Goal: Task Accomplishment & Management: Manage account settings

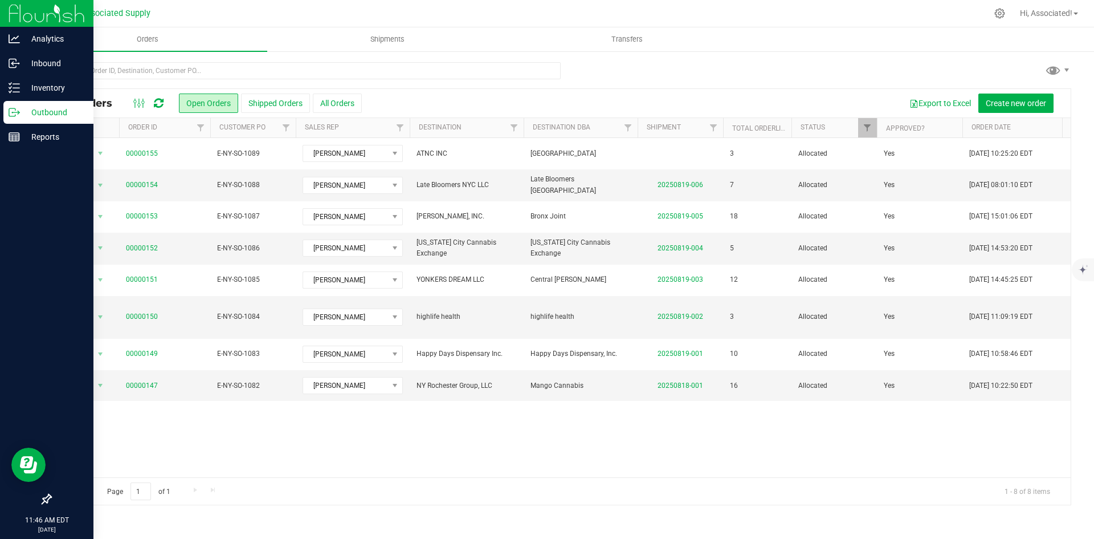
click at [35, 112] on p "Outbound" at bounding box center [54, 112] width 68 height 14
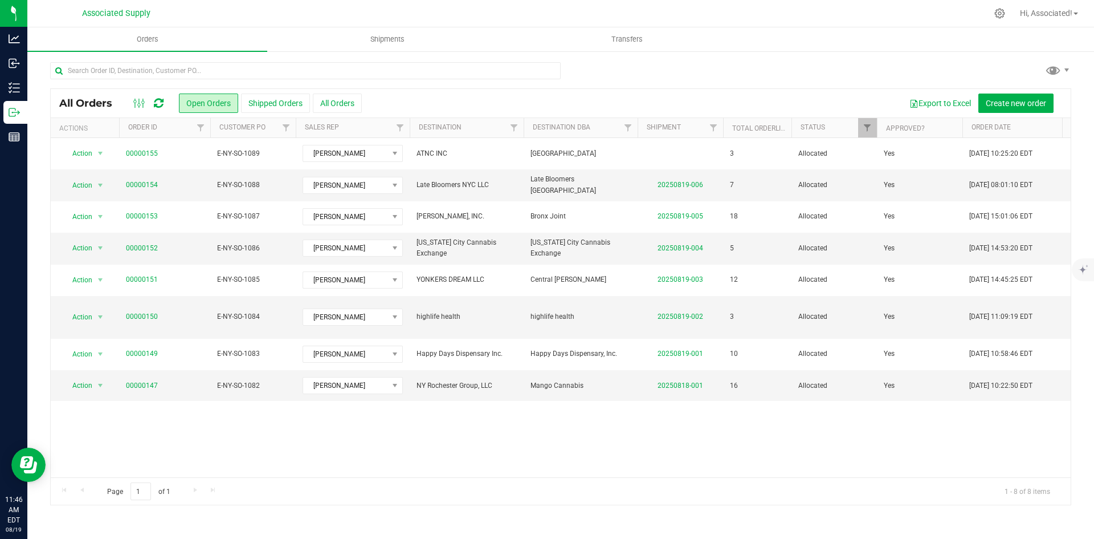
click at [621, 80] on div at bounding box center [560, 75] width 1021 height 26
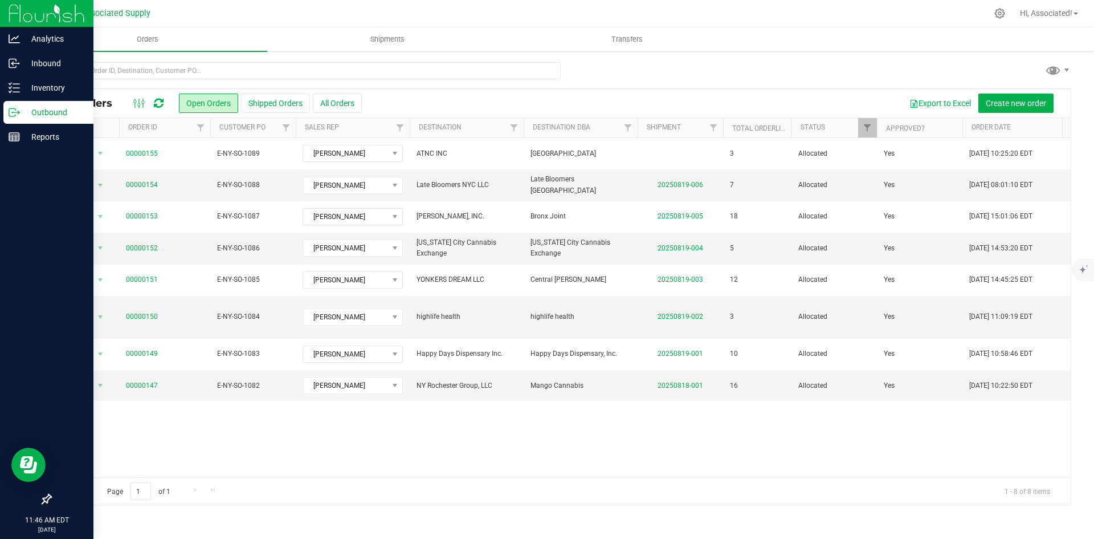
click at [17, 113] on icon at bounding box center [14, 112] width 11 height 11
click at [31, 116] on p "Outbound" at bounding box center [54, 112] width 68 height 14
click at [35, 88] on p "Inventory" at bounding box center [54, 88] width 68 height 14
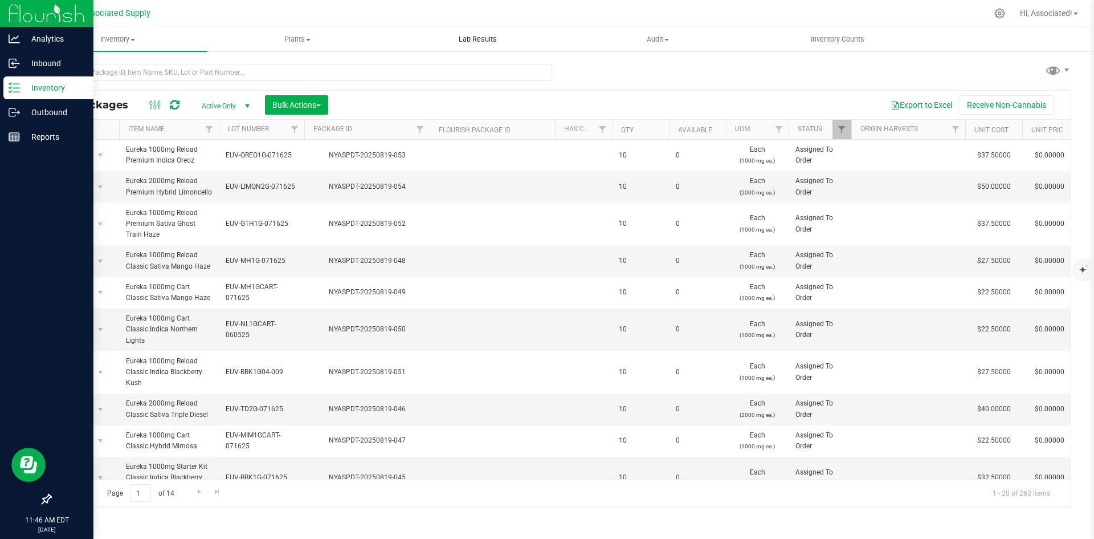
click at [469, 41] on span "Lab Results" at bounding box center [477, 39] width 69 height 10
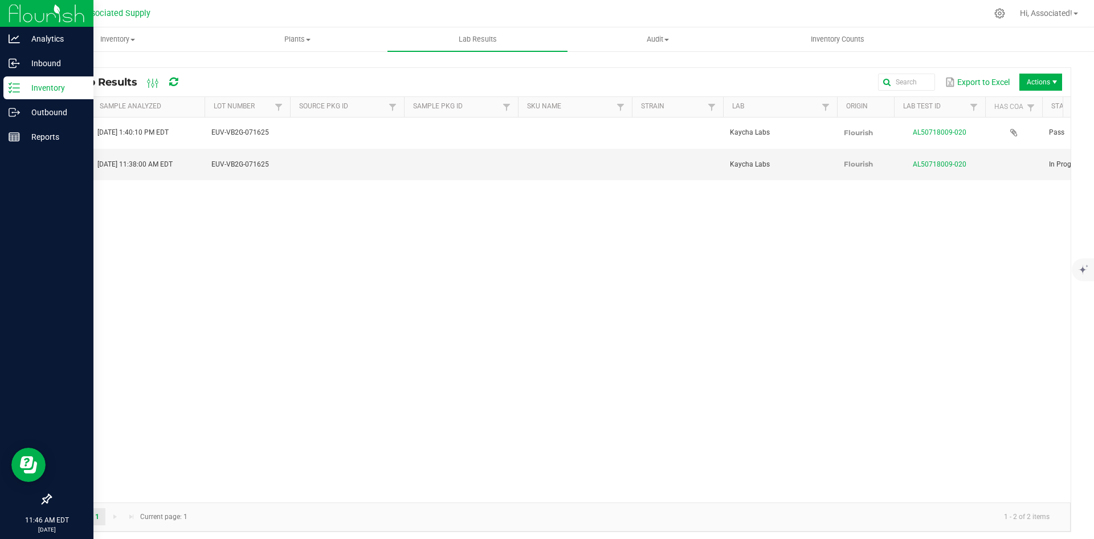
drag, startPoint x: 415, startPoint y: 282, endPoint x: 390, endPoint y: 287, distance: 25.7
click at [416, 282] on div "View [DATE] 1:40:10 PM EDT EUV-VB2G-071625 Kaycha Labs Flourish AL50718009-020 …" at bounding box center [561, 309] width 1020 height 385
click at [796, 79] on div "Export to Excel Actions" at bounding box center [630, 81] width 865 height 19
click at [870, 270] on div "View [DATE] 1:40:10 PM EDT EUV-VB2G-071625 Kaycha Labs Flourish AL50718009-020 …" at bounding box center [561, 309] width 1020 height 385
click at [1028, 83] on span "Actions" at bounding box center [1041, 82] width 43 height 17
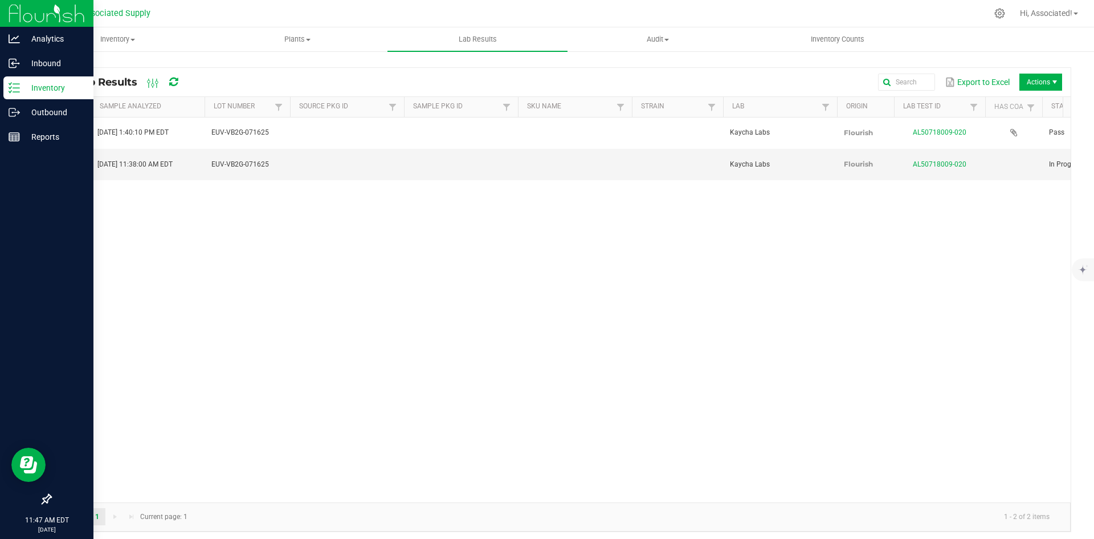
click at [845, 251] on div "View [DATE] 1:40:10 PM EDT EUV-VB2G-071625 Kaycha Labs Flourish AL50718009-020 …" at bounding box center [561, 309] width 1020 height 385
drag, startPoint x: 956, startPoint y: 232, endPoint x: 493, endPoint y: 227, distance: 463.4
click at [956, 232] on div "View [DATE] 1:40:10 PM EDT EUV-VB2G-071625 Kaycha Labs Flourish AL50718009-020 …" at bounding box center [561, 309] width 1020 height 385
click at [629, 58] on div "All Lab Results Export to Excel Actions Sample Analyzed Lot Number Source Pkg I…" at bounding box center [560, 296] width 1067 height 493
click at [441, 231] on div "View [DATE] 1:40:10 PM EDT EUV-VB2G-071625 Kaycha Labs Flourish AL50718009-020 …" at bounding box center [561, 309] width 1020 height 385
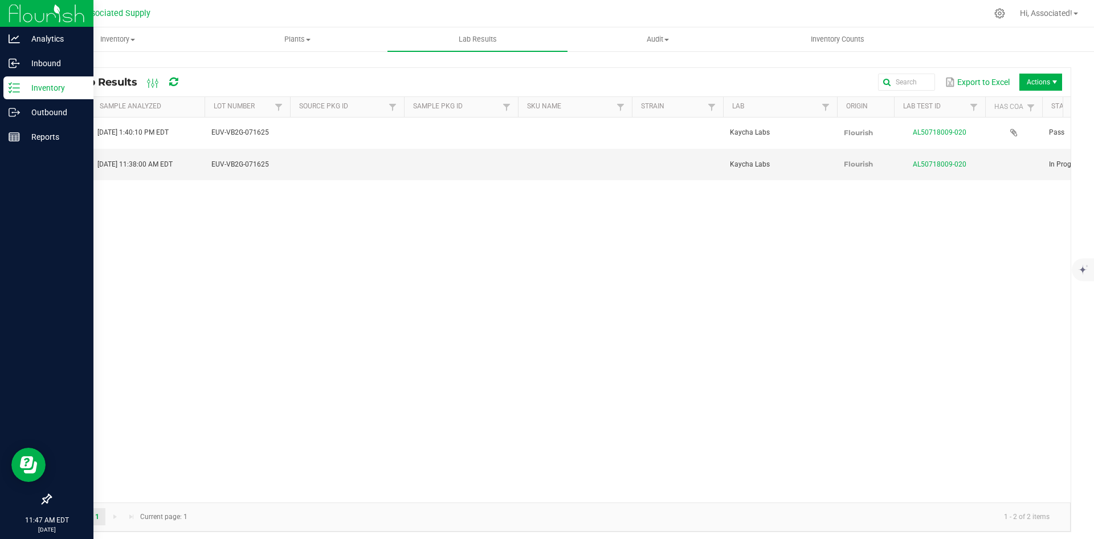
click at [358, 289] on div "View [DATE] 1:40:10 PM EDT EUV-VB2G-071625 Kaycha Labs Flourish AL50718009-020 …" at bounding box center [561, 309] width 1020 height 385
click at [1041, 76] on span "Actions" at bounding box center [1041, 82] width 43 height 17
click at [994, 142] on span "Record lab result" at bounding box center [1030, 135] width 114 height 23
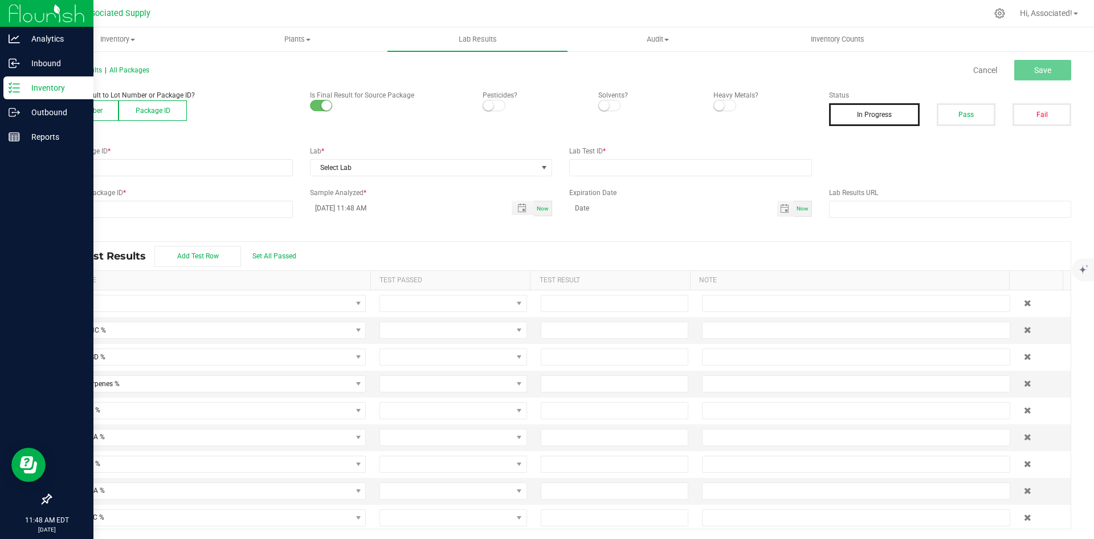
click at [91, 111] on button "Lot Number" at bounding box center [84, 110] width 68 height 21
click at [137, 69] on span "All Packages" at bounding box center [129, 70] width 40 height 8
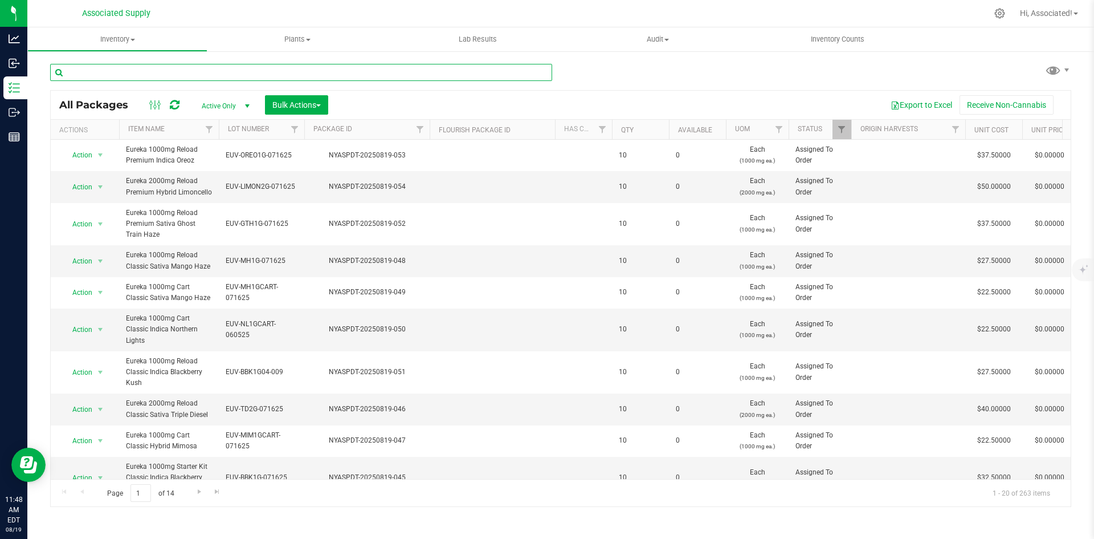
click at [192, 77] on input "text" at bounding box center [301, 72] width 502 height 17
click at [475, 36] on span "Lab Results" at bounding box center [477, 39] width 69 height 10
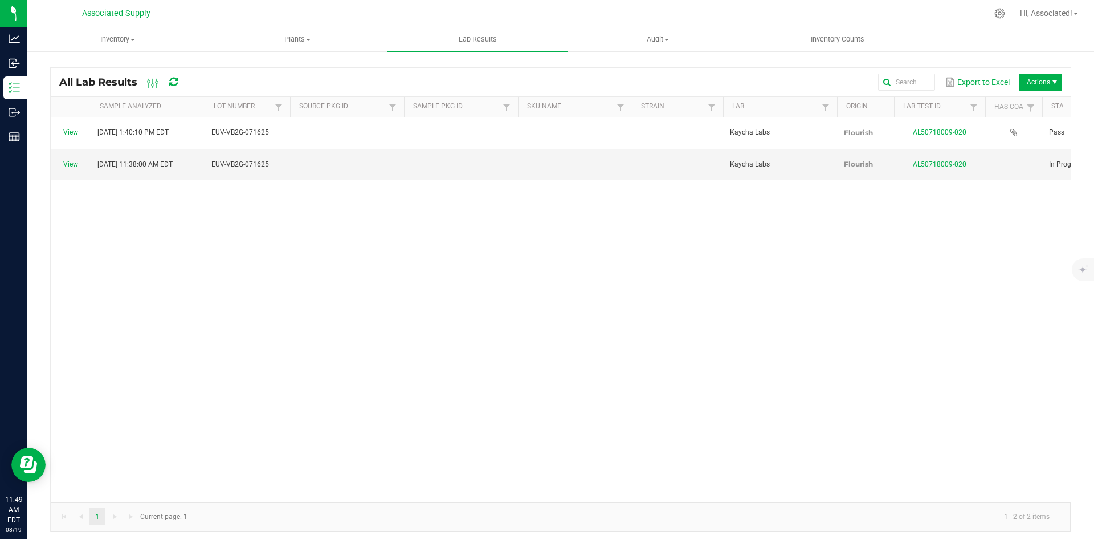
click at [629, 287] on div "View [DATE] 1:40:10 PM EDT EUV-VB2G-071625 Kaycha Labs Flourish AL50718009-020 …" at bounding box center [561, 309] width 1020 height 385
drag, startPoint x: 508, startPoint y: 252, endPoint x: 488, endPoint y: 250, distance: 19.5
click at [508, 252] on div "View [DATE] 1:40:10 PM EDT EUV-VB2G-071625 Kaycha Labs Flourish AL50718009-020 …" at bounding box center [561, 309] width 1020 height 385
click at [487, 60] on div "All Lab Results Export to Excel Actions Sample Analyzed Lot Number Source Pkg I…" at bounding box center [560, 296] width 1067 height 493
click at [380, 211] on div "View [DATE] 1:40:10 PM EDT EUV-VB2G-071625 Kaycha Labs Flourish AL50718009-020 …" at bounding box center [561, 309] width 1020 height 385
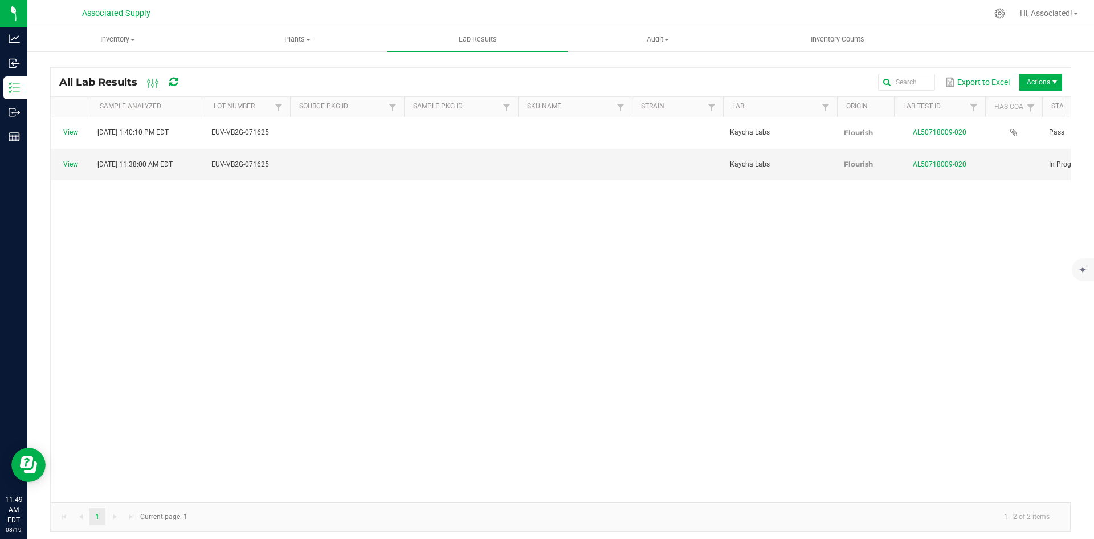
click at [683, 72] on div "Export to Excel Actions" at bounding box center [630, 81] width 865 height 19
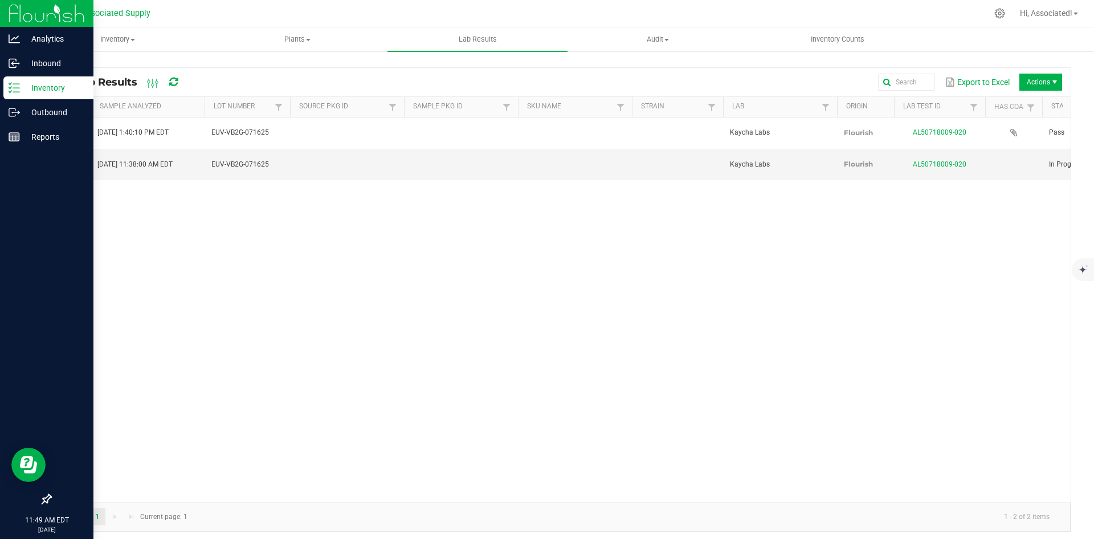
click at [19, 88] on line at bounding box center [16, 88] width 6 height 0
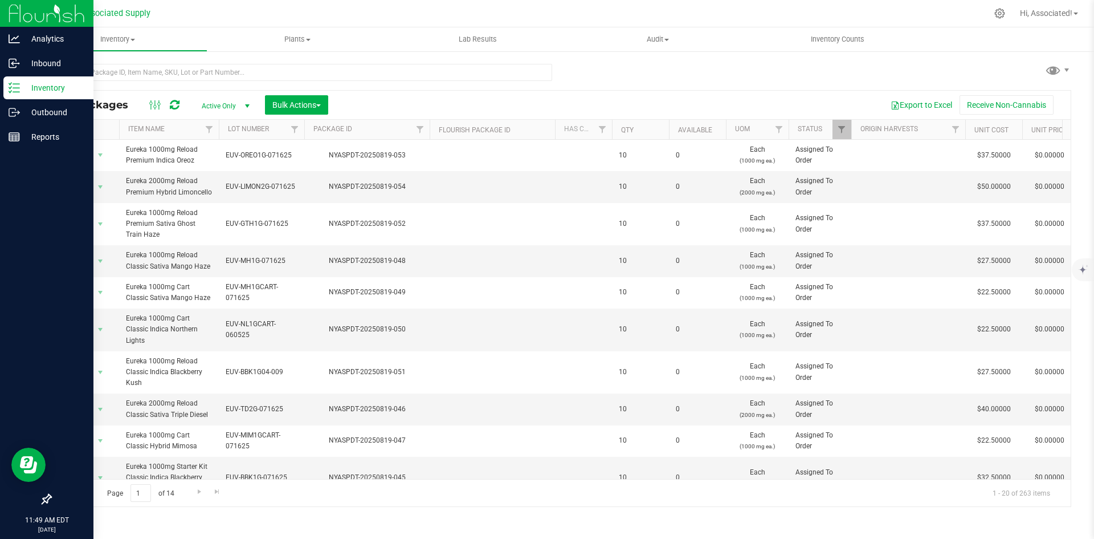
click at [19, 88] on line at bounding box center [16, 88] width 6 height 0
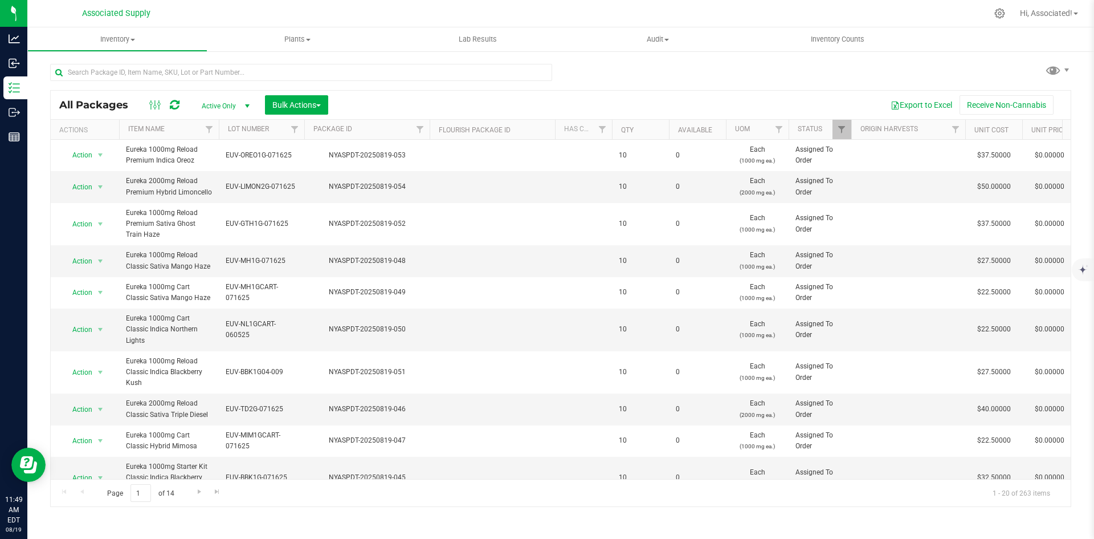
click at [643, 74] on div "All Packages Active Only Active Only Lab Samples Locked All Bulk Actions Add to…" at bounding box center [560, 280] width 1021 height 454
click at [627, 66] on div "All Packages Active Only Active Only Lab Samples Locked All Bulk Actions Add to…" at bounding box center [560, 280] width 1021 height 454
click at [643, 68] on div "All Packages Active Only Active Only Lab Samples Locked All Bulk Actions Add to…" at bounding box center [560, 280] width 1021 height 454
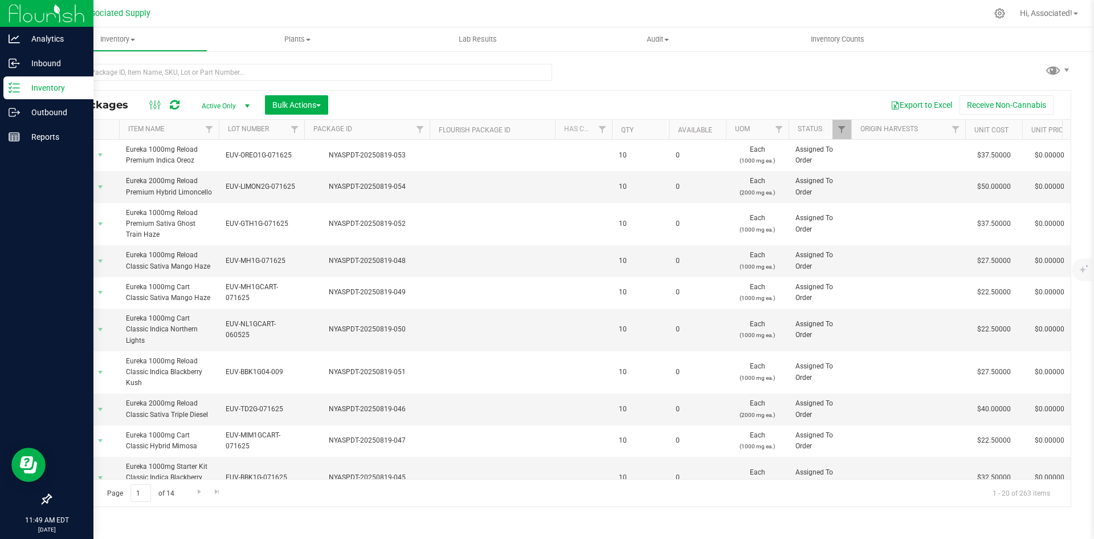
click at [20, 89] on p "Inventory" at bounding box center [54, 88] width 68 height 14
click at [28, 84] on p "Inventory" at bounding box center [54, 88] width 68 height 14
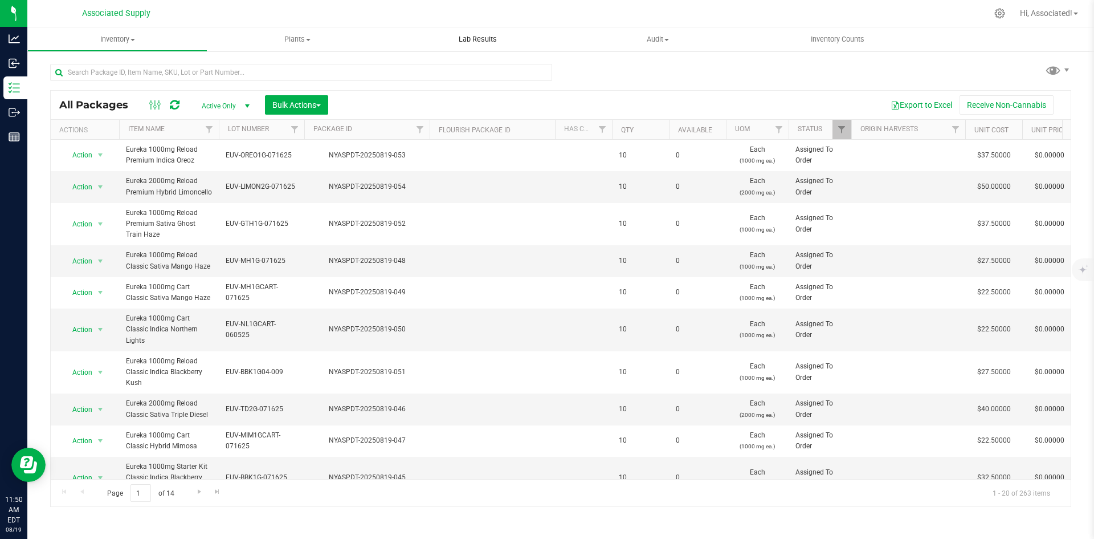
click at [491, 40] on span "Lab Results" at bounding box center [477, 39] width 69 height 10
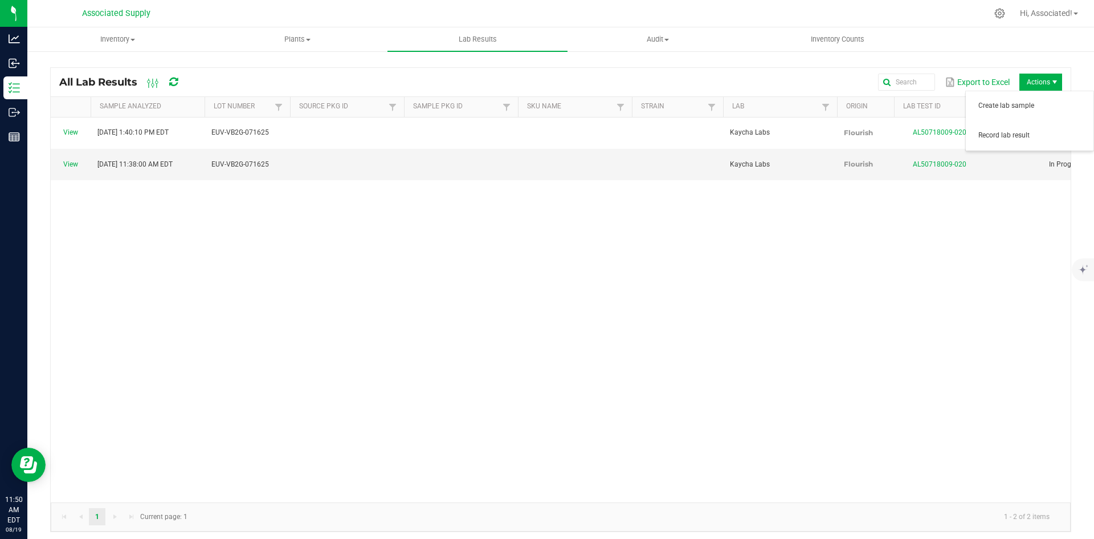
click at [1045, 74] on span "Actions" at bounding box center [1041, 82] width 43 height 17
click at [1013, 137] on span "Record lab result" at bounding box center [1033, 136] width 108 height 10
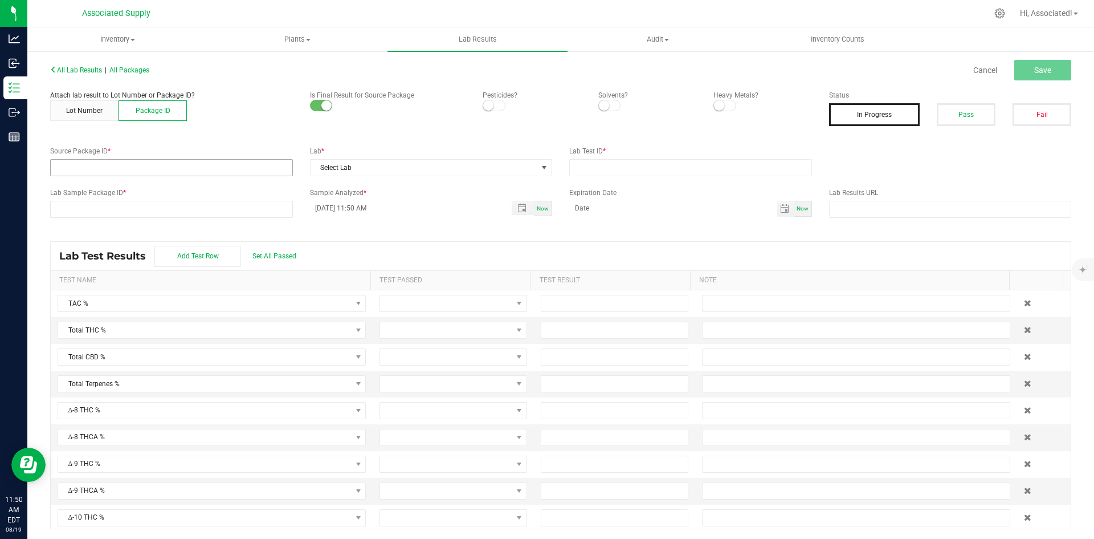
click at [234, 165] on input "NO DATA FOUND" at bounding box center [172, 168] width 242 height 16
click at [83, 111] on button "Lot Number" at bounding box center [84, 110] width 68 height 21
click at [173, 111] on button "Package ID" at bounding box center [153, 110] width 68 height 21
click at [87, 111] on button "Lot Number" at bounding box center [84, 110] width 68 height 21
click at [242, 168] on span at bounding box center [164, 168] width 227 height 16
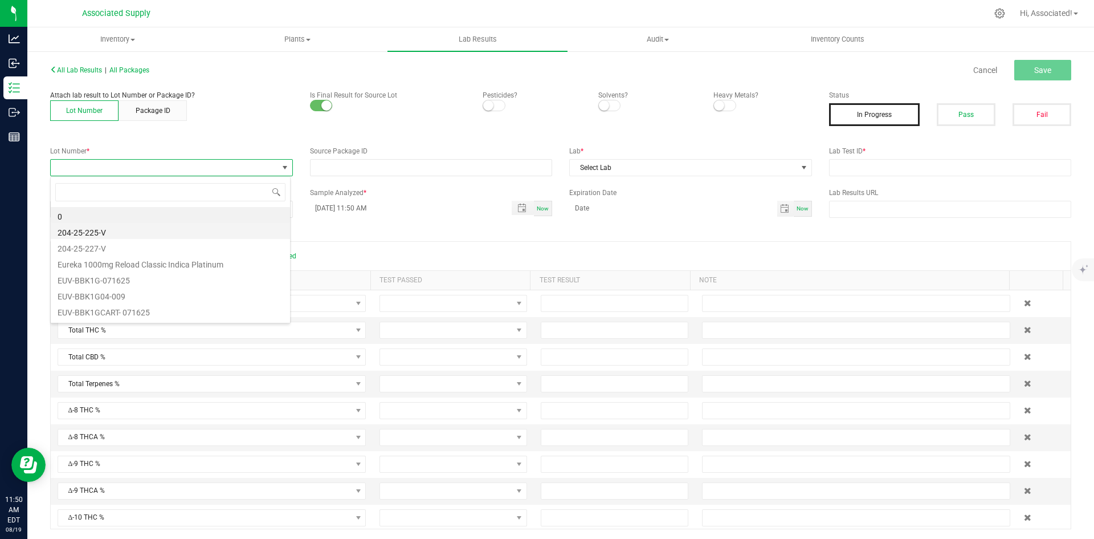
click at [133, 234] on li "204-25-225-V" at bounding box center [170, 231] width 239 height 16
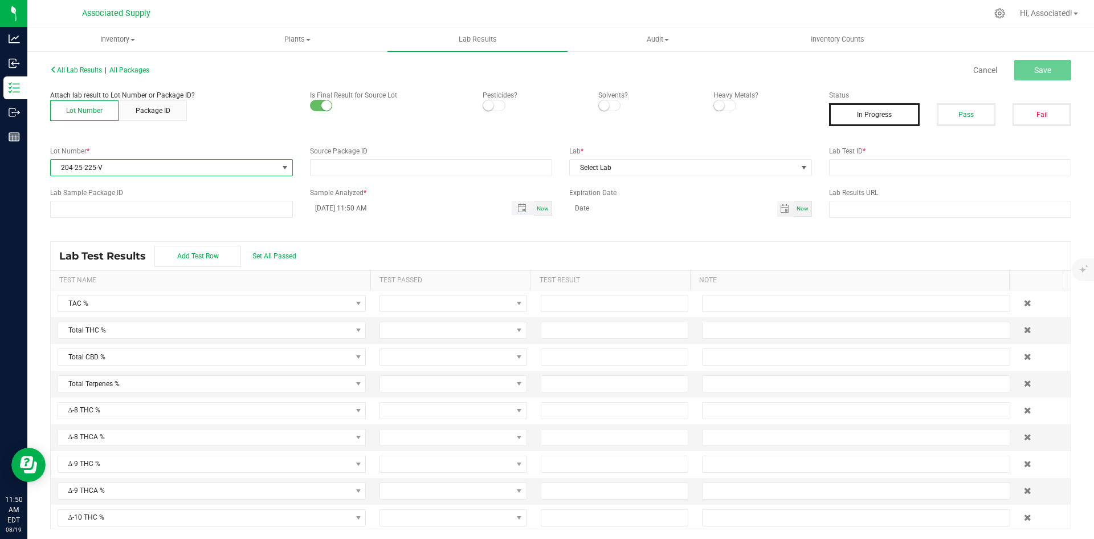
click at [431, 202] on input "[DATE] 11:50 AM" at bounding box center [405, 208] width 190 height 14
click at [259, 124] on div "Attach lab result to Lot Number or Package ID? Lot Number Package ID Is Final R…" at bounding box center [561, 112] width 1038 height 44
click at [280, 166] on span at bounding box center [284, 167] width 9 height 9
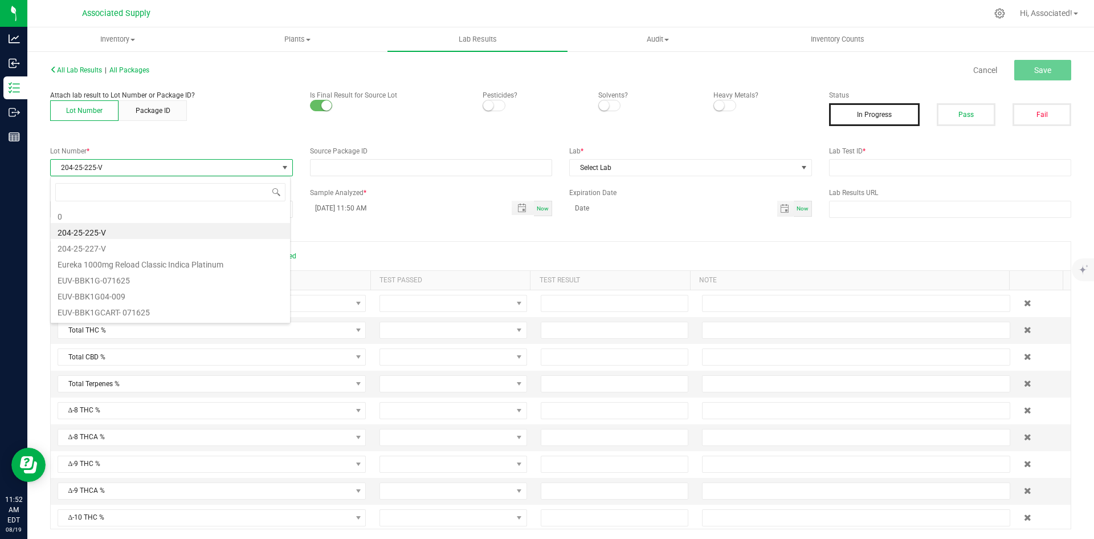
scroll to position [17, 241]
click at [113, 231] on li "204-25-225-V" at bounding box center [170, 231] width 239 height 16
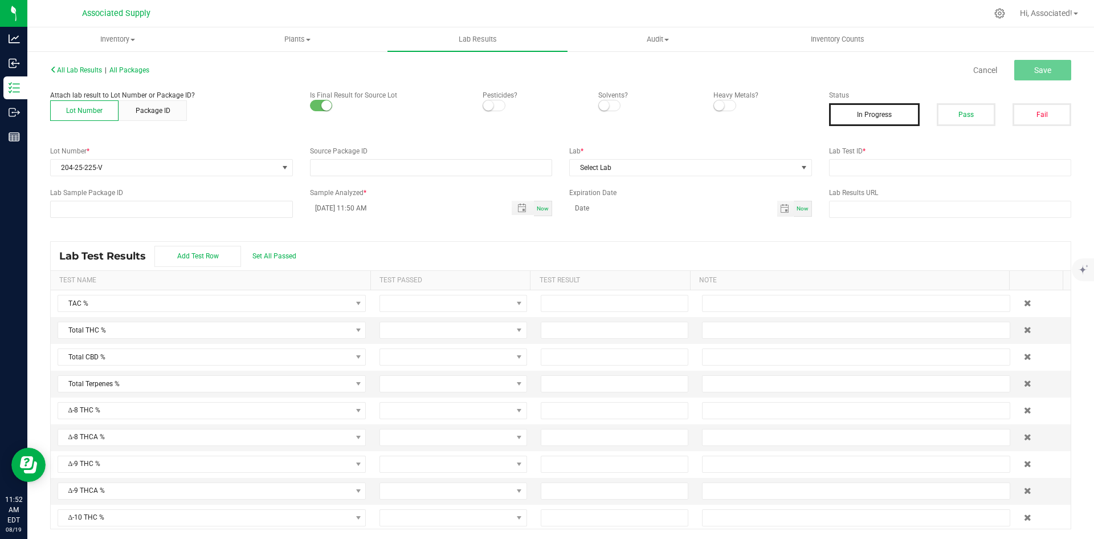
click at [228, 84] on div "All Lab Results | All Packages Cancel Save" at bounding box center [561, 70] width 1038 height 28
click at [608, 255] on div "Lab Test Results Add Test Row Set All Passed" at bounding box center [561, 256] width 1020 height 28
click at [445, 193] on label "Sample Analyzed *" at bounding box center [431, 193] width 243 height 10
click at [439, 169] on input "NO DATA FOUND" at bounding box center [432, 168] width 242 height 16
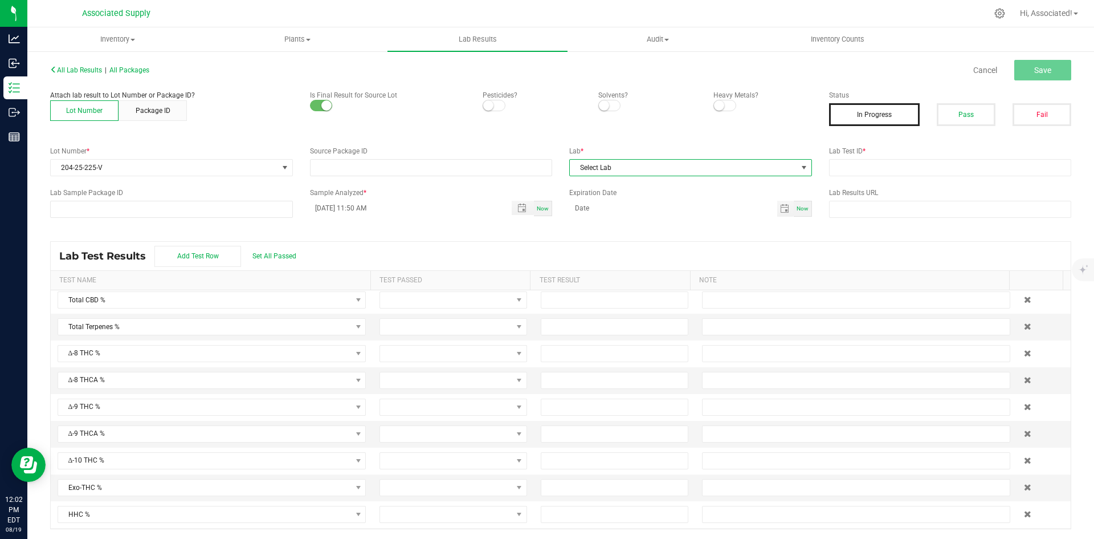
click at [588, 167] on span "Select Lab" at bounding box center [683, 168] width 227 height 16
click at [593, 218] on li "DRS Testing" at bounding box center [685, 216] width 239 height 19
click at [451, 214] on input "[DATE] 11:50 AM" at bounding box center [405, 208] width 190 height 14
click at [964, 113] on button "Pass" at bounding box center [966, 114] width 59 height 23
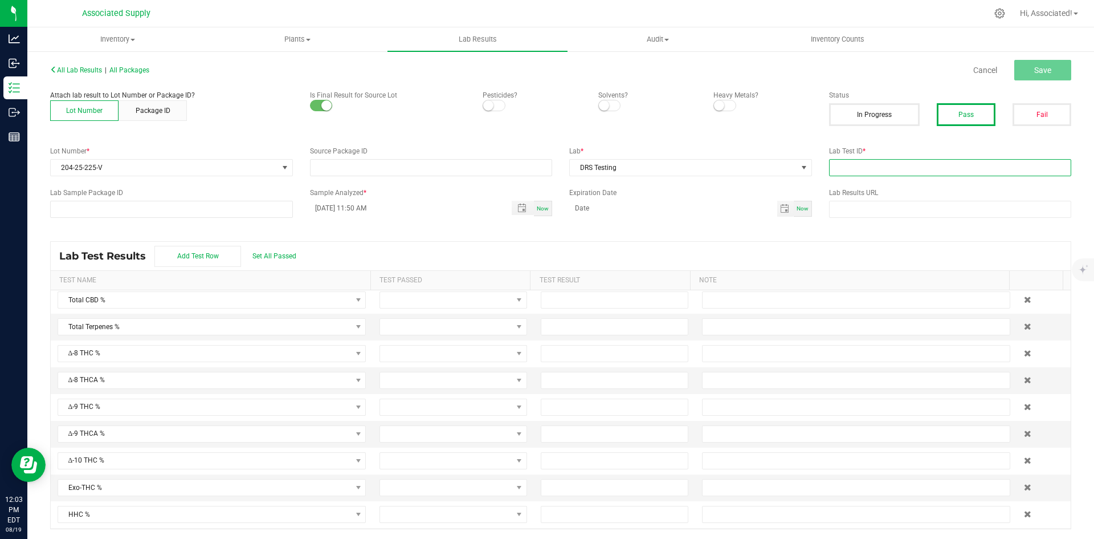
click at [898, 164] on input "text" at bounding box center [950, 167] width 243 height 17
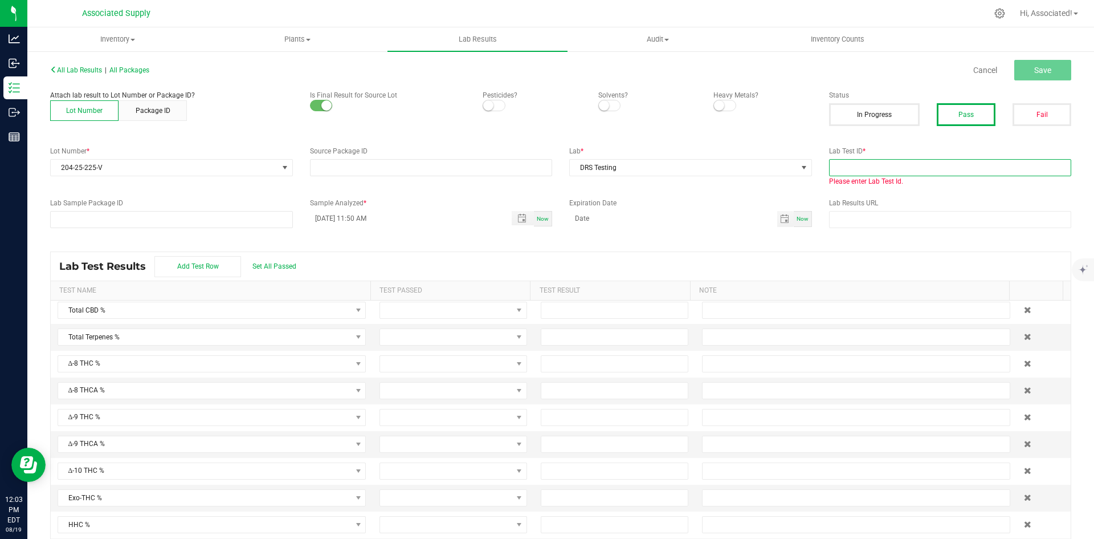
paste input "2507RLI0646-2395"
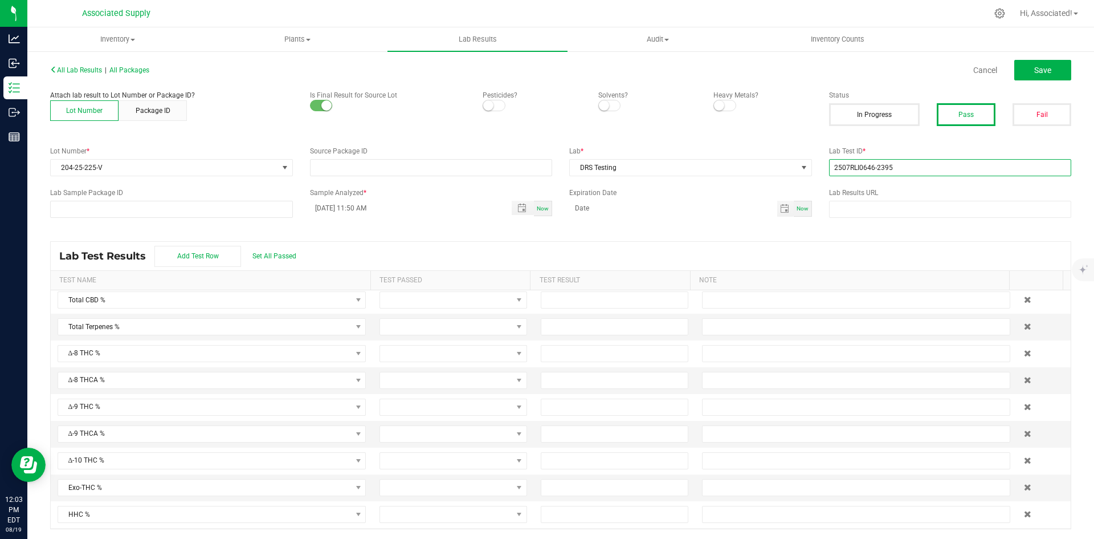
type input "2507RLI0646-2395"
click at [780, 186] on div "All Lab Results | All Packages Cancel Save Attach lab result to Lot Number or P…" at bounding box center [560, 295] width 1021 height 467
click at [767, 121] on div "Attach lab result to Lot Number or Package ID? Lot Number Package ID Is Final R…" at bounding box center [561, 112] width 1038 height 44
click at [248, 213] on input "NO DATA FOUND" at bounding box center [172, 209] width 242 height 16
click at [397, 231] on div "All Lab Results | All Packages Cancel Save Attach lab result to Lot Number or P…" at bounding box center [560, 295] width 1021 height 467
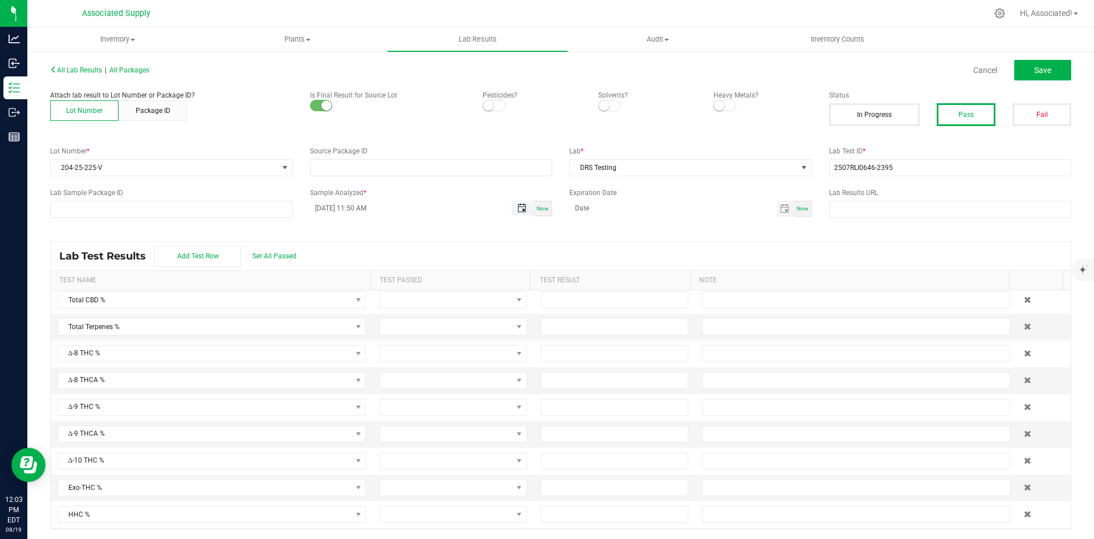
click at [518, 207] on span "Toggle popup" at bounding box center [521, 207] width 9 height 9
click at [517, 208] on span "Toggle popup" at bounding box center [521, 207] width 9 height 9
click at [356, 266] on span "[DATE]" at bounding box center [339, 266] width 34 height 17
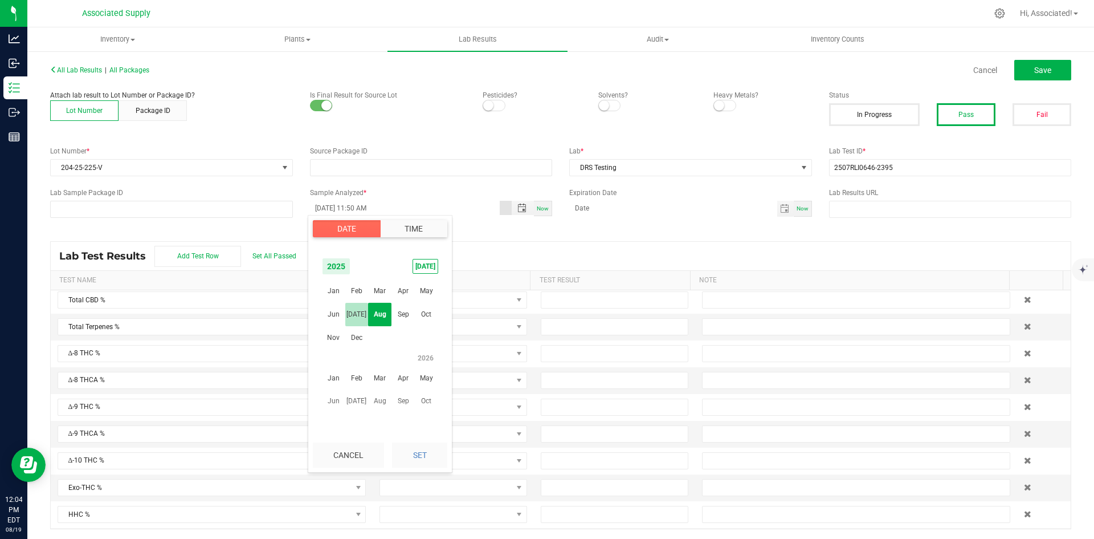
click at [354, 312] on span "[DATE]" at bounding box center [356, 314] width 23 height 23
click at [414, 357] on span "25" at bounding box center [413, 358] width 17 height 18
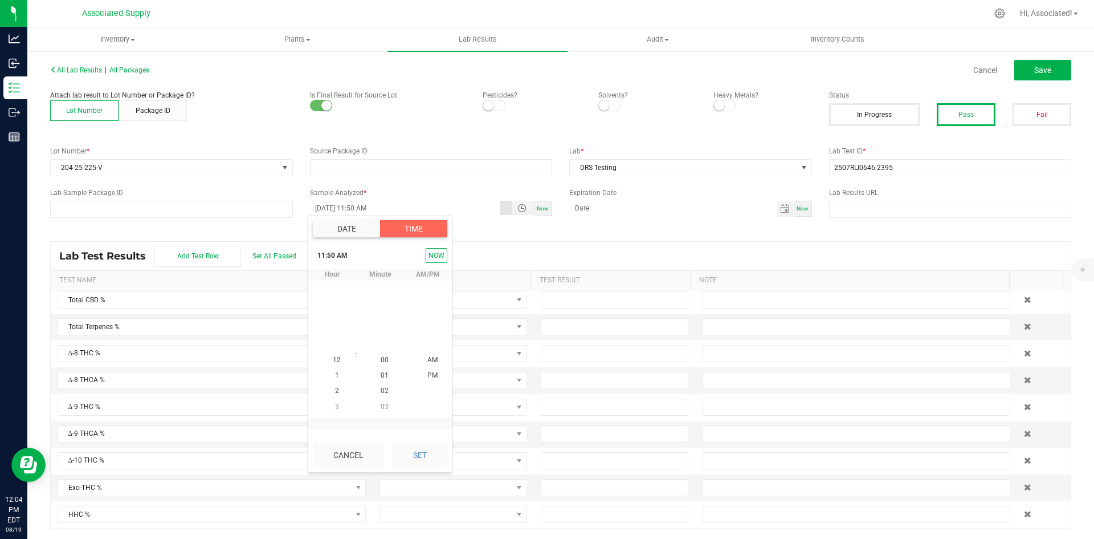
scroll to position [774, 0]
click at [333, 343] on span "10" at bounding box center [337, 344] width 8 height 8
click at [381, 329] on span "40" at bounding box center [385, 329] width 8 height 8
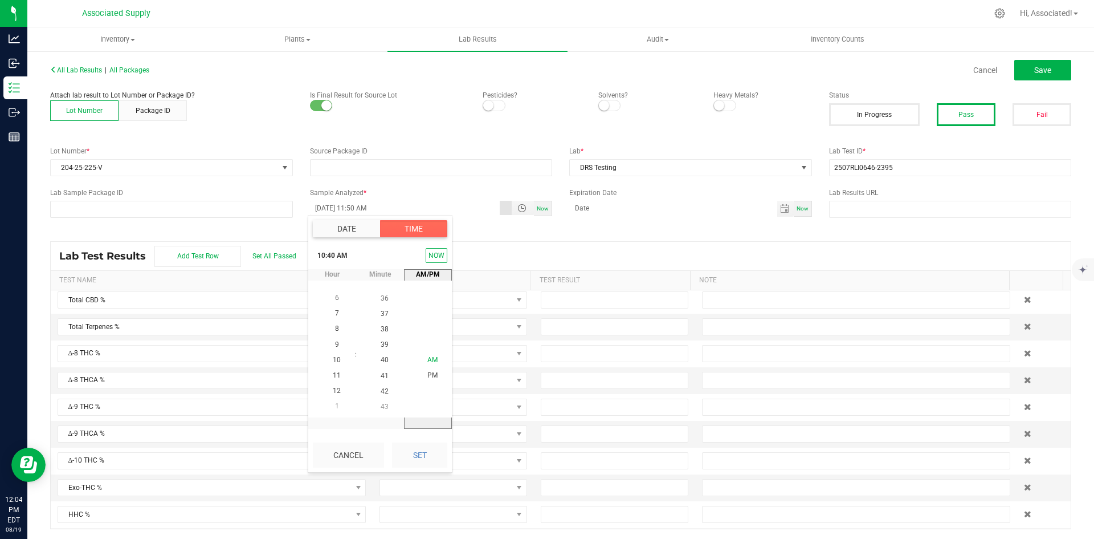
click at [430, 356] on span "AM" at bounding box center [432, 360] width 10 height 8
click at [430, 357] on span "AM" at bounding box center [432, 360] width 10 height 8
click at [430, 360] on span "AM" at bounding box center [432, 360] width 10 height 8
click at [422, 448] on button "Set" at bounding box center [419, 454] width 55 height 25
type input "[DATE] 10:40 AM"
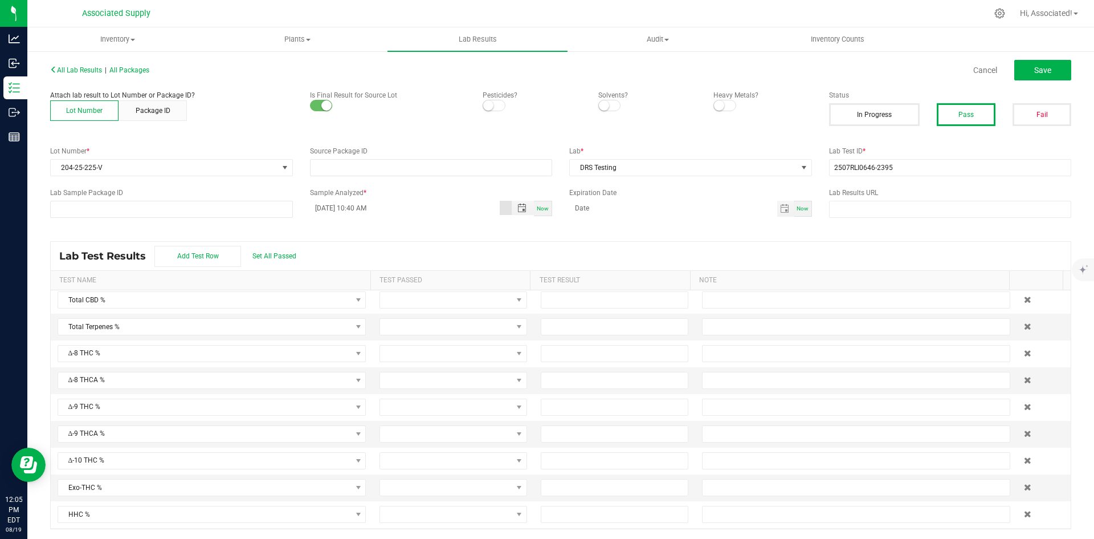
click at [391, 223] on div "All Lab Results | All Packages Cancel Save Attach lab result to Lot Number or P…" at bounding box center [560, 295] width 1021 height 467
click at [1041, 68] on span "Save" at bounding box center [1042, 70] width 17 height 9
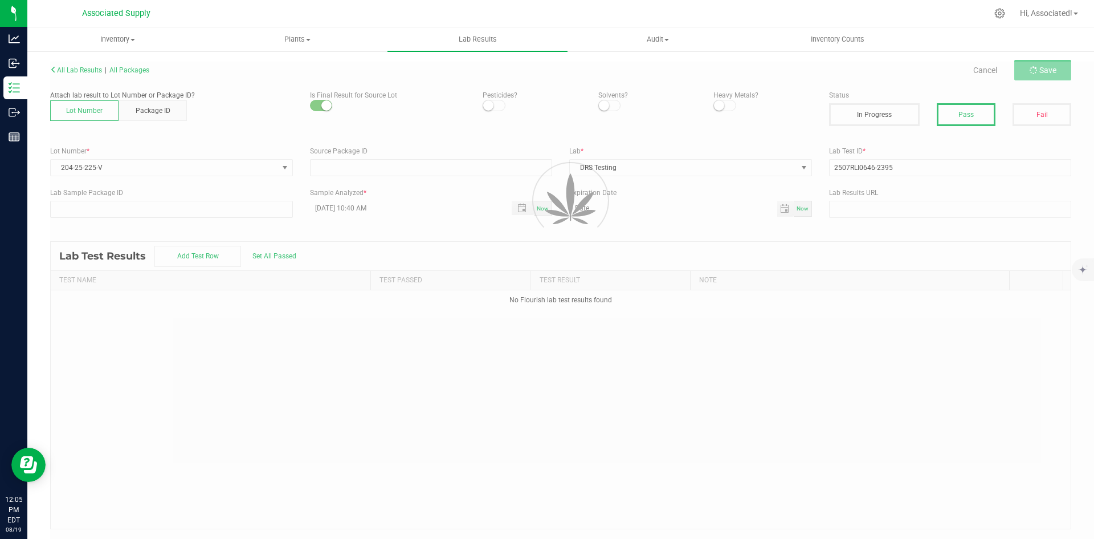
scroll to position [0, 0]
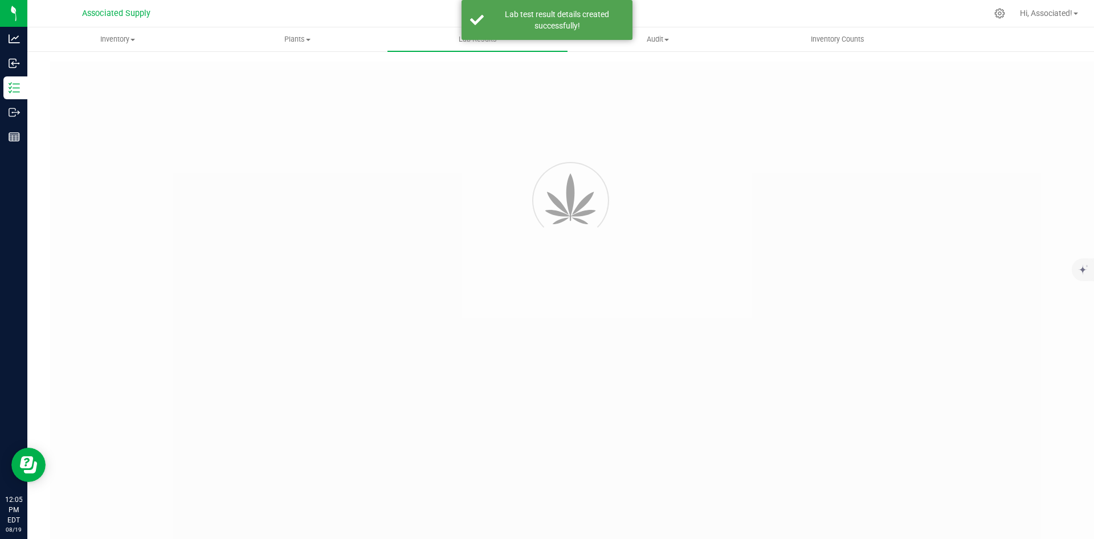
type input "2507RLI0646-2395"
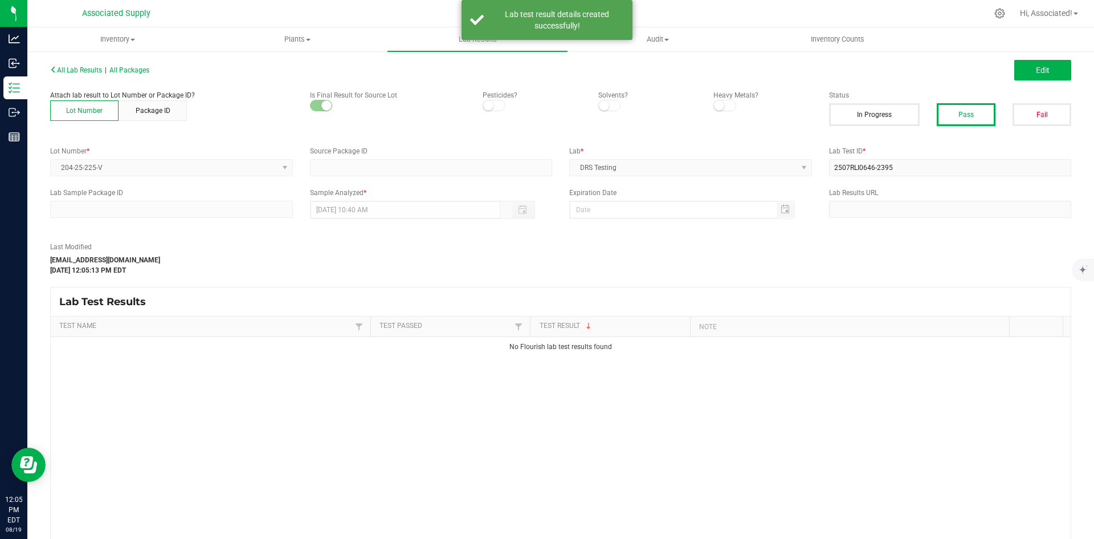
click at [867, 280] on div "All Lab Results | All Packages Edit Attach lab result to Lot Number or Package …" at bounding box center [560, 318] width 1021 height 513
click at [924, 69] on div "Edit" at bounding box center [820, 70] width 519 height 21
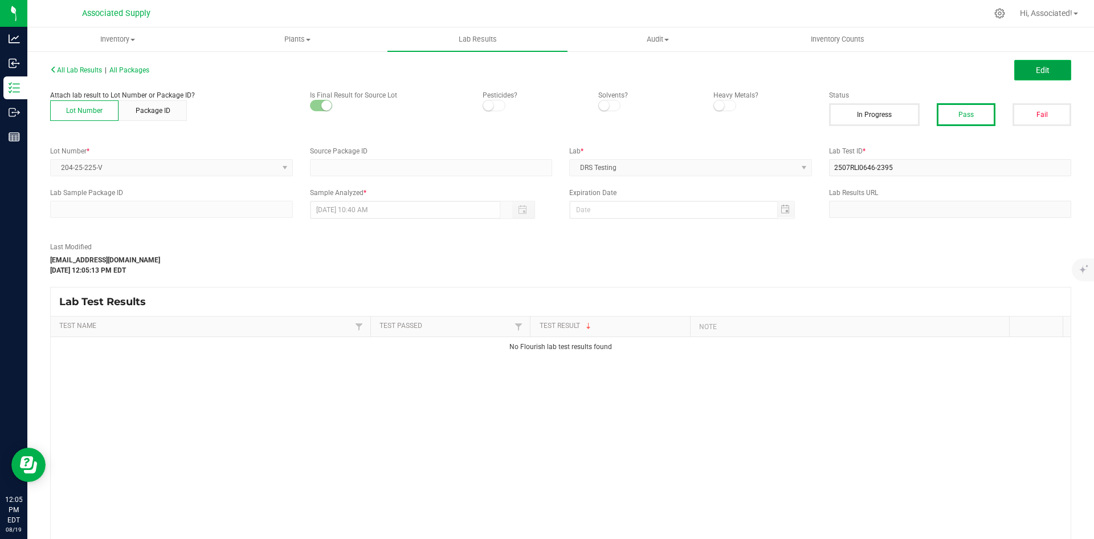
click at [1025, 68] on button "Edit" at bounding box center [1042, 70] width 57 height 21
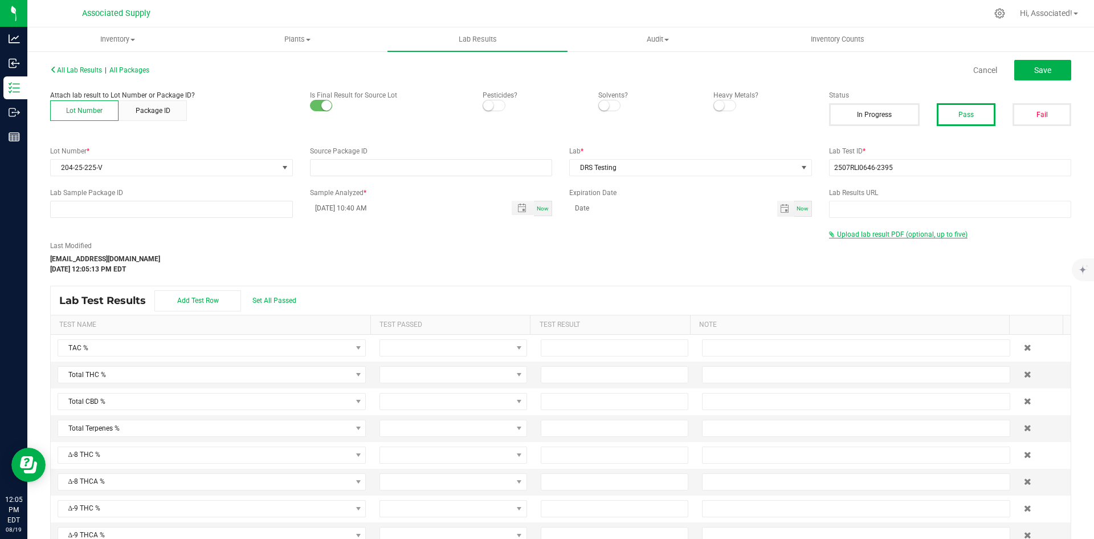
click at [856, 235] on span "Upload lab result PDF (optional, up to five)" at bounding box center [902, 234] width 131 height 8
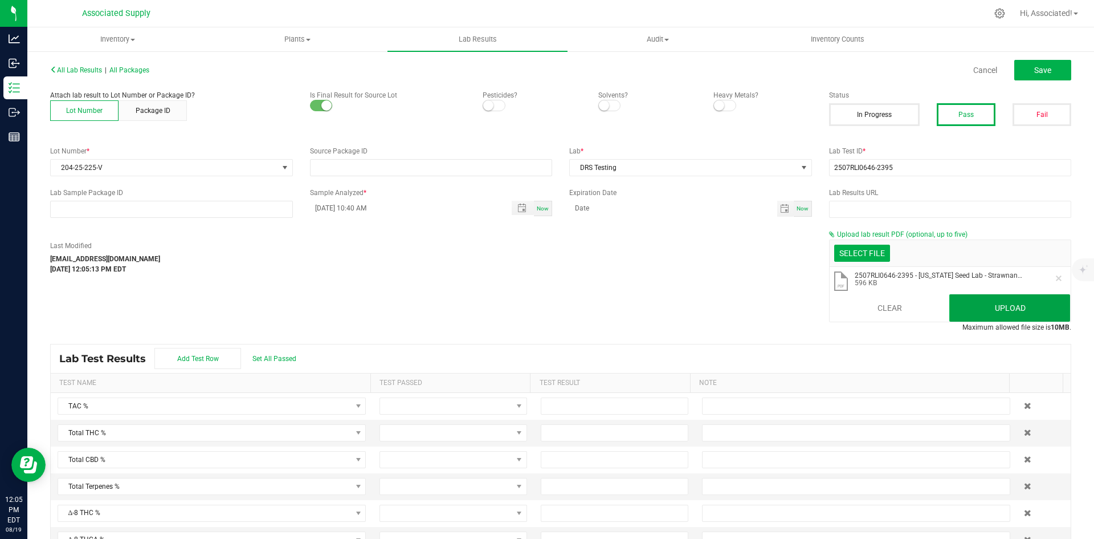
click at [983, 307] on button "Upload" at bounding box center [1009, 307] width 121 height 27
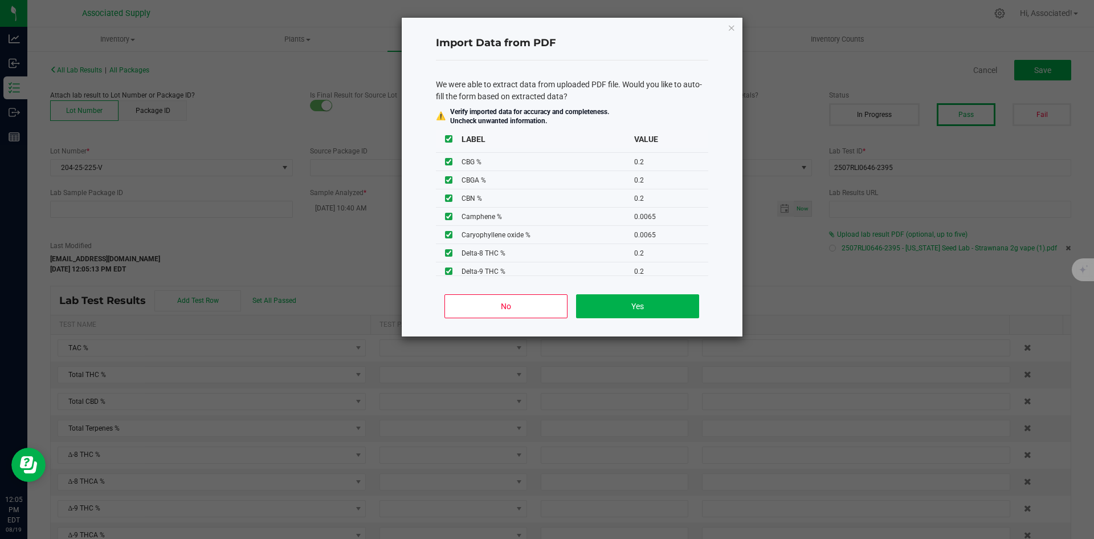
scroll to position [621, 0]
click at [646, 304] on button "Yes" at bounding box center [637, 306] width 123 height 24
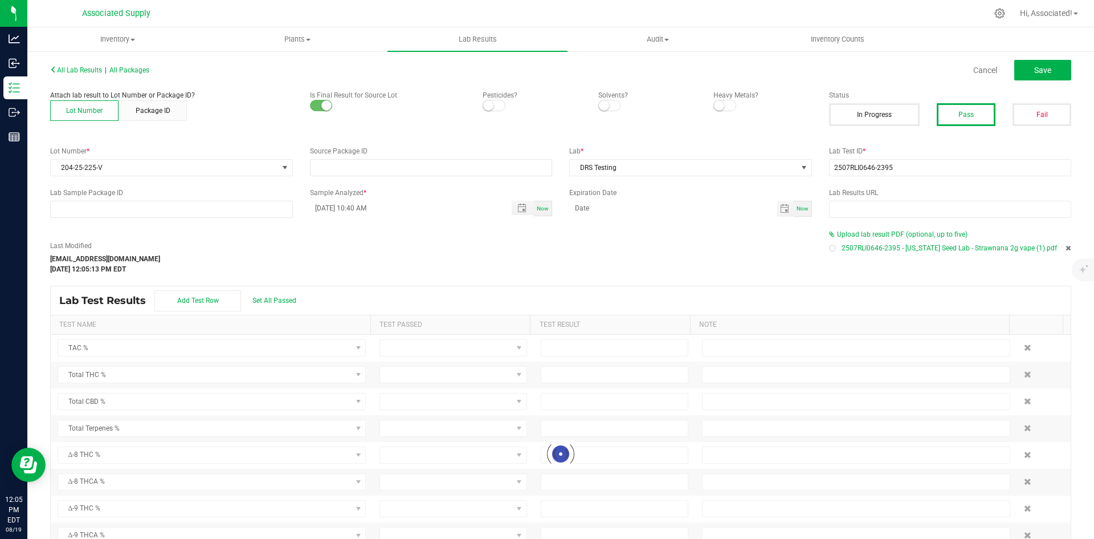
type input "[DATE] 4:00 AM"
type input "96.0300"
type input "3.6955"
type input "0.2000"
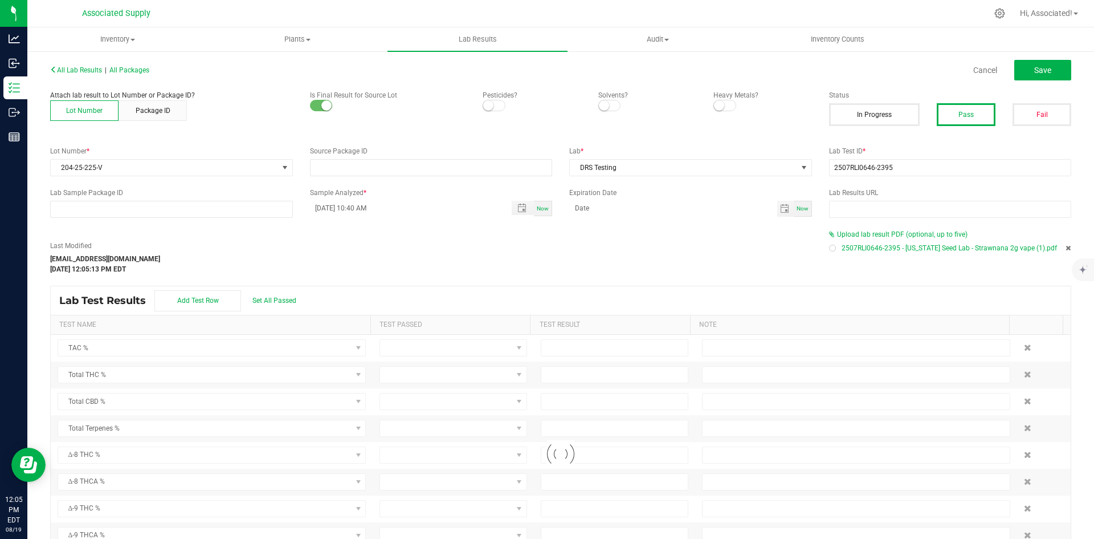
type input "0.2000"
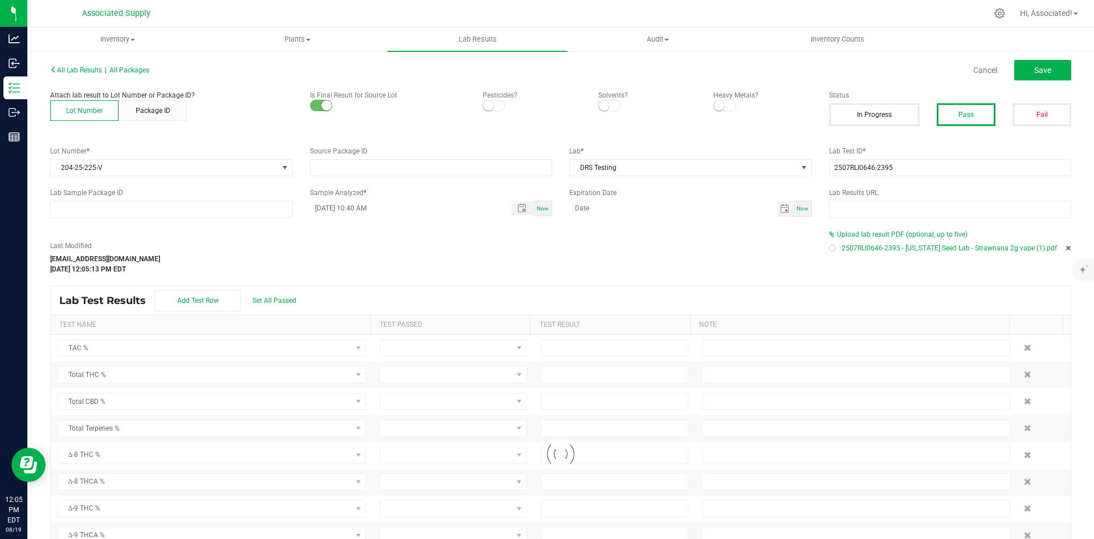
type input "0.2000"
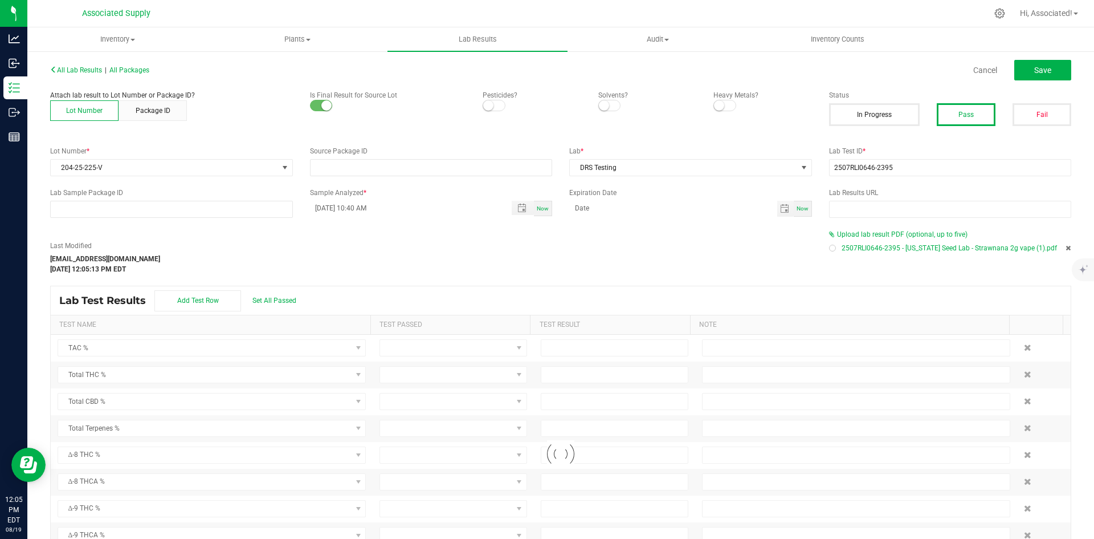
type input "0.2000"
type input "0.0065"
type input "0.0052"
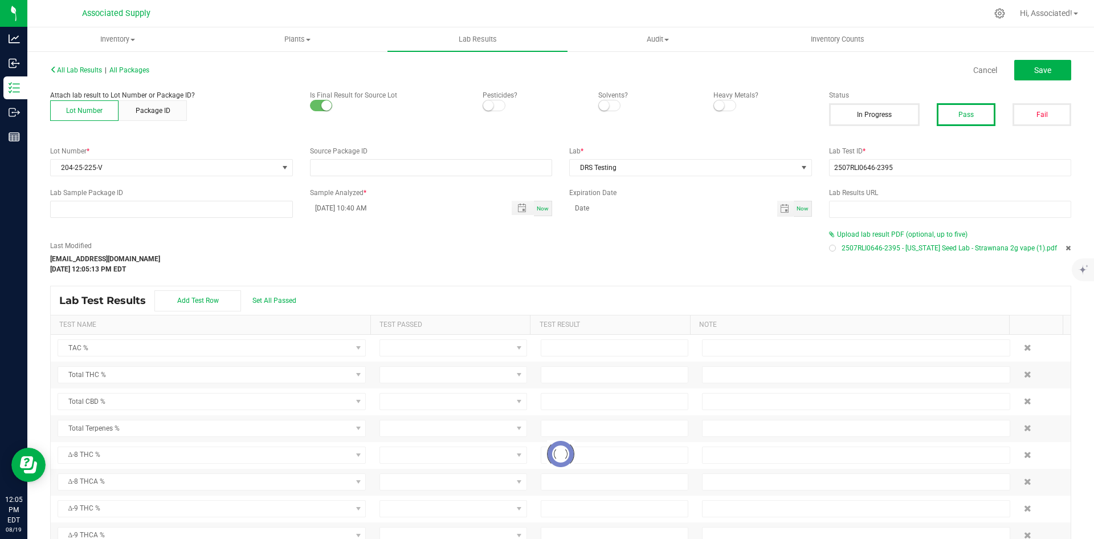
type input "0.0065"
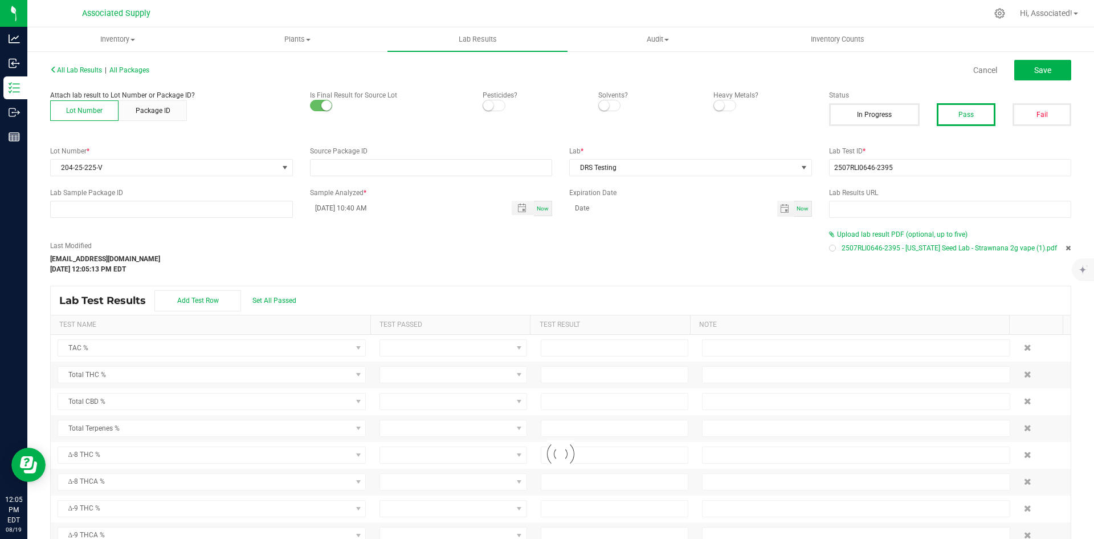
type input "0.0065"
type input "0.0021"
type input "0.0104"
type input "0.0065"
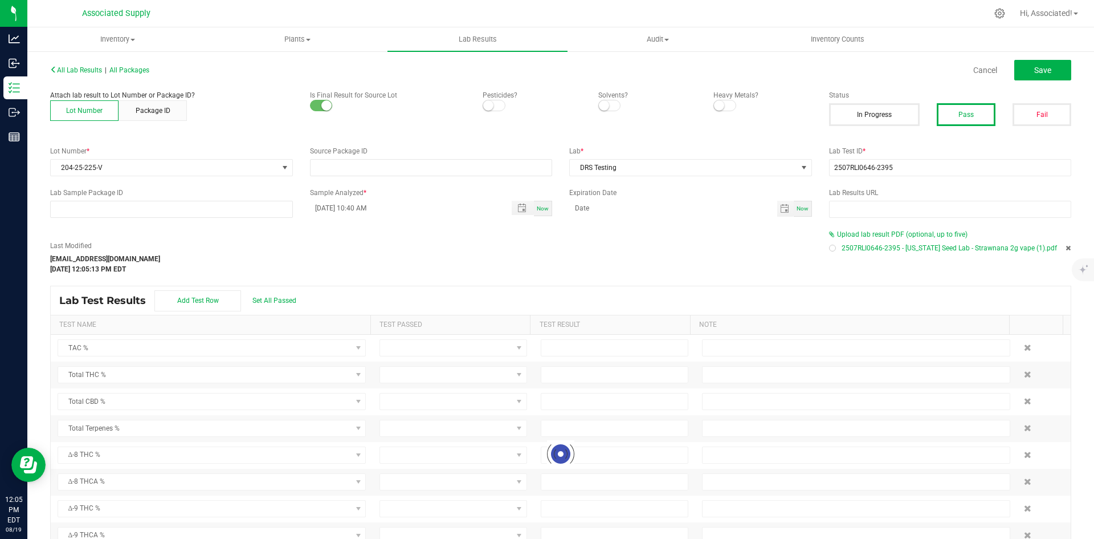
type input "0.0065"
type input "0.0052"
type input "0.0065"
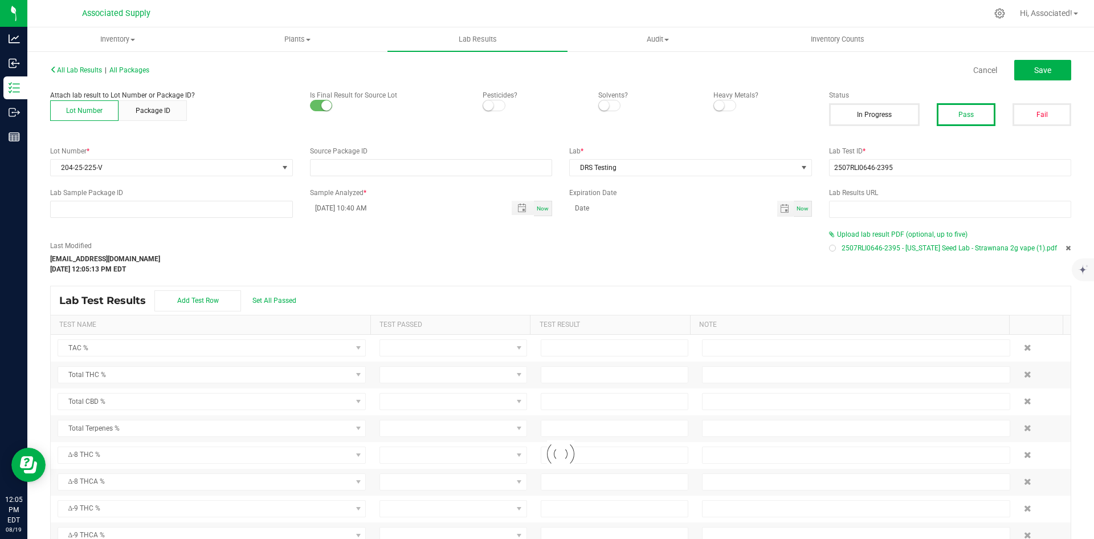
type input "0.0021"
click at [620, 248] on div "Last Modified [EMAIL_ADDRESS][DOMAIN_NAME] [DATE] 12:05:13 PM EDT" at bounding box center [431, 258] width 779 height 34
click at [862, 212] on input "text" at bounding box center [950, 209] width 243 height 17
paste input "[URL][DOMAIN_NAME]"
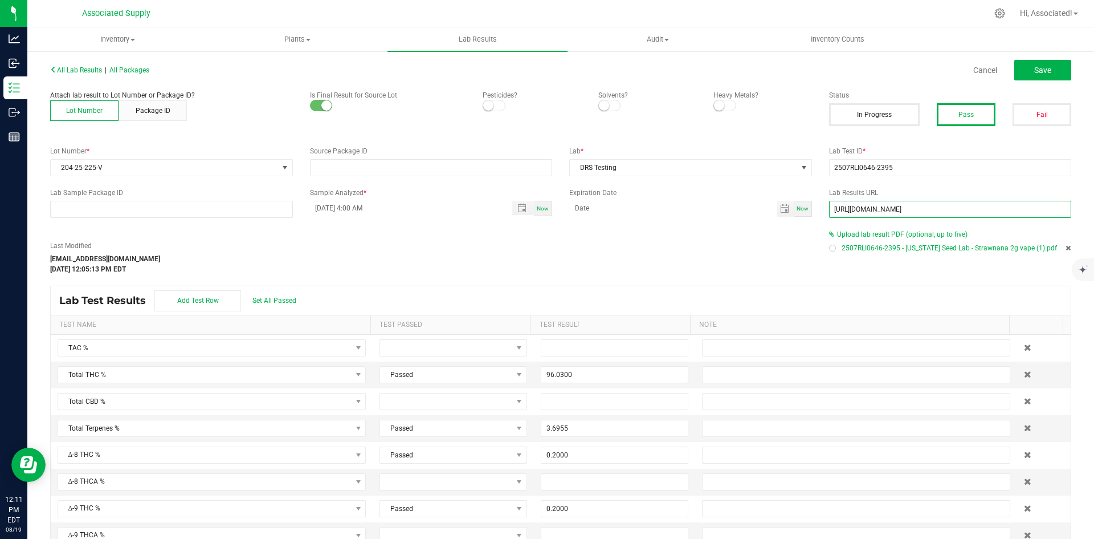
scroll to position [0, 65]
type input "[URL][DOMAIN_NAME]"
click at [723, 235] on div "Last Modified [EMAIL_ADDRESS][DOMAIN_NAME] [DATE] 12:05:13 PM EDT" at bounding box center [431, 251] width 779 height 45
drag, startPoint x: 916, startPoint y: 207, endPoint x: 744, endPoint y: 207, distance: 171.5
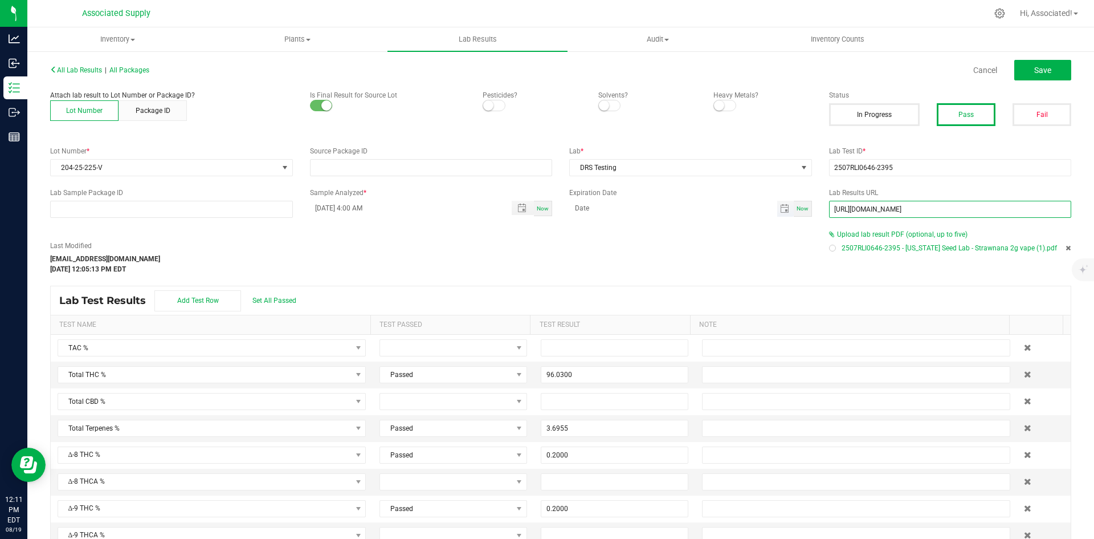
click at [744, 207] on div "Lab Sample Package ID Sample Analyzed * [DATE] 4:00 AM Now Expiration Date Now …" at bounding box center [561, 203] width 1038 height 30
click at [699, 231] on div "Last Modified [EMAIL_ADDRESS][DOMAIN_NAME] [DATE] 12:05:13 PM EDT" at bounding box center [431, 251] width 779 height 45
click at [1039, 75] on button "Save" at bounding box center [1042, 70] width 57 height 21
type input "96.0300"
type input "3.6955"
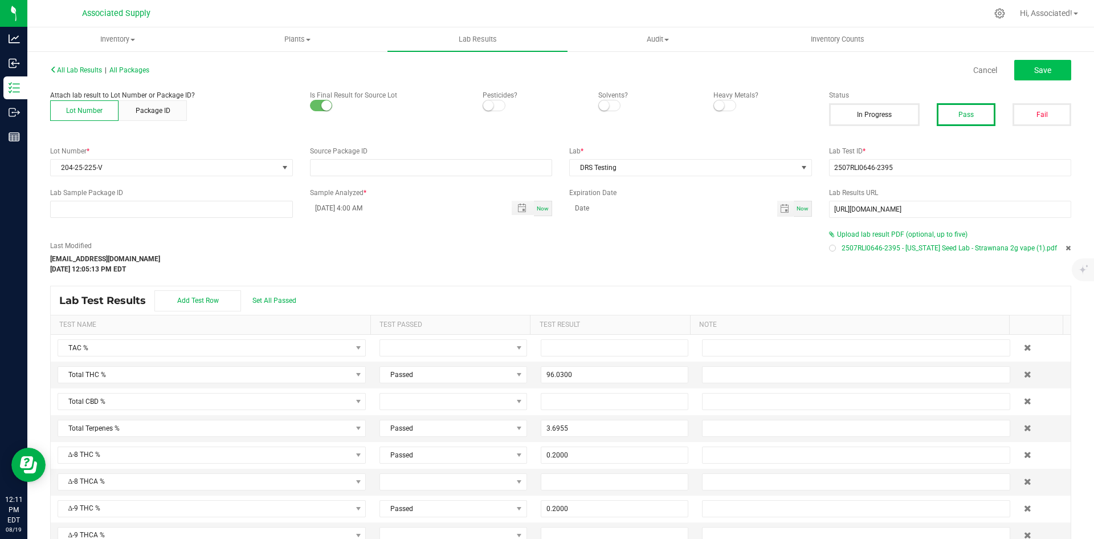
type input "0.2000"
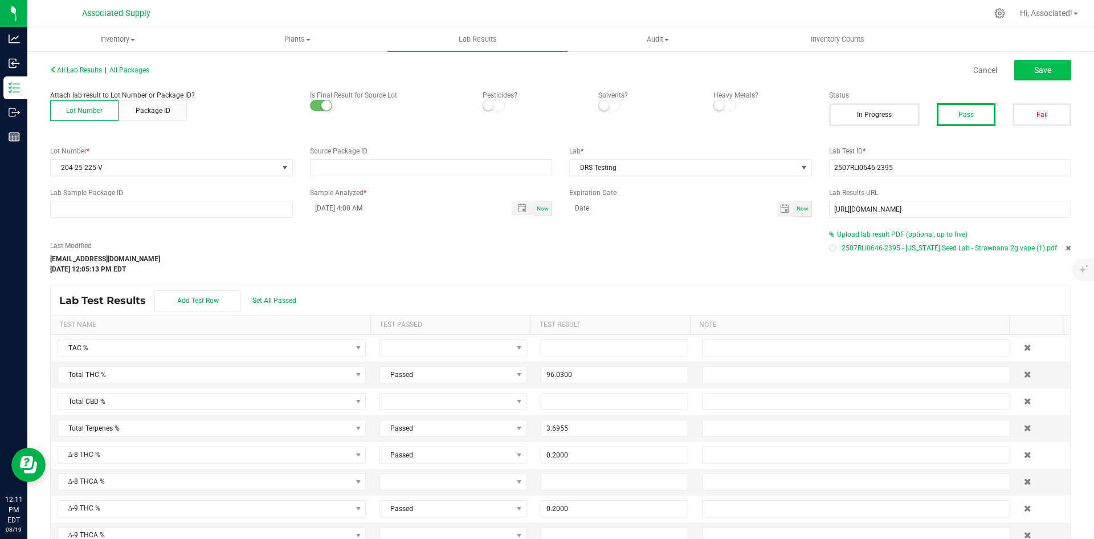
type input "0.2000"
type input "0.0065"
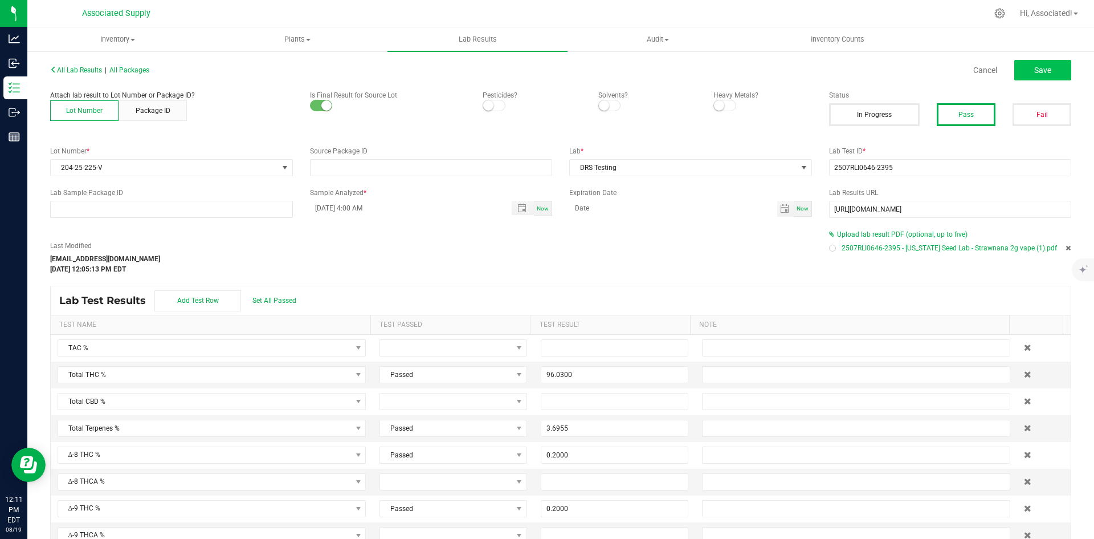
type input "0.0052"
type input "0.0065"
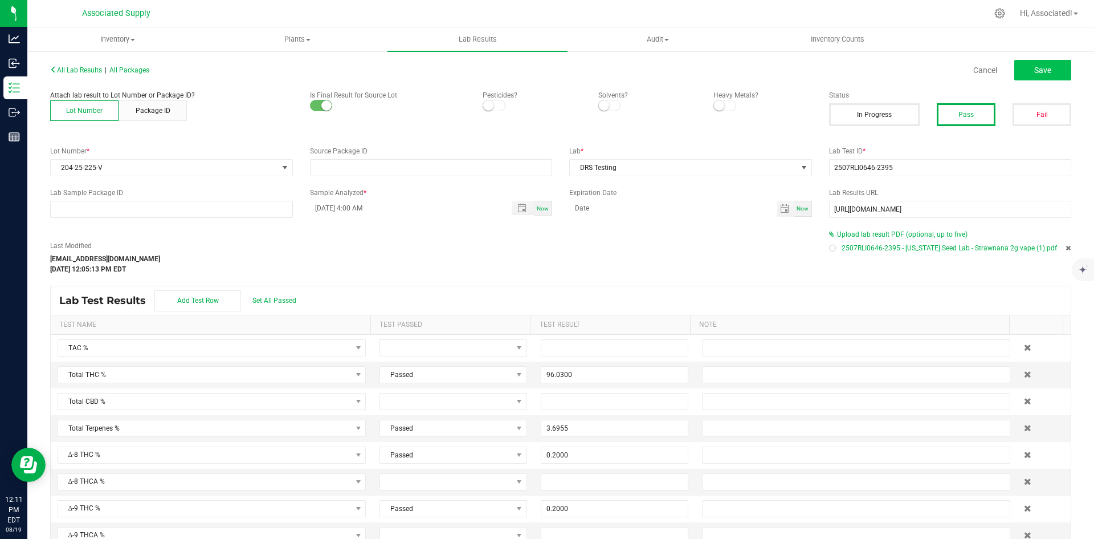
type input "0.0065"
type input "0.0021"
type input "0.0104"
type input "0.0065"
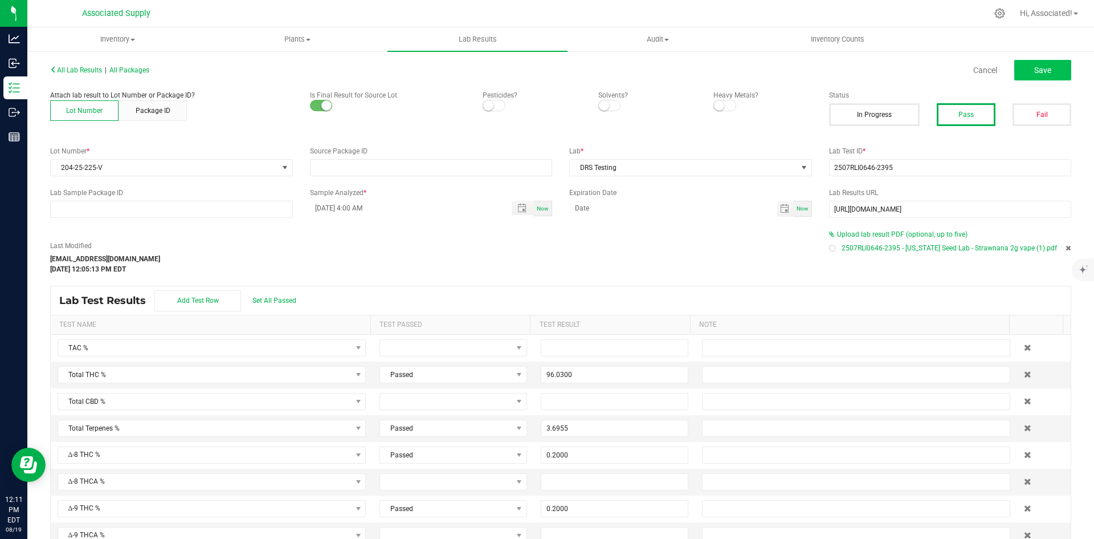
type input "0.0065"
type input "0.0052"
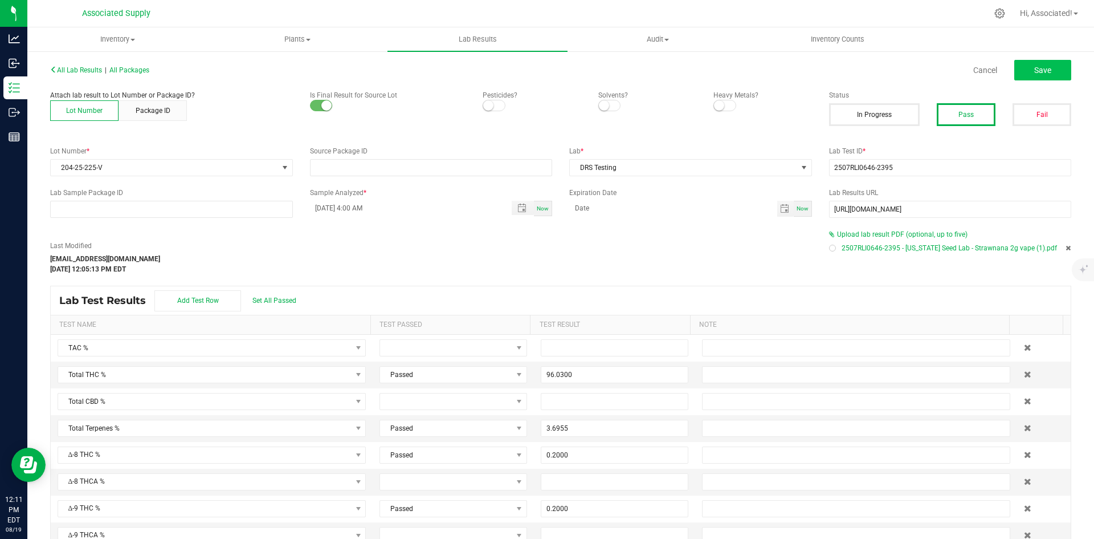
type input "0.0065"
type input "0.0021"
type input "0.0065"
type input "0.2000"
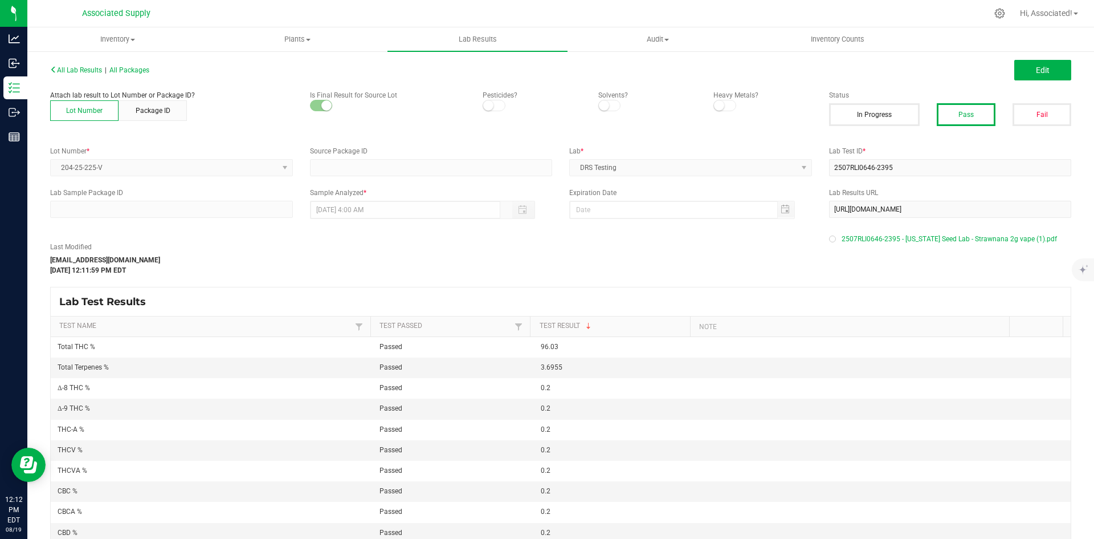
click at [669, 252] on div "Last Modified [EMAIL_ADDRESS][DOMAIN_NAME] [DATE] 12:11:59 PM EDT" at bounding box center [431, 259] width 779 height 34
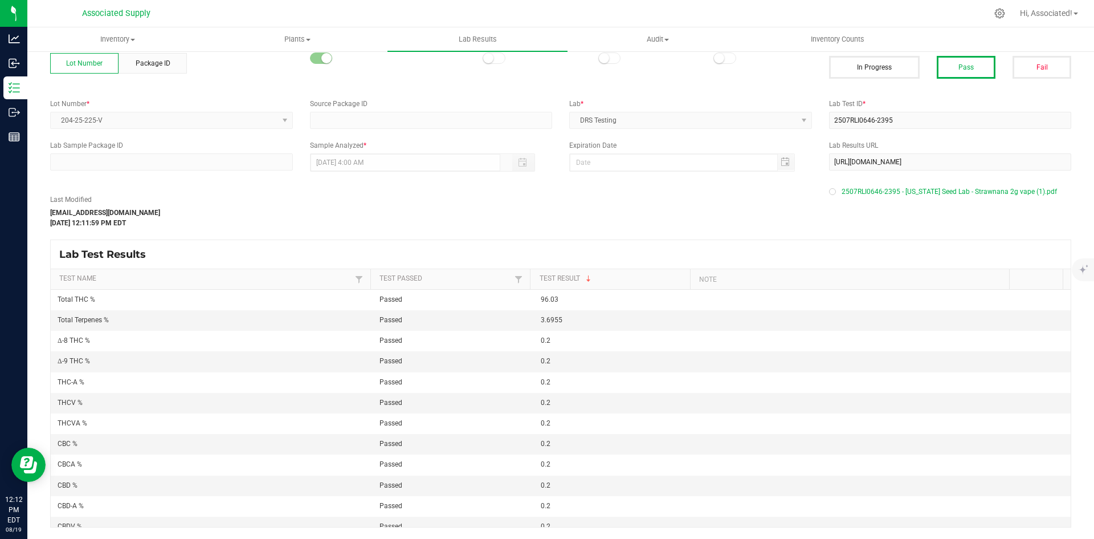
click at [583, 199] on div "Last Modified [EMAIL_ADDRESS][DOMAIN_NAME] [DATE] 12:11:59 PM EDT" at bounding box center [431, 211] width 779 height 34
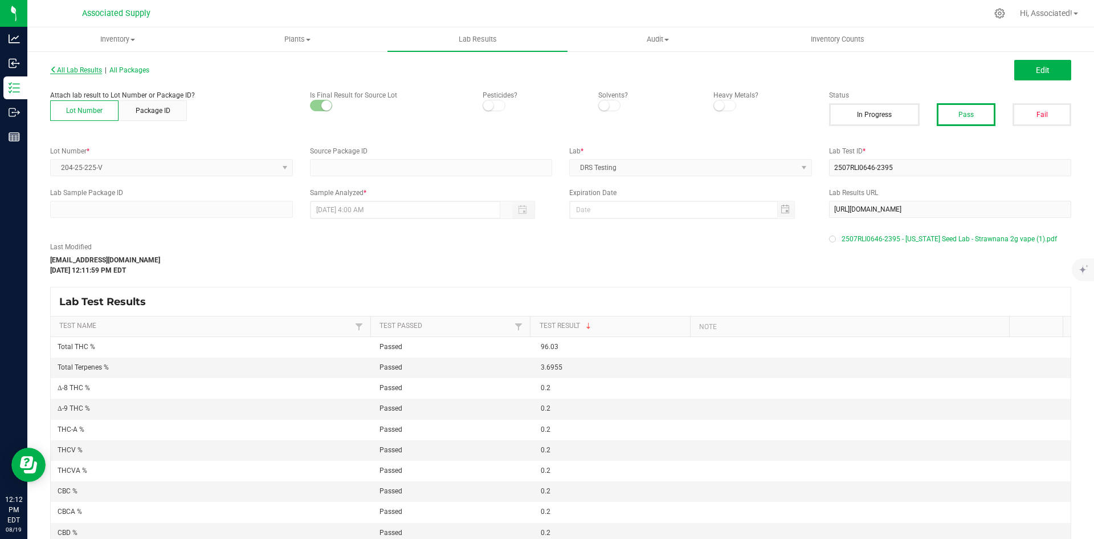
click at [75, 69] on span "All Lab Results" at bounding box center [76, 70] width 52 height 8
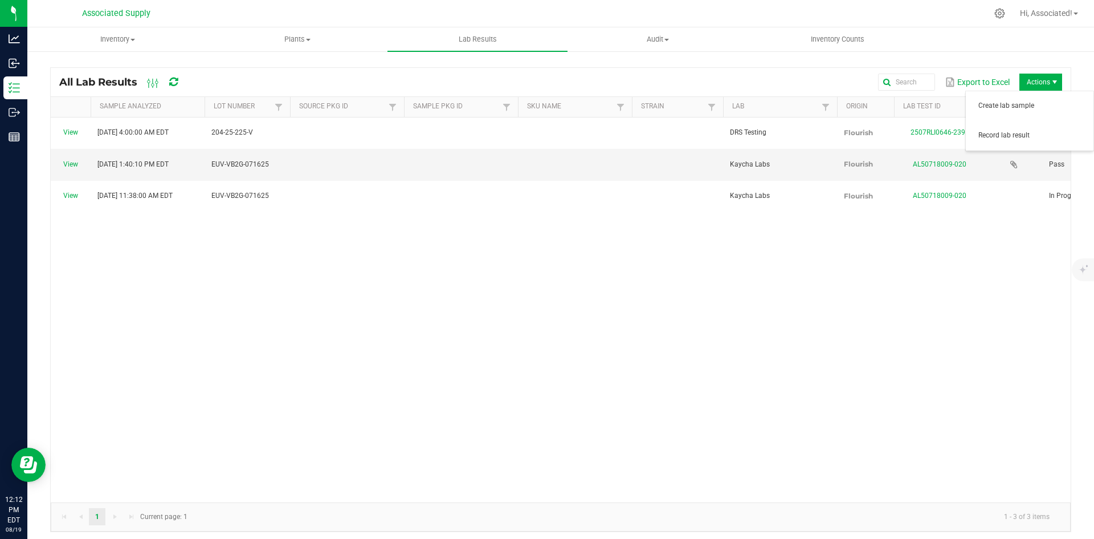
click at [1037, 80] on span "Actions" at bounding box center [1041, 82] width 43 height 17
click at [1001, 133] on span "Record lab result" at bounding box center [1033, 136] width 108 height 10
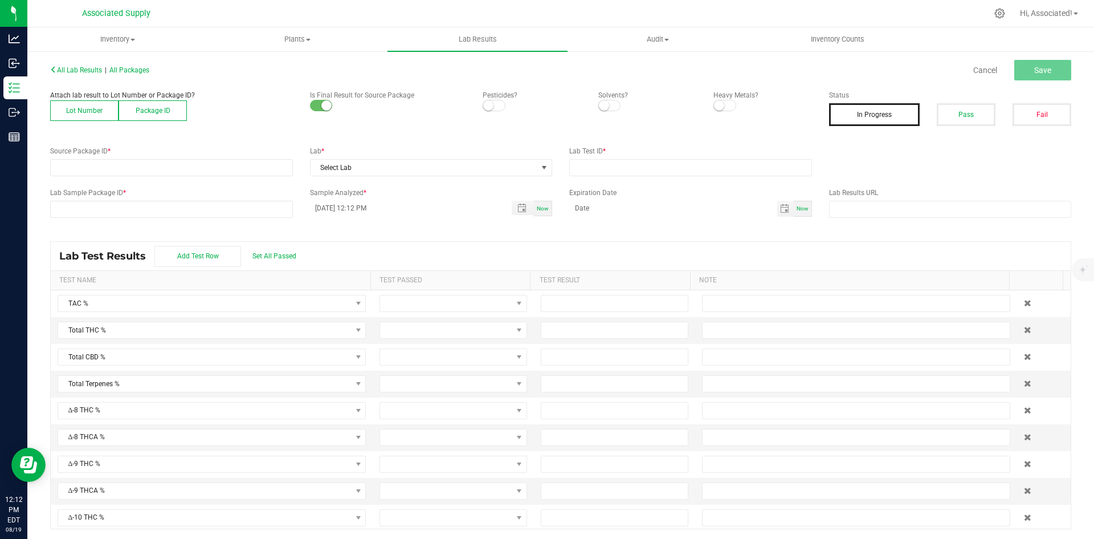
click at [92, 108] on button "Lot Number" at bounding box center [84, 110] width 68 height 21
click at [138, 170] on span at bounding box center [164, 168] width 227 height 16
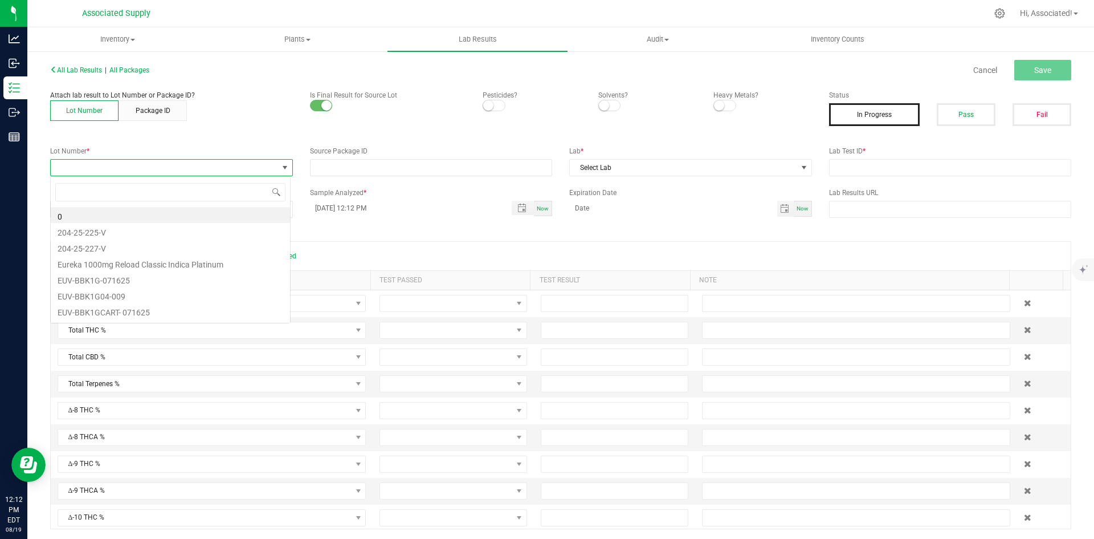
scroll to position [17, 241]
click at [137, 249] on li "204-25-227-V" at bounding box center [170, 247] width 239 height 16
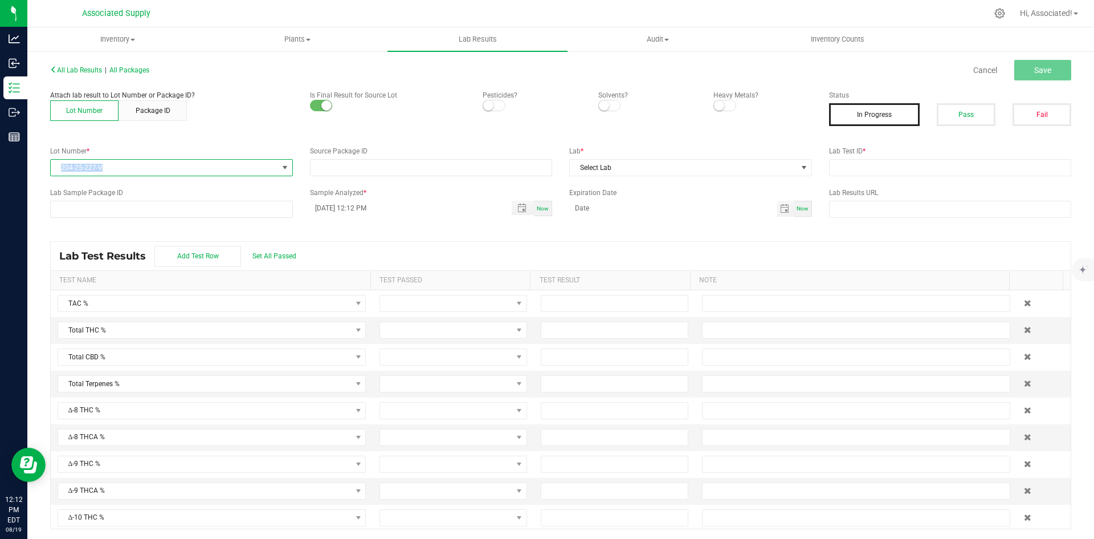
drag, startPoint x: 106, startPoint y: 168, endPoint x: 53, endPoint y: 172, distance: 53.1
click at [53, 172] on span "204-25-227-V" at bounding box center [164, 168] width 227 height 16
click at [853, 166] on input "text" at bounding box center [950, 167] width 243 height 17
paste input "2507RLI0646-2397"
type input "2507RLI0646-2397"
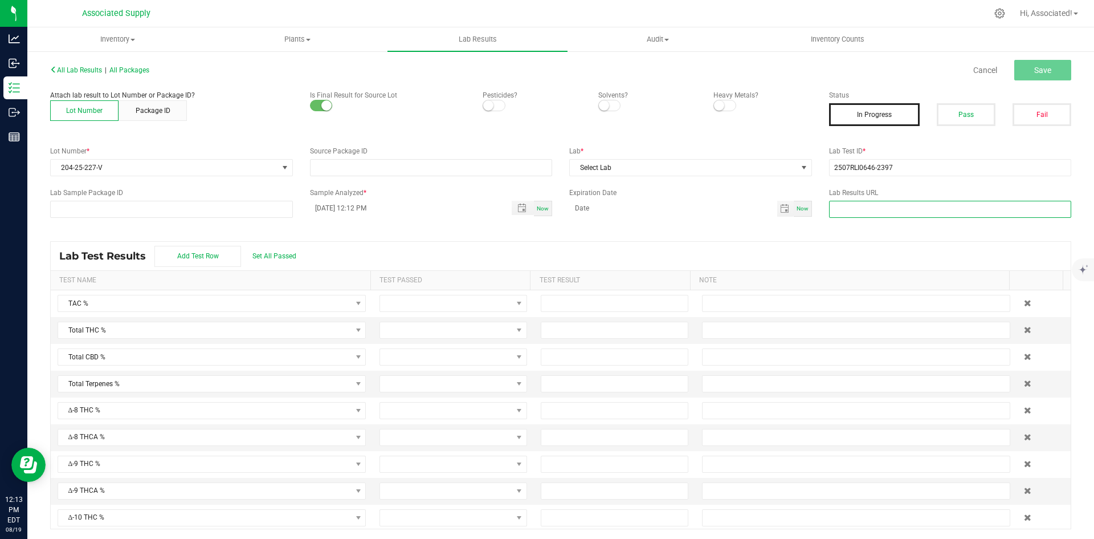
click at [857, 206] on input "text" at bounding box center [950, 209] width 243 height 17
click at [672, 205] on input at bounding box center [673, 208] width 208 height 14
type input "month/day/year"
click at [669, 166] on span "Select Lab" at bounding box center [683, 168] width 227 height 16
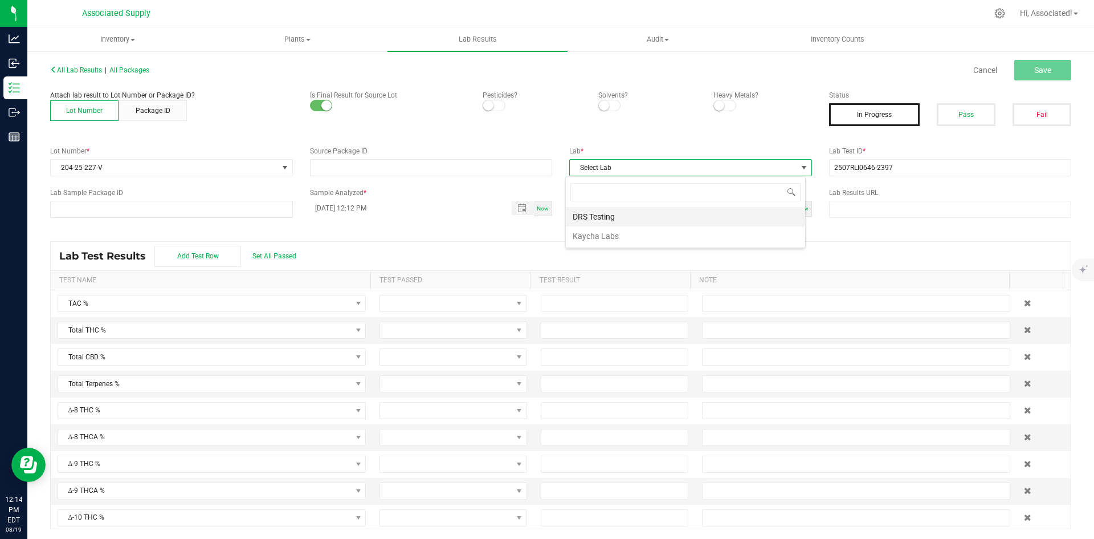
click at [643, 221] on li "DRS Testing" at bounding box center [685, 216] width 239 height 19
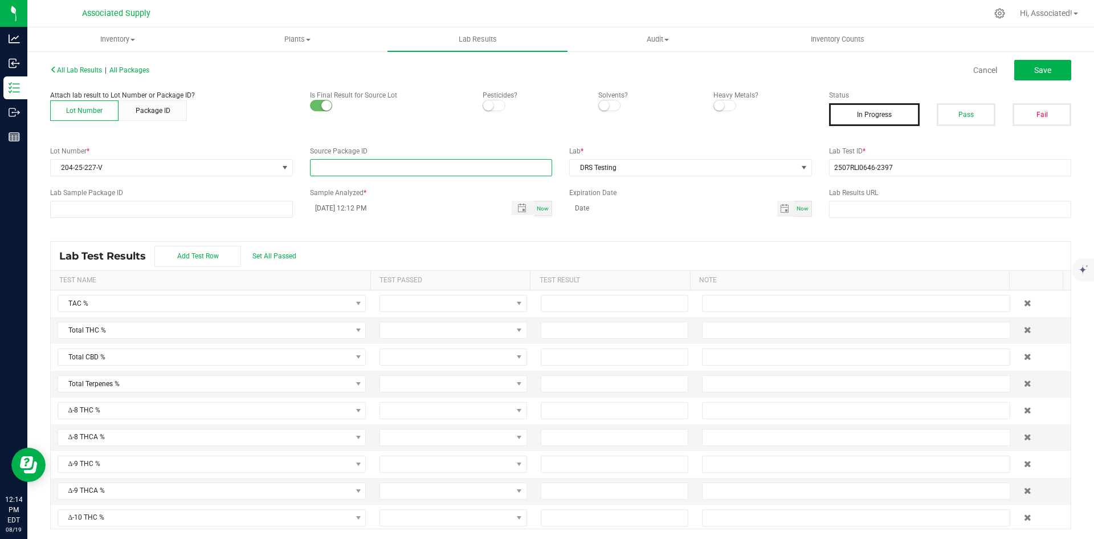
click at [438, 164] on input "NO DATA FOUND" at bounding box center [432, 168] width 242 height 16
click at [518, 206] on span "Toggle popup" at bounding box center [521, 207] width 9 height 9
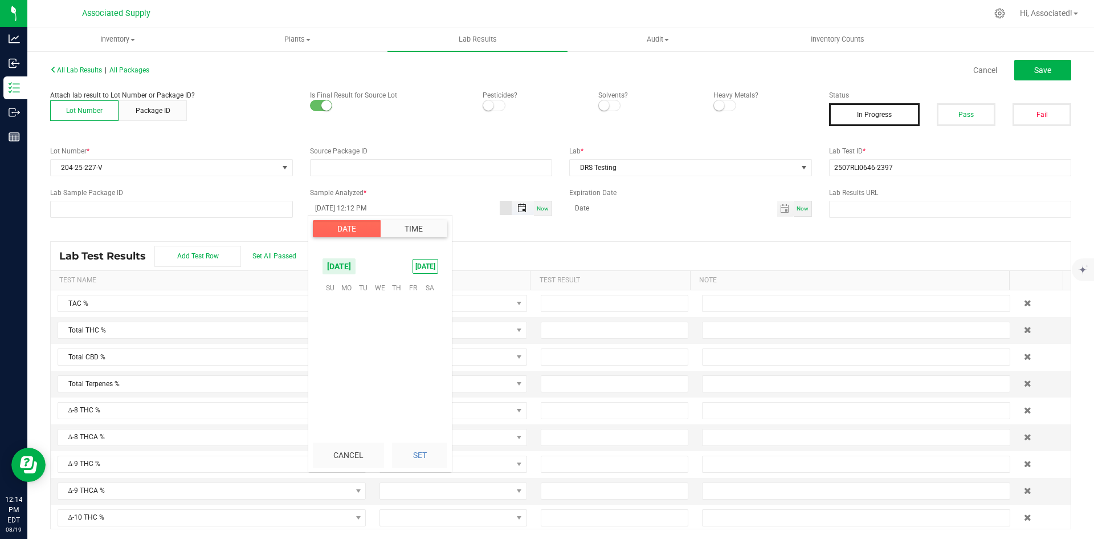
scroll to position [15, 0]
click at [518, 209] on span "Toggle popup" at bounding box center [521, 207] width 9 height 9
click at [356, 266] on span "[DATE]" at bounding box center [339, 266] width 34 height 17
click at [354, 315] on span "[DATE]" at bounding box center [356, 314] width 23 height 23
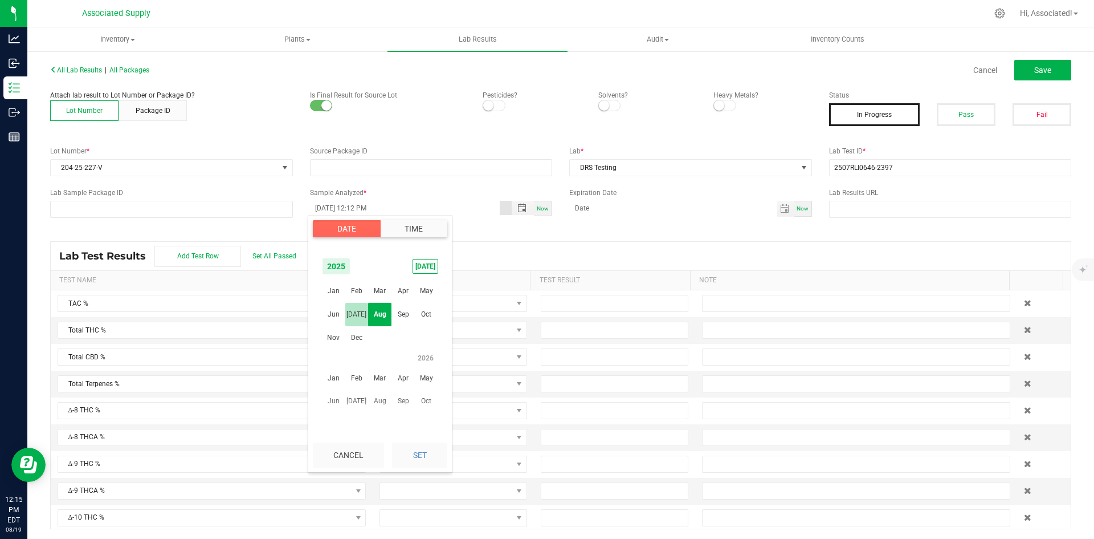
scroll to position [184588, 0]
click at [411, 359] on span "25" at bounding box center [413, 358] width 17 height 18
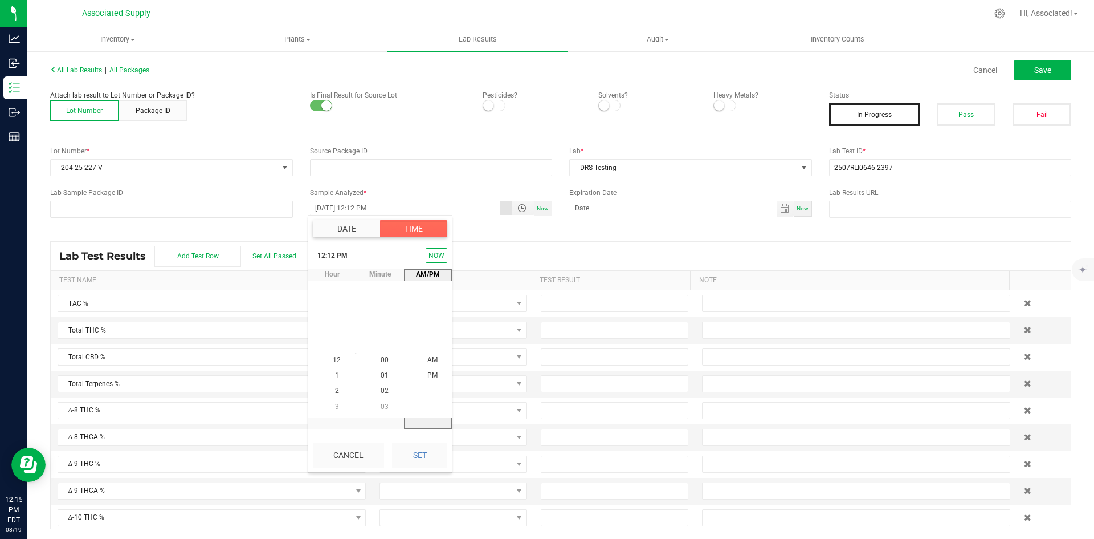
scroll to position [15, 0]
click at [333, 327] on span "10" at bounding box center [337, 329] width 8 height 8
click at [333, 360] on span "10" at bounding box center [337, 360] width 8 height 8
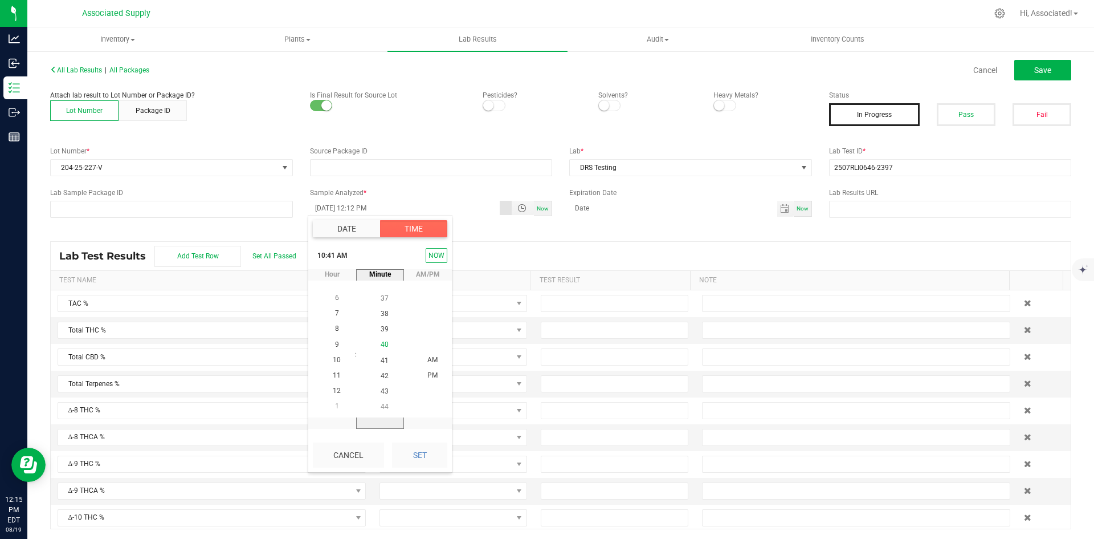
click at [381, 347] on span "40" at bounding box center [385, 345] width 8 height 8
click at [427, 361] on span "AM" at bounding box center [432, 360] width 10 height 8
click at [423, 451] on button "Set" at bounding box center [419, 454] width 55 height 25
type input "[DATE] 10:40 AM"
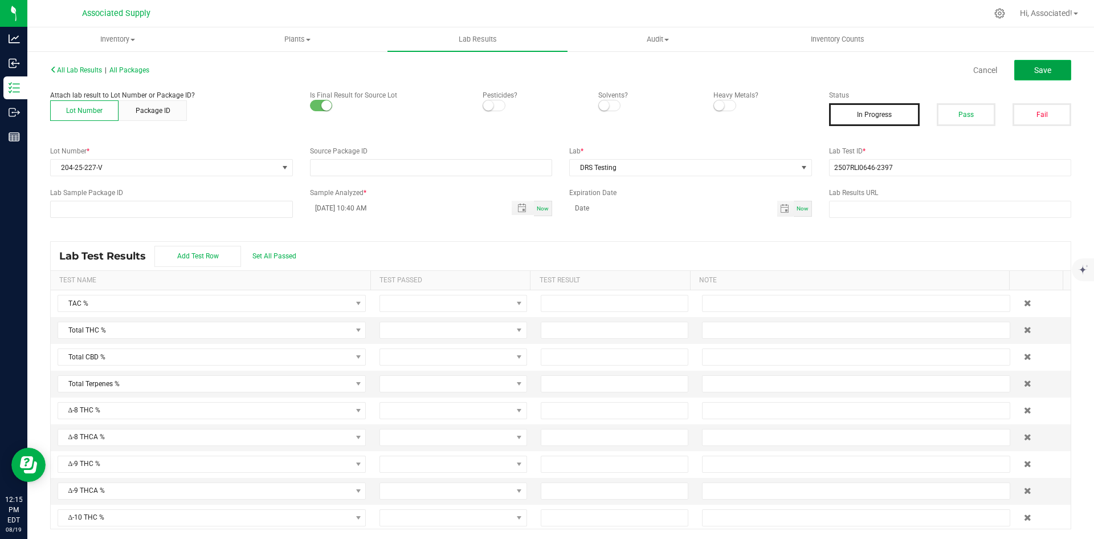
click at [1034, 69] on span "Save" at bounding box center [1042, 70] width 17 height 9
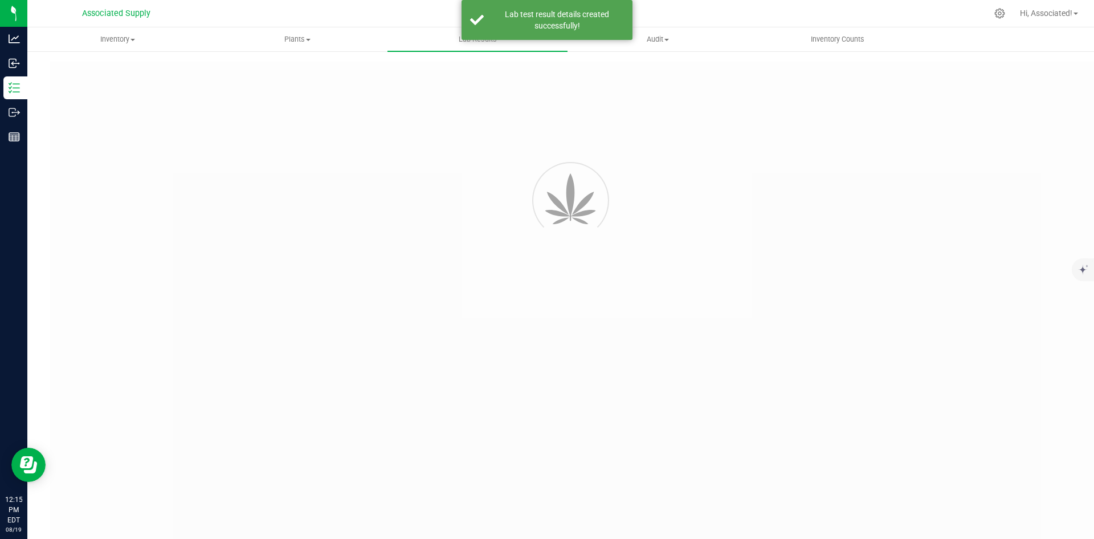
type input "2507RLI0646-2397"
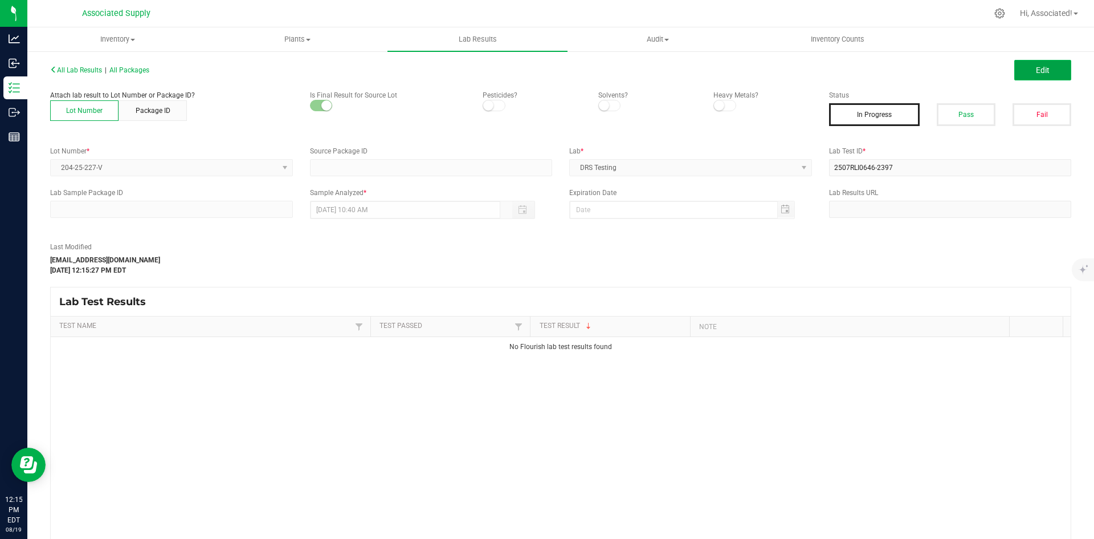
click at [1036, 66] on span "Edit" at bounding box center [1043, 70] width 14 height 9
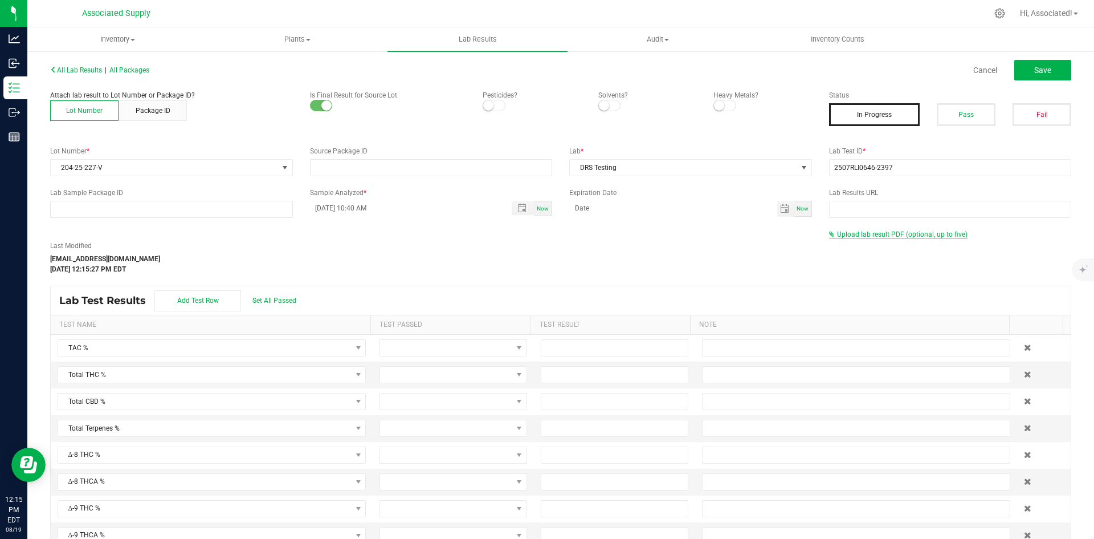
click at [838, 233] on span "Upload lab result PDF (optional, up to five)" at bounding box center [902, 234] width 131 height 8
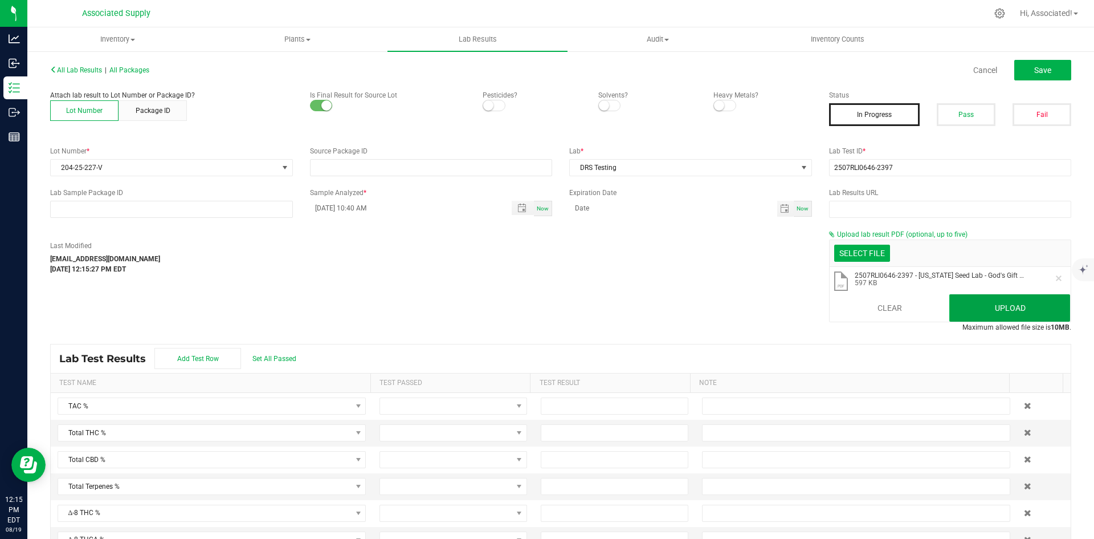
click at [1025, 315] on button "Upload" at bounding box center [1009, 307] width 121 height 27
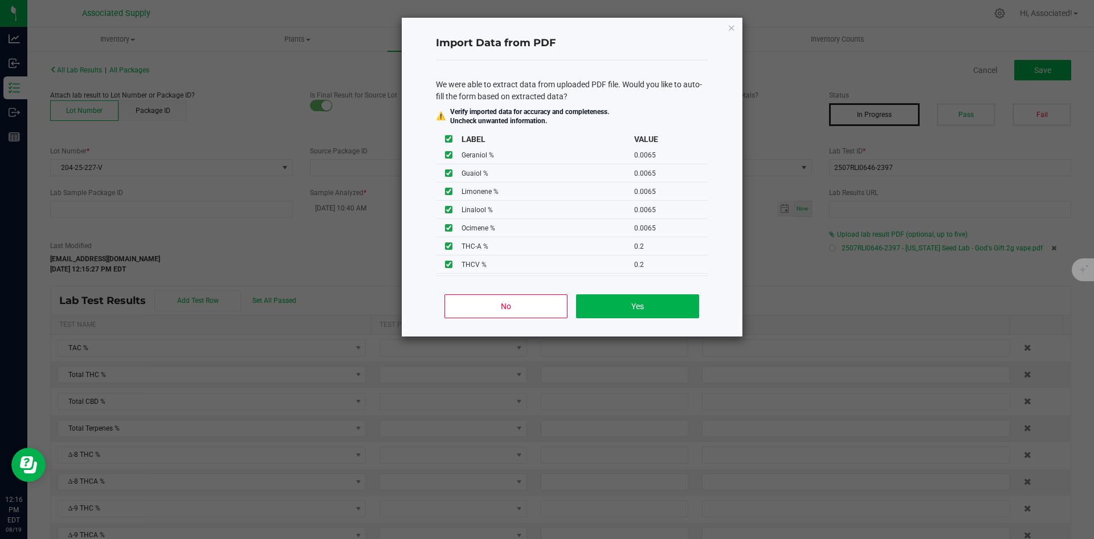
scroll to position [621, 0]
click at [647, 305] on button "Yes" at bounding box center [637, 306] width 123 height 24
type input "[DATE] 4:00 AM"
type input "94.0800"
type input "1.8093"
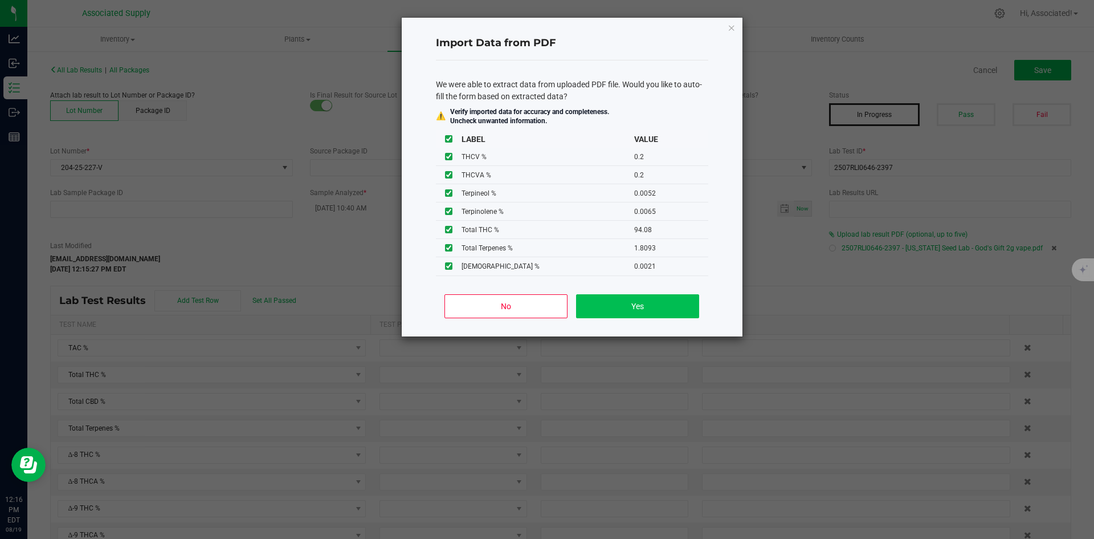
type input "0.2000"
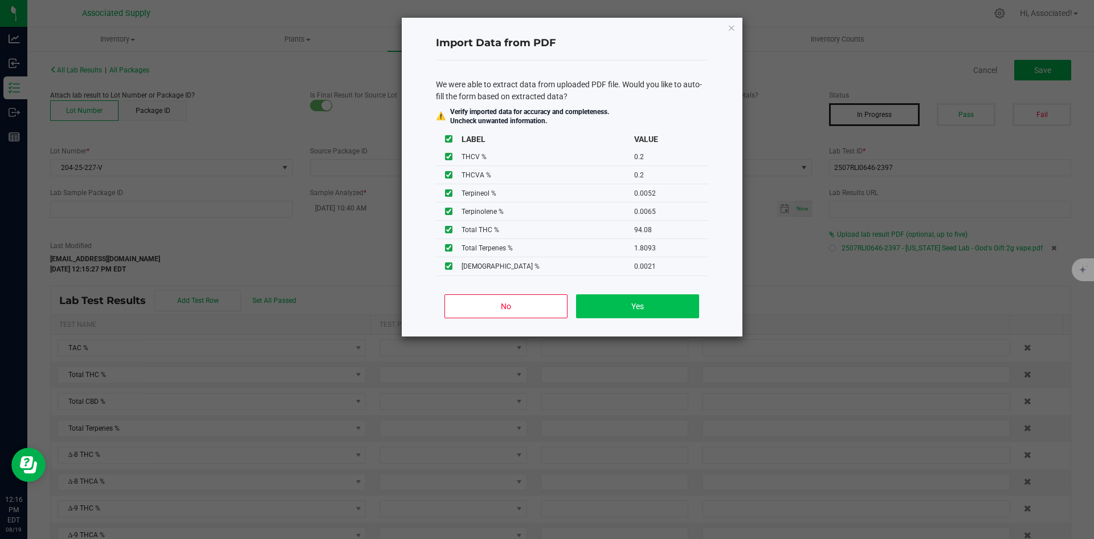
type input "0.2000"
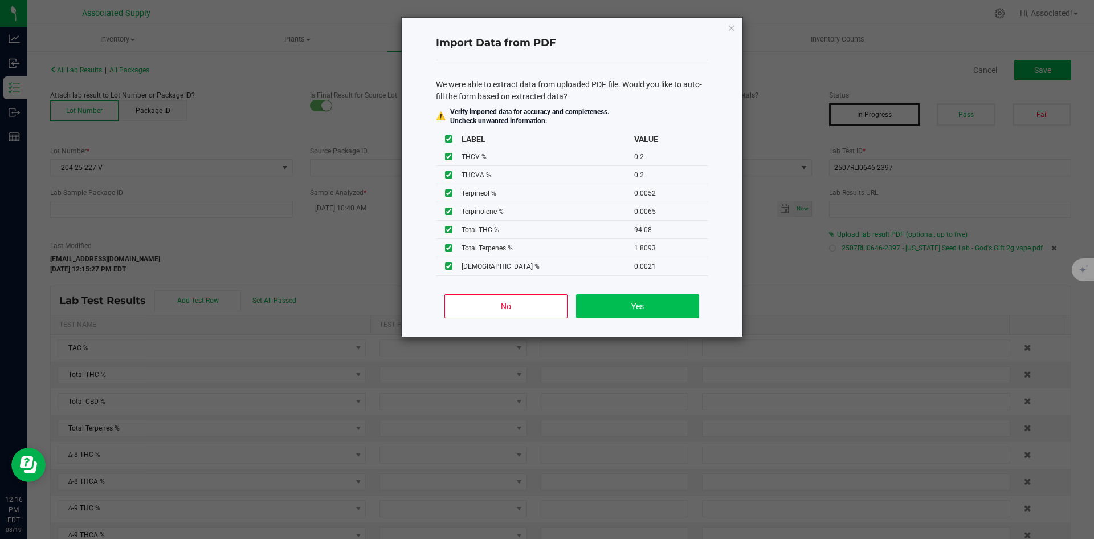
type input "0.2000"
type input "0.0065"
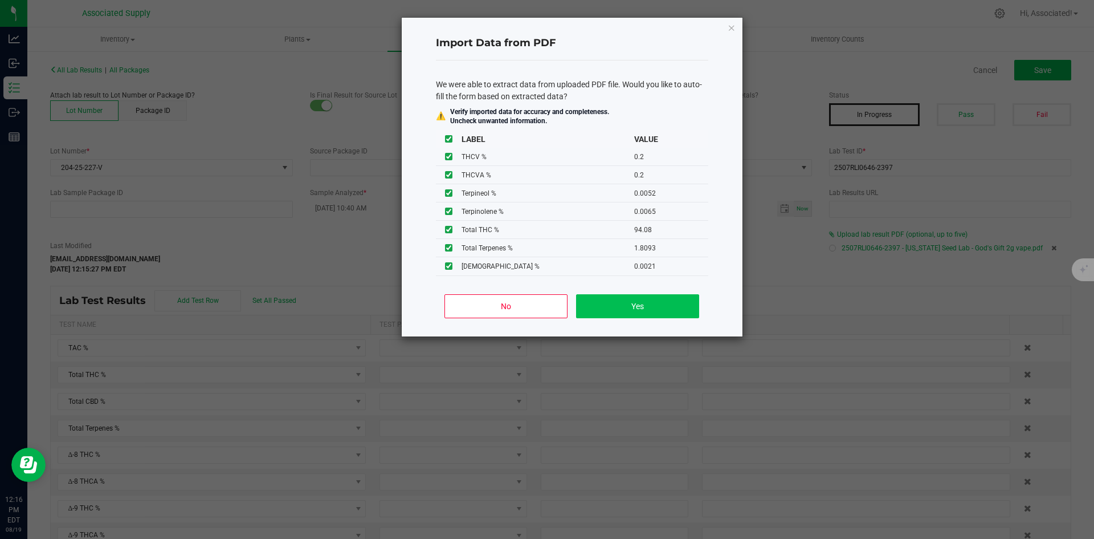
type input "0.0065"
type input "0.0052"
type input "0.0065"
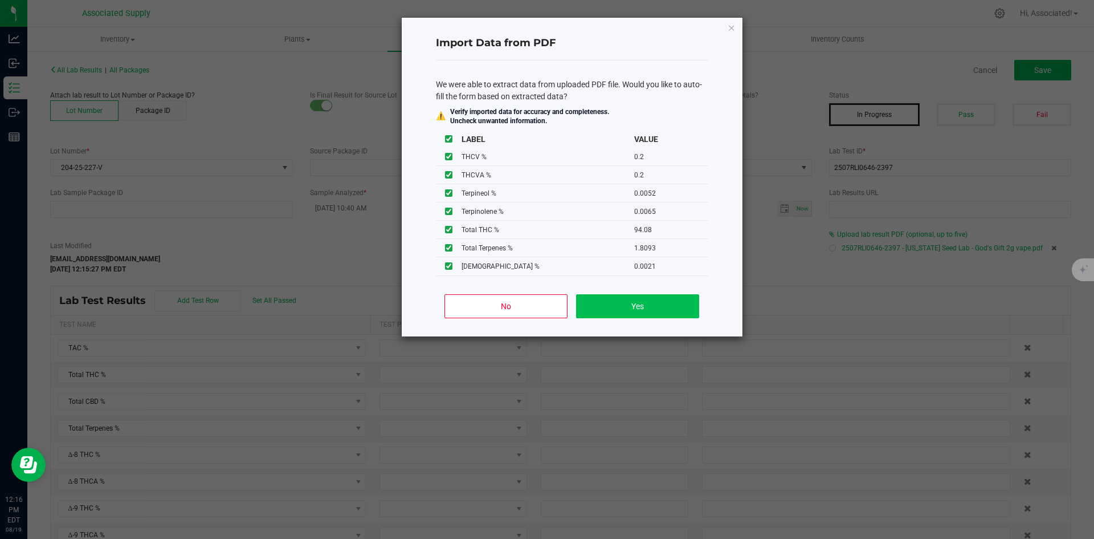
type input "0.0065"
type input "0.0021"
type input "0.0104"
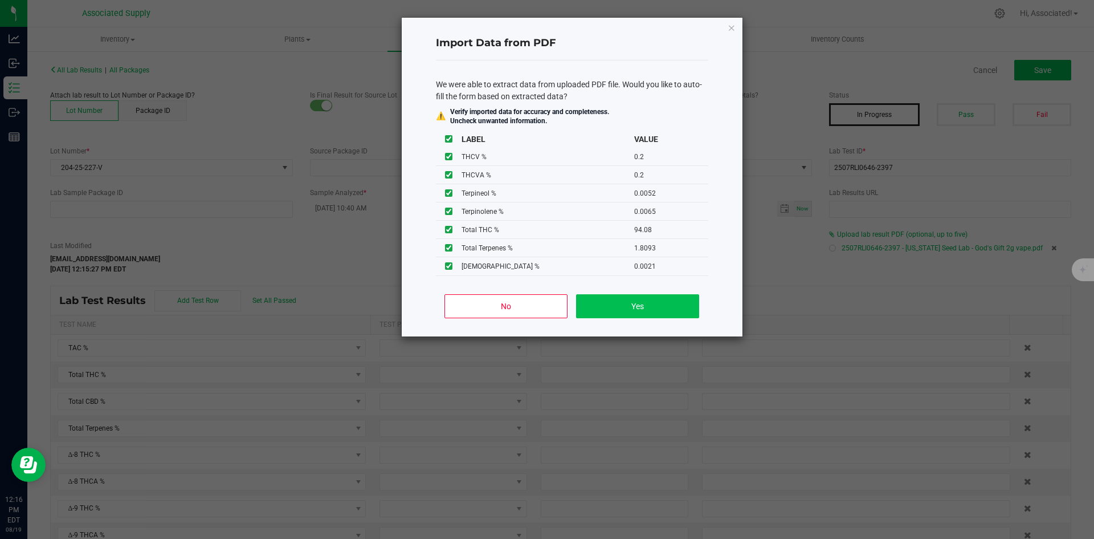
type input "0.0065"
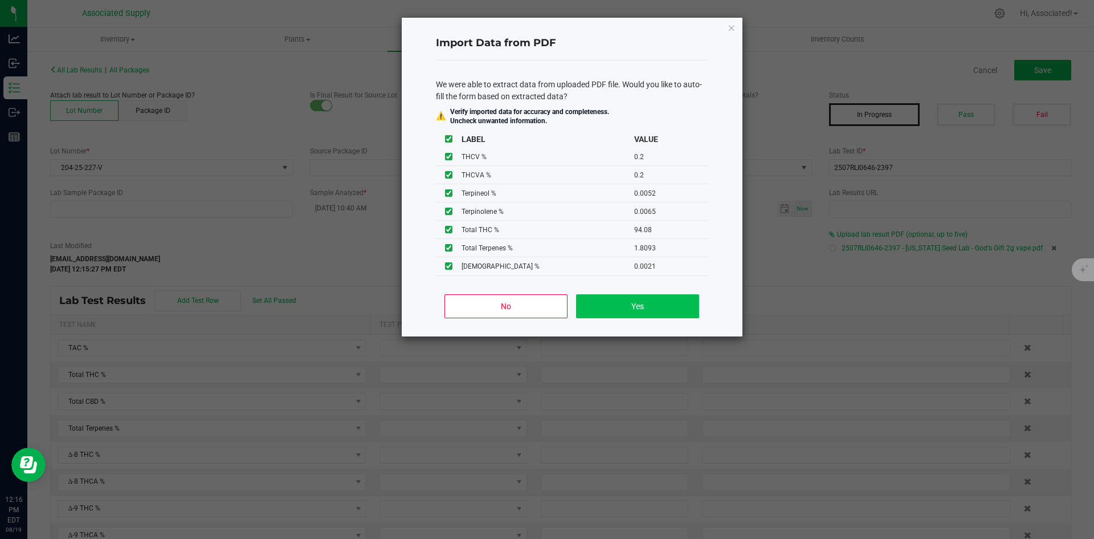
type input "0.0052"
type input "0.0065"
type input "0.0021"
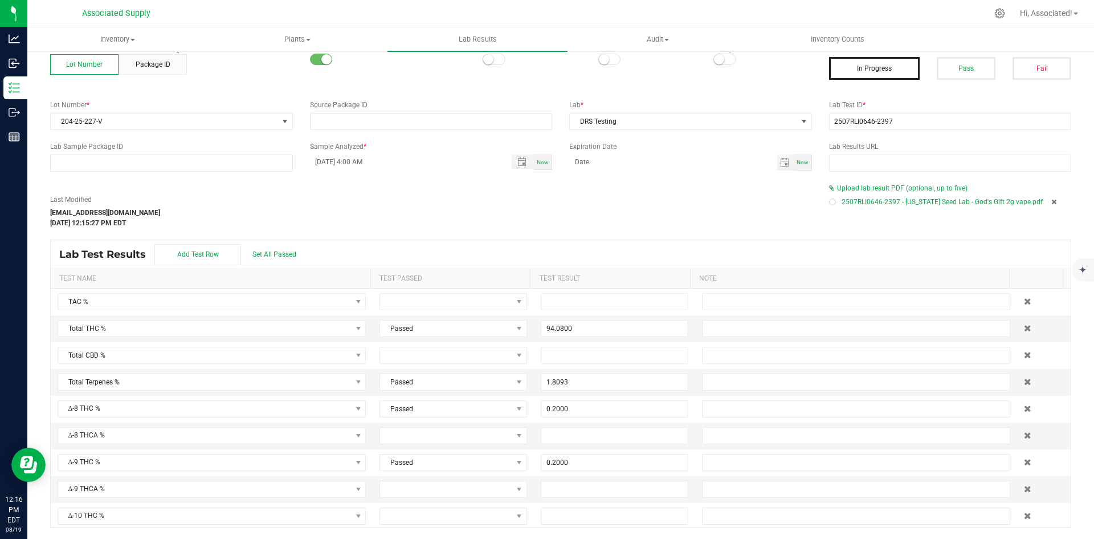
scroll to position [0, 0]
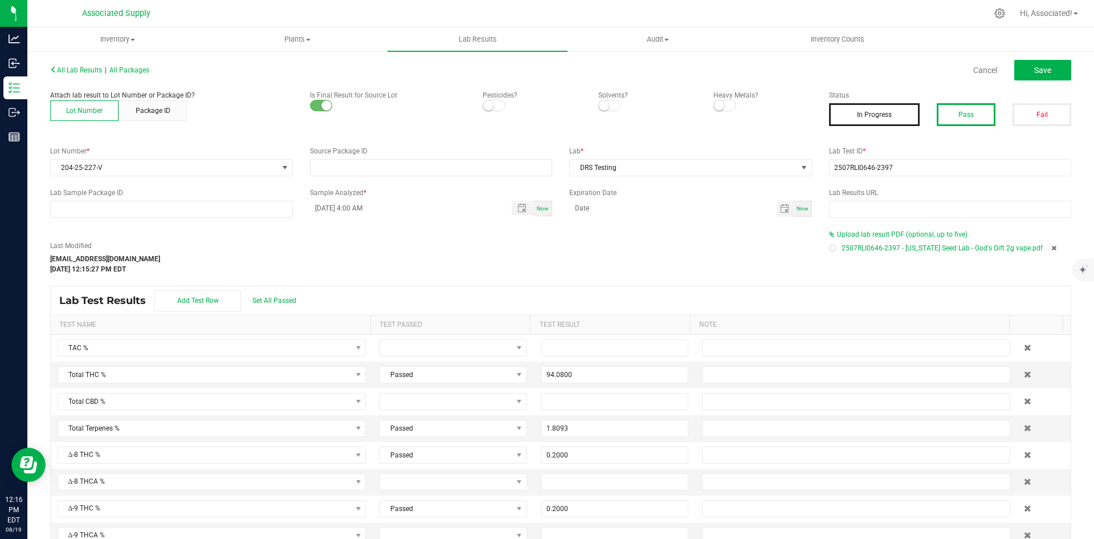
click at [965, 114] on button "Pass" at bounding box center [966, 114] width 59 height 23
click at [1045, 73] on button "Save" at bounding box center [1042, 70] width 57 height 21
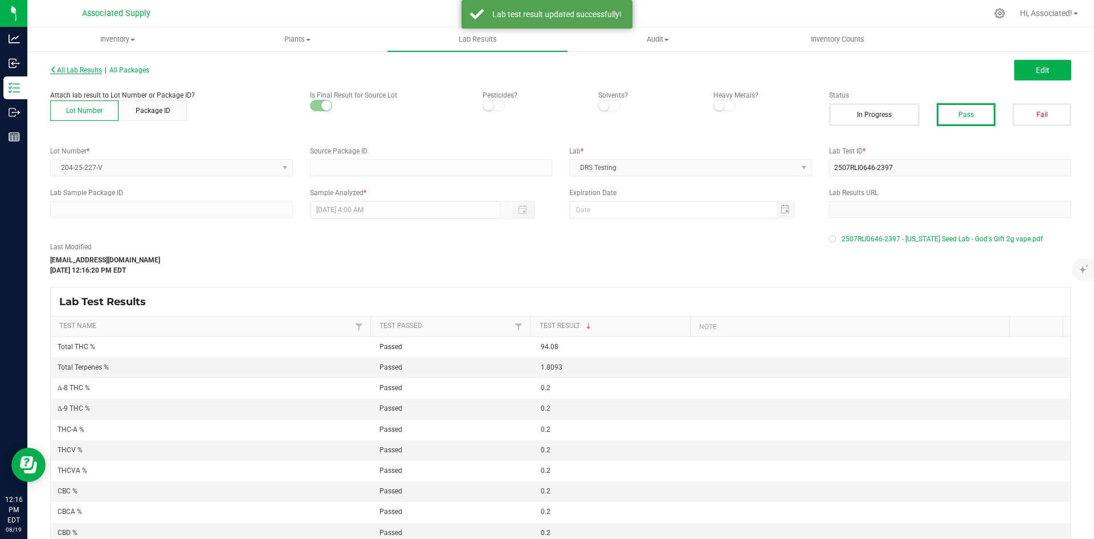
click at [70, 68] on span "All Lab Results" at bounding box center [76, 70] width 52 height 8
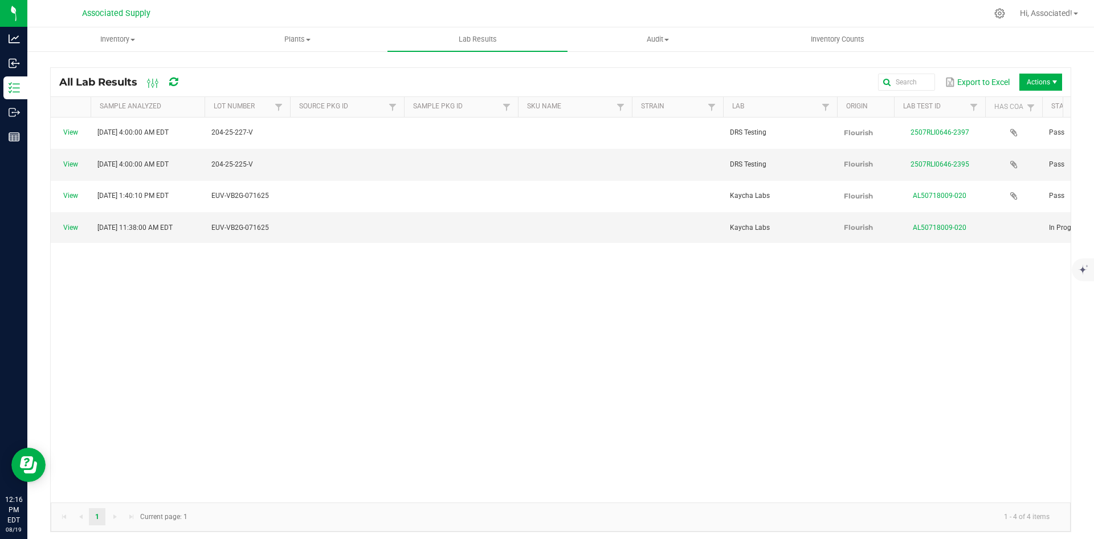
click at [342, 301] on div "View [DATE] 4:00:00 AM EDT 204-25-227-V DRS Testing Flourish 2507RLI0646-2397 P…" at bounding box center [561, 309] width 1020 height 385
click at [940, 223] on link "AL50718009-020" at bounding box center [940, 227] width 54 height 8
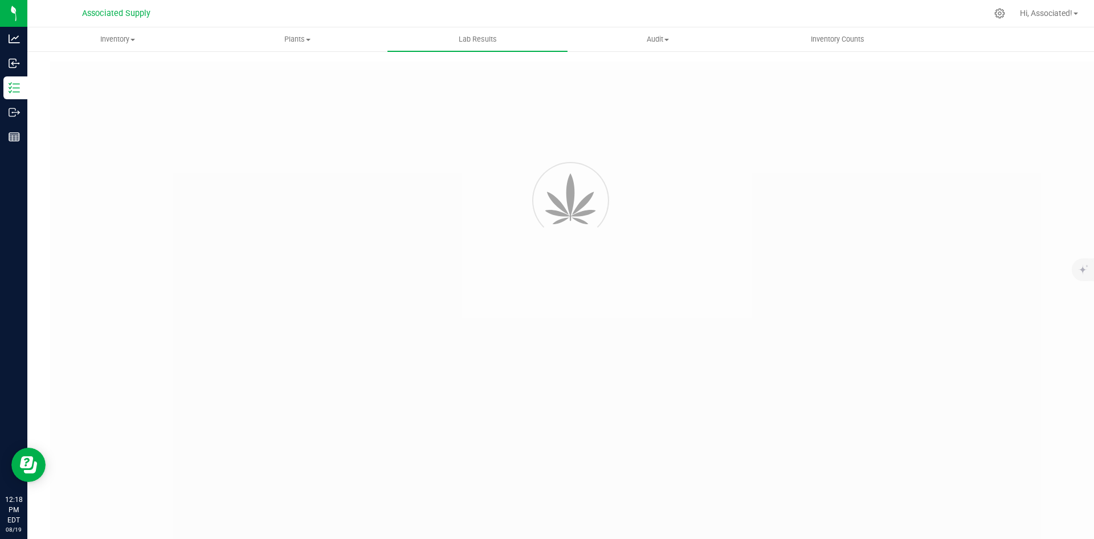
type input "AL50718009-020"
type input "[DATE] 11:38 AM"
type input "[URL][DOMAIN_NAME]"
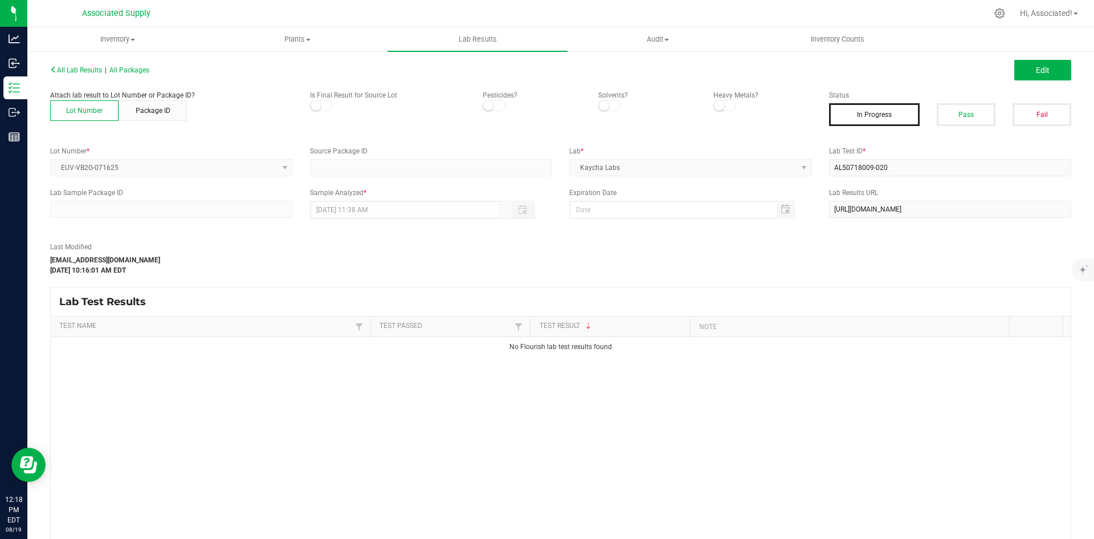
click at [857, 251] on div "Last Modified [EMAIL_ADDRESS][DOMAIN_NAME] [DATE] 10:16:01 AM EDT" at bounding box center [561, 252] width 1038 height 45
click at [1037, 70] on span "Edit" at bounding box center [1043, 70] width 14 height 9
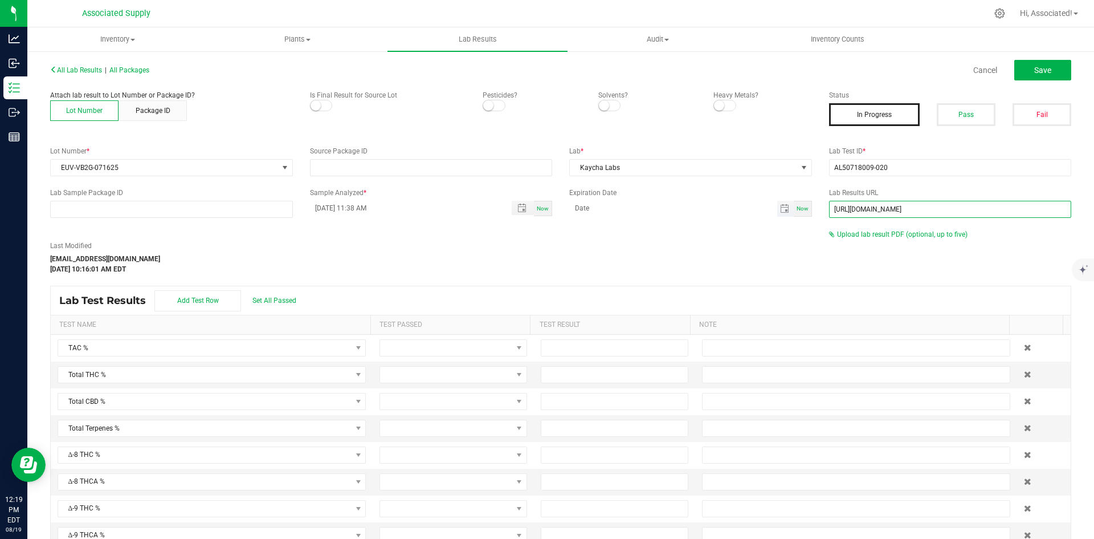
drag, startPoint x: 1032, startPoint y: 210, endPoint x: 777, endPoint y: 214, distance: 254.8
click at [777, 214] on div "Lab Sample Package ID Sample Analyzed * [DATE] 11:38 AM Now Expiration Date Now…" at bounding box center [561, 203] width 1038 height 30
click at [912, 167] on input "AL50718009-020" at bounding box center [950, 167] width 243 height 17
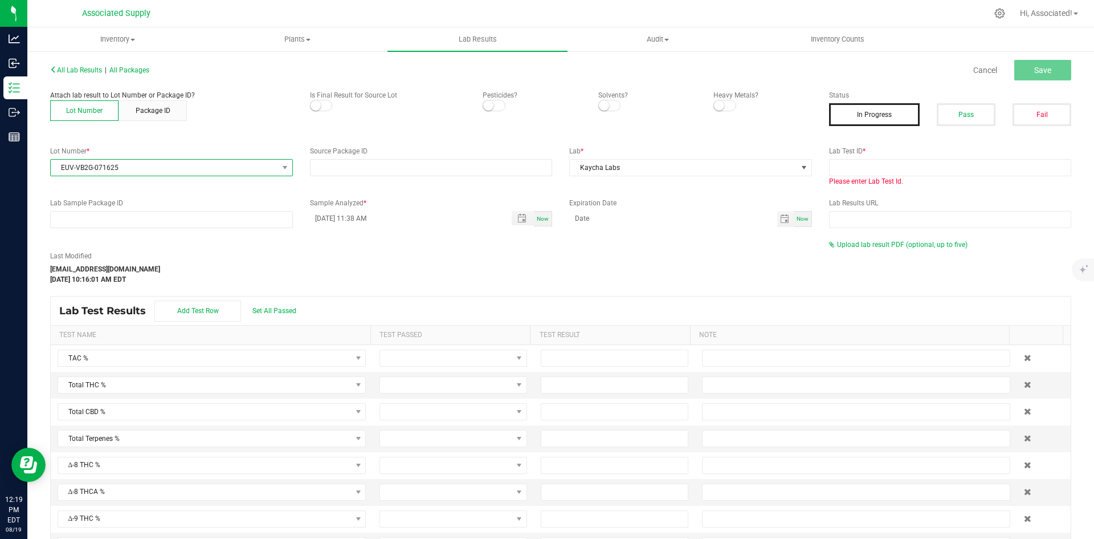
click at [272, 165] on span "EUV-VB2G-071625" at bounding box center [164, 168] width 227 height 16
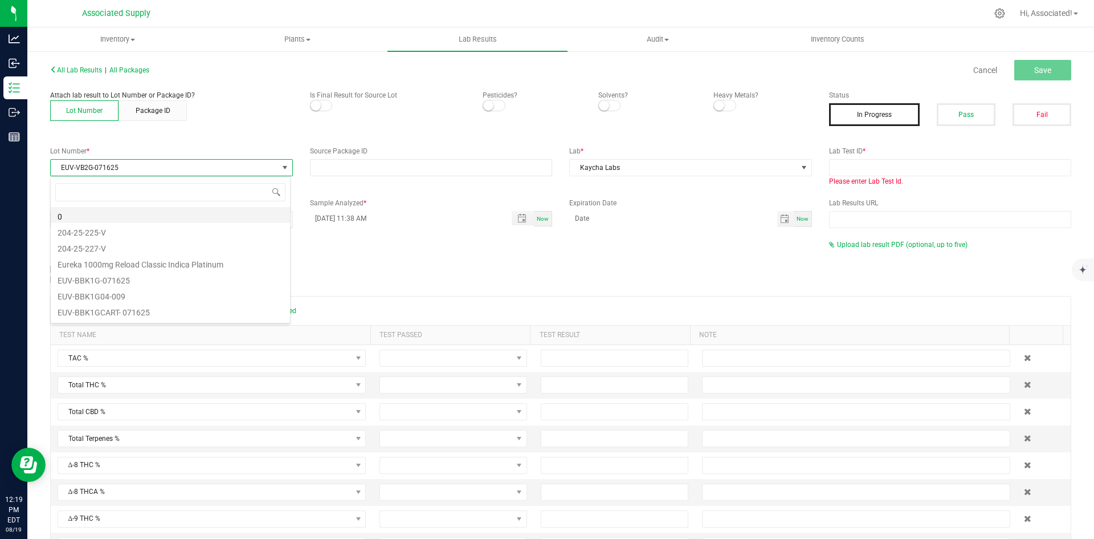
click at [128, 219] on li "0" at bounding box center [170, 215] width 239 height 16
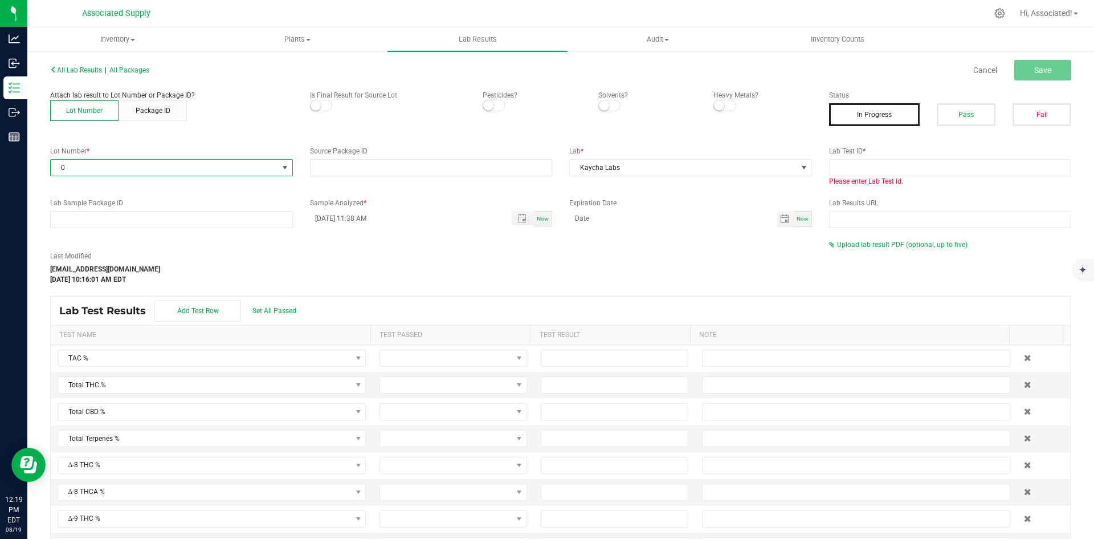
click at [507, 267] on div "Last Modified [EMAIL_ADDRESS][DOMAIN_NAME] [DATE] 10:16:01 AM EDT" at bounding box center [431, 268] width 779 height 34
click at [856, 116] on button "In Progress" at bounding box center [874, 114] width 91 height 23
click at [936, 74] on div "Cancel Save" at bounding box center [820, 70] width 519 height 21
click at [950, 120] on button "Pass" at bounding box center [966, 114] width 59 height 23
click at [850, 113] on button "In Progress" at bounding box center [874, 114] width 91 height 23
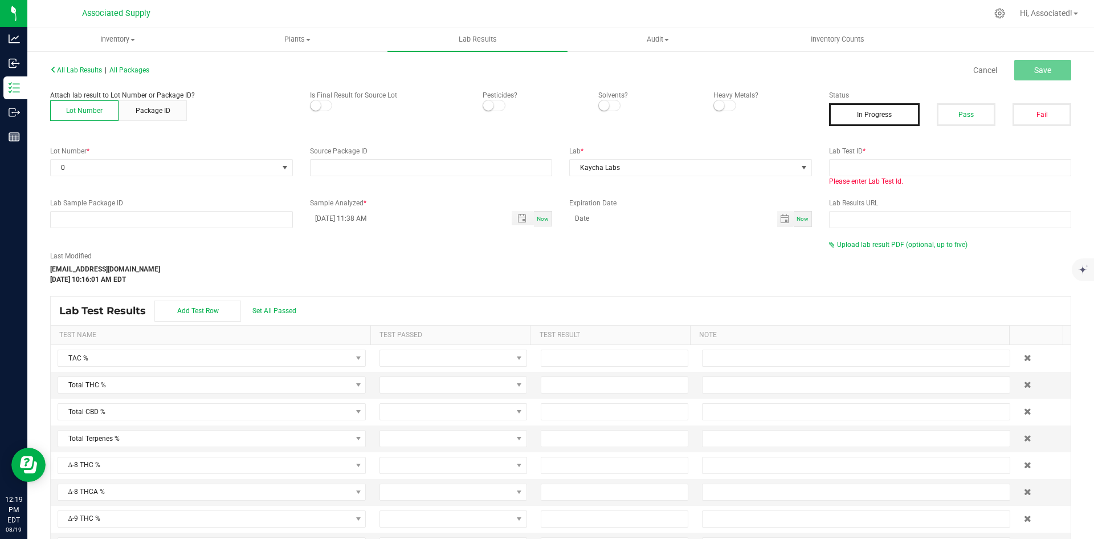
click at [645, 262] on div "Last Modified [EMAIL_ADDRESS][DOMAIN_NAME] [DATE] 10:16:01 AM EDT" at bounding box center [431, 268] width 779 height 34
click at [873, 172] on input "text" at bounding box center [950, 167] width 243 height 17
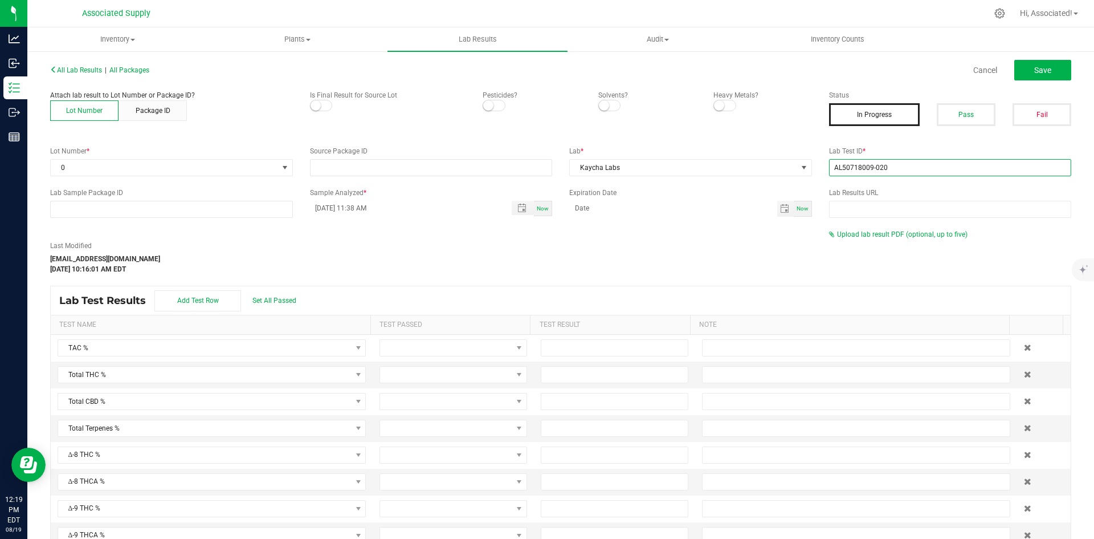
type input "AL50718009-020"
click at [743, 219] on div "All Lab Results | All Packages Cancel Save Attach lab result to Lot Number or P…" at bounding box center [560, 318] width 1021 height 512
click at [1037, 74] on span "Save" at bounding box center [1042, 70] width 17 height 9
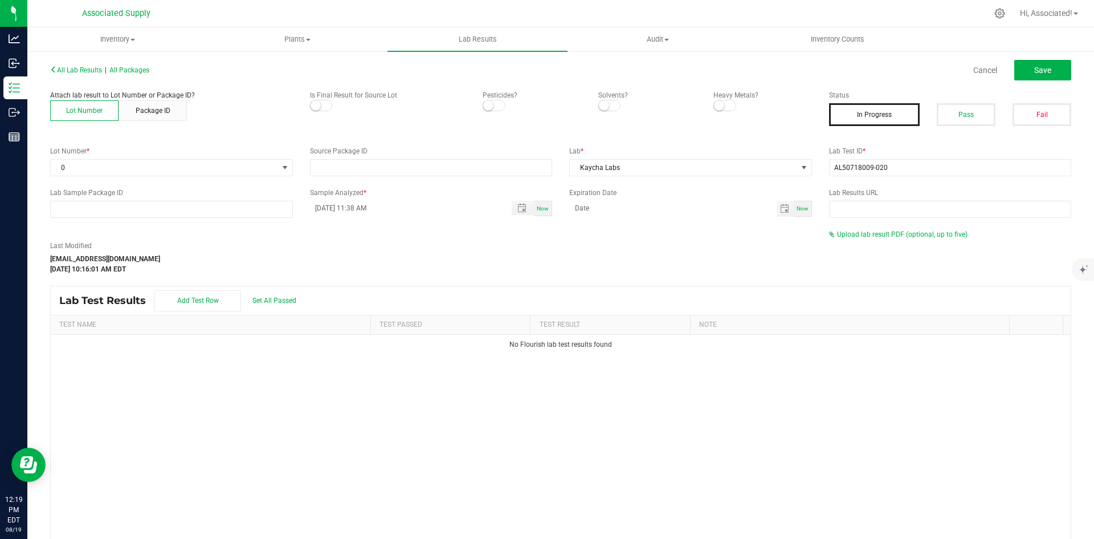
click at [922, 79] on div "Cancel Save" at bounding box center [820, 70] width 519 height 21
click at [63, 67] on span "All Lab Results" at bounding box center [76, 70] width 52 height 8
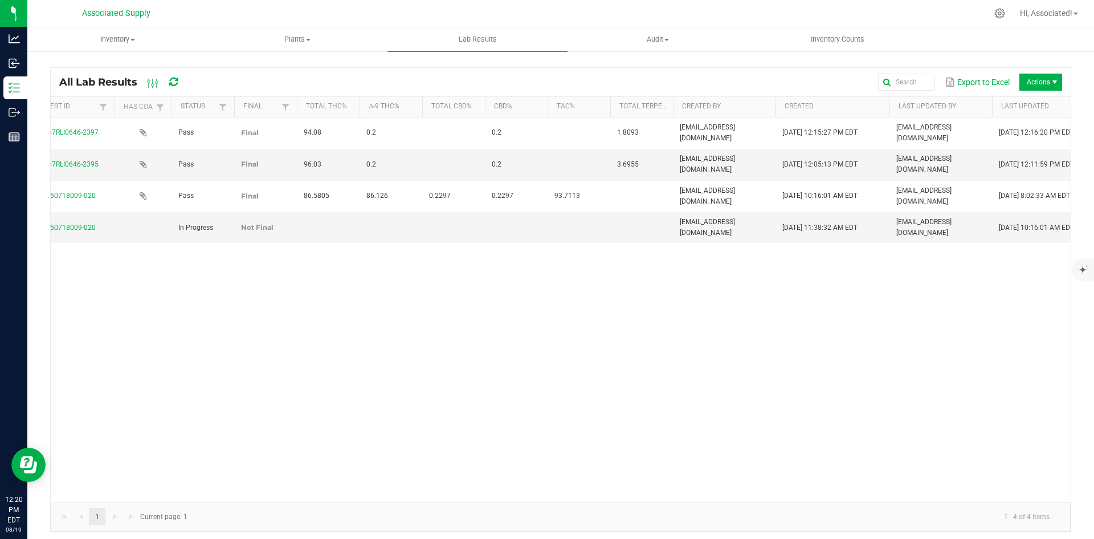
scroll to position [0, 886]
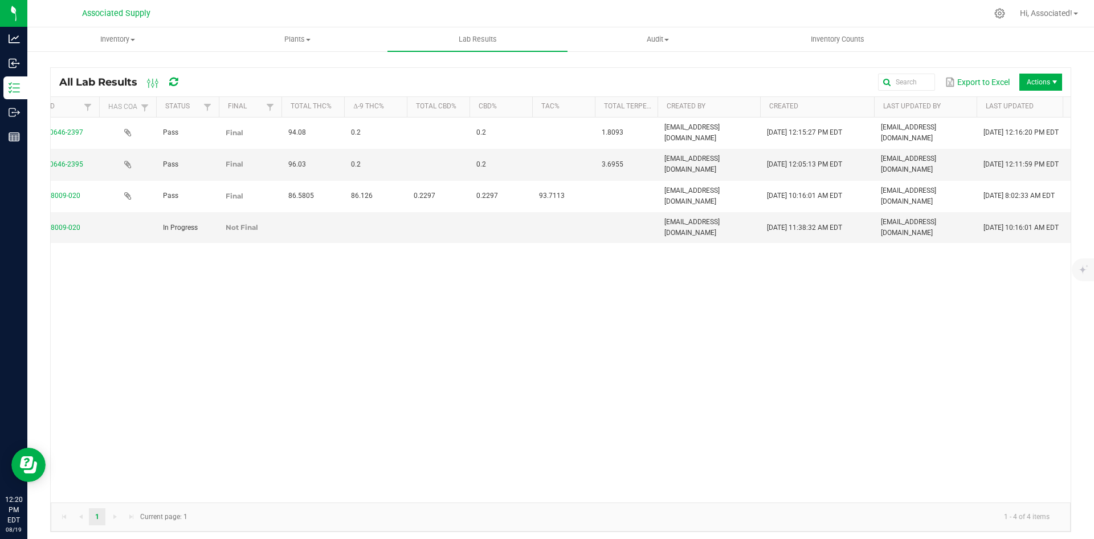
click at [975, 491] on div "View [DATE] 4:00:00 AM EDT 204-25-227-V DRS Testing Flourish 2507RLI0646-2397 P…" at bounding box center [561, 309] width 1020 height 385
click at [641, 320] on div "View [DATE] 4:00:00 AM EDT 204-25-227-V DRS Testing Flourish 2507RLI0646-2397 P…" at bounding box center [561, 309] width 1020 height 385
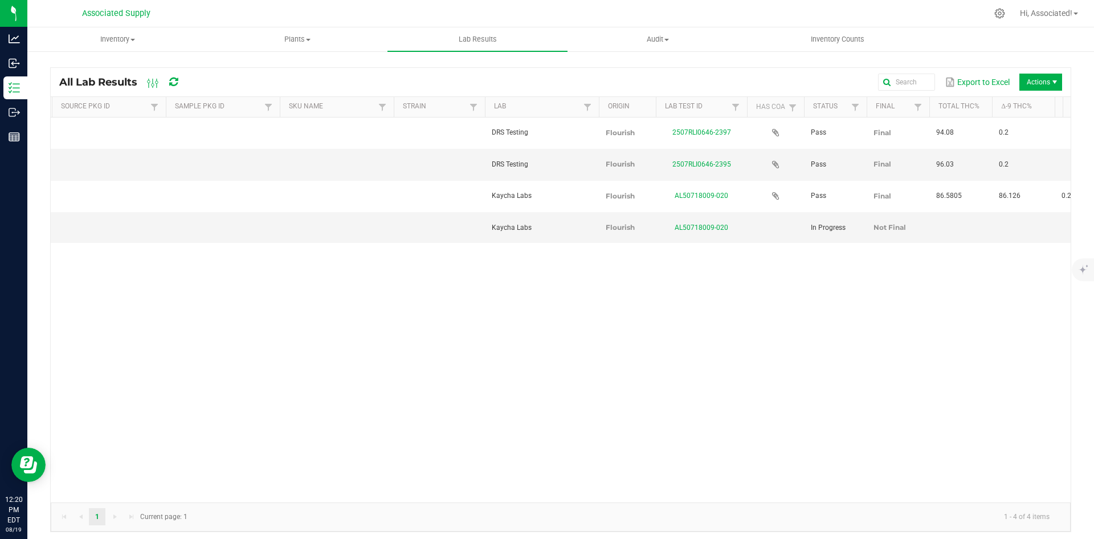
scroll to position [0, 0]
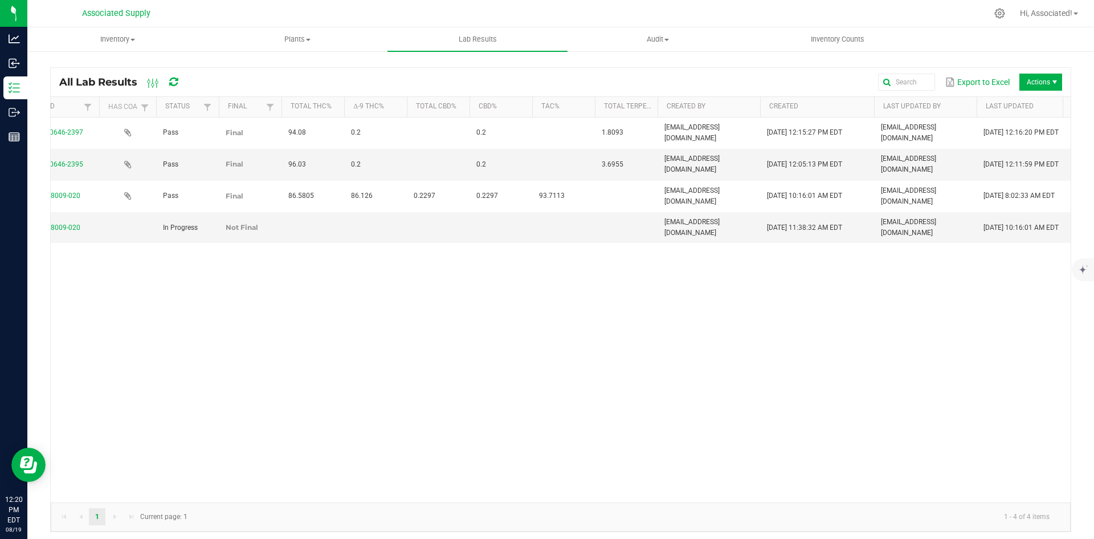
click at [478, 335] on div "View [DATE] 4:00:00 AM EDT 204-25-227-V DRS Testing Flourish 2507RLI0646-2397 P…" at bounding box center [561, 309] width 1020 height 385
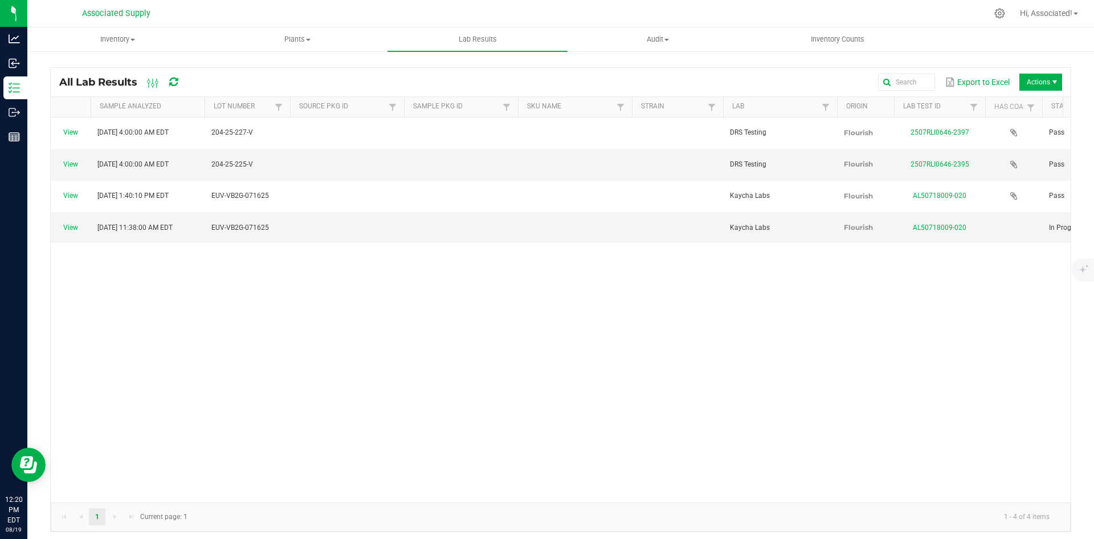
click at [529, 349] on div "View [DATE] 4:00:00 AM EDT 204-25-227-V DRS Testing Flourish 2507RLI0646-2397 P…" at bounding box center [561, 309] width 1020 height 385
click at [198, 264] on div "View [DATE] 4:00:00 AM EDT 204-25-227-V DRS Testing Flourish 2507RLI0646-2397 P…" at bounding box center [561, 309] width 1020 height 385
click at [303, 368] on div "View [DATE] 4:00:00 AM EDT 204-25-227-V DRS Testing Flourish 2507RLI0646-2397 P…" at bounding box center [561, 309] width 1020 height 385
click at [1029, 80] on span "Actions" at bounding box center [1041, 82] width 43 height 17
click at [1006, 137] on span "Record lab result" at bounding box center [1033, 136] width 108 height 10
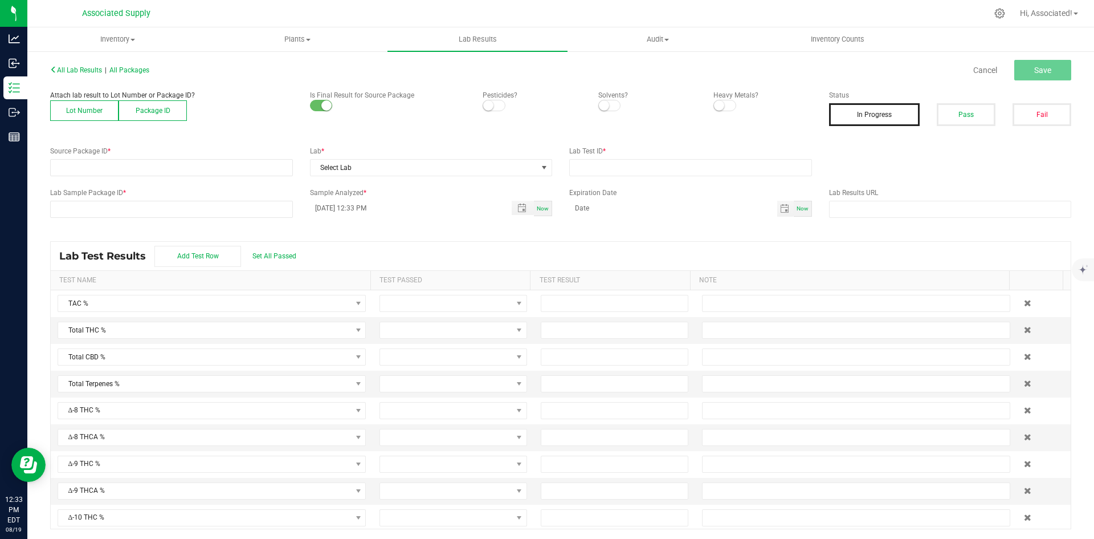
click at [90, 115] on button "Lot Number" at bounding box center [84, 110] width 68 height 21
click at [94, 168] on span at bounding box center [164, 168] width 227 height 16
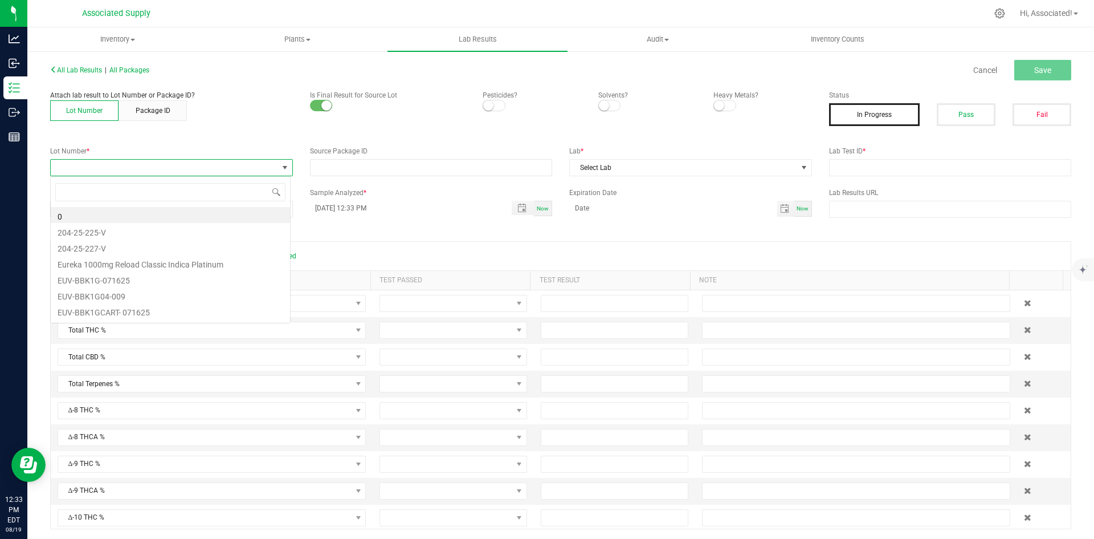
scroll to position [17, 241]
type input "EUV-CC1G-070125"
click at [127, 219] on li "EUV-CC1G-070125" at bounding box center [170, 215] width 239 height 16
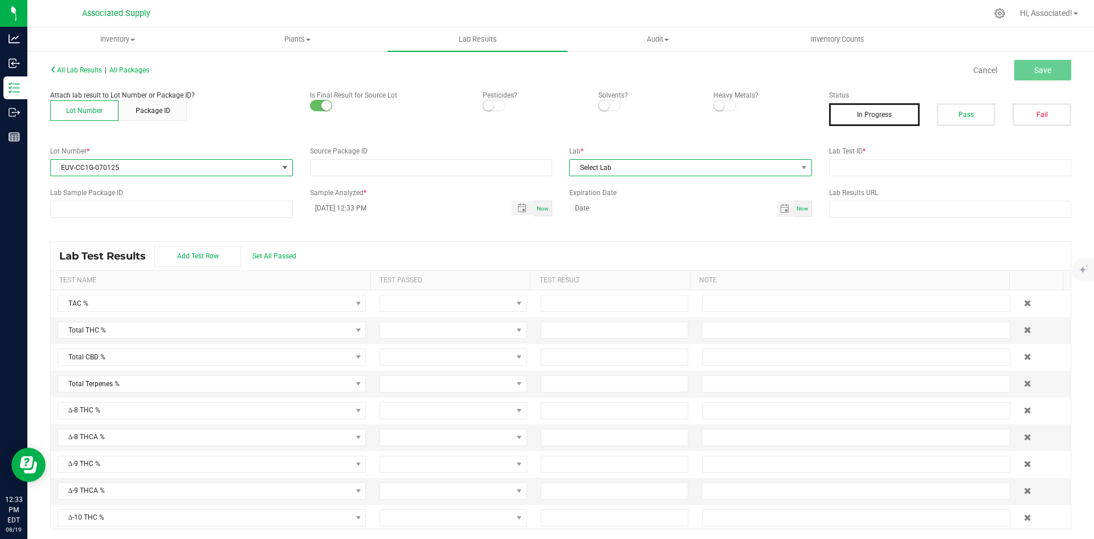
click at [609, 166] on span "Select Lab" at bounding box center [683, 168] width 227 height 16
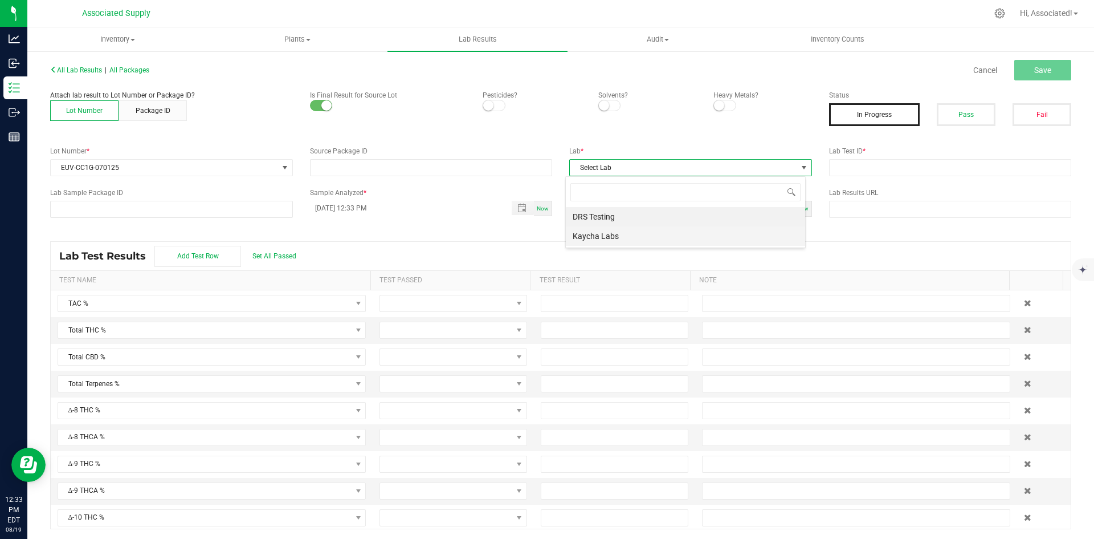
click at [597, 234] on li "Kaycha Labs" at bounding box center [685, 235] width 239 height 19
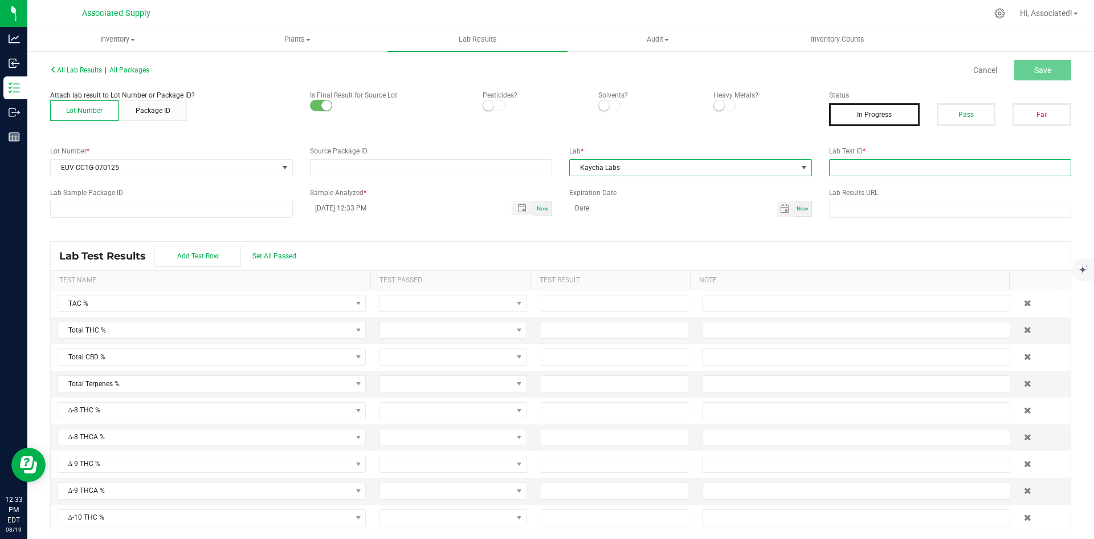
click at [846, 168] on input "text" at bounding box center [950, 167] width 243 height 17
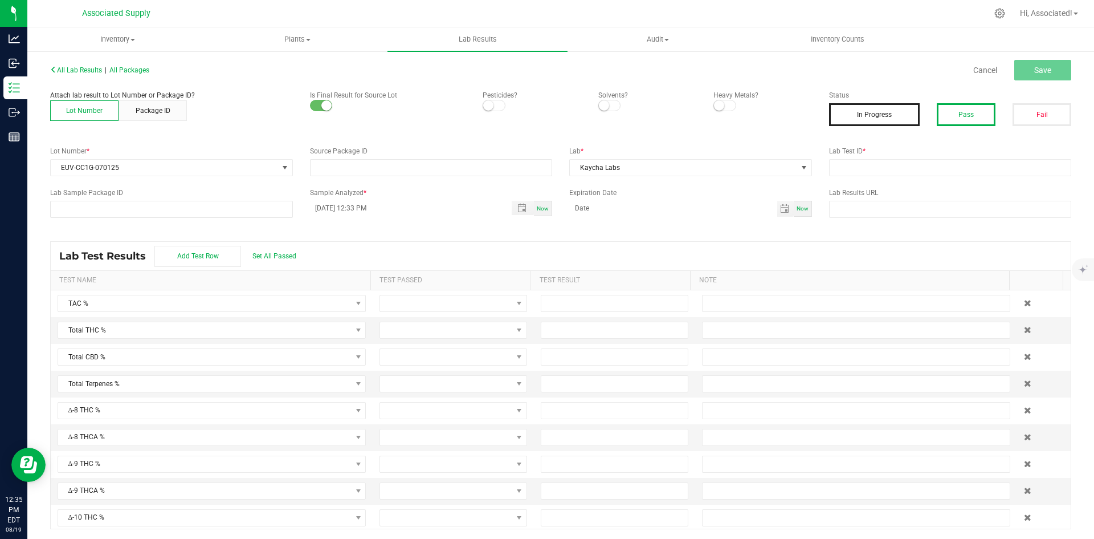
click at [955, 113] on button "Pass" at bounding box center [966, 114] width 59 height 23
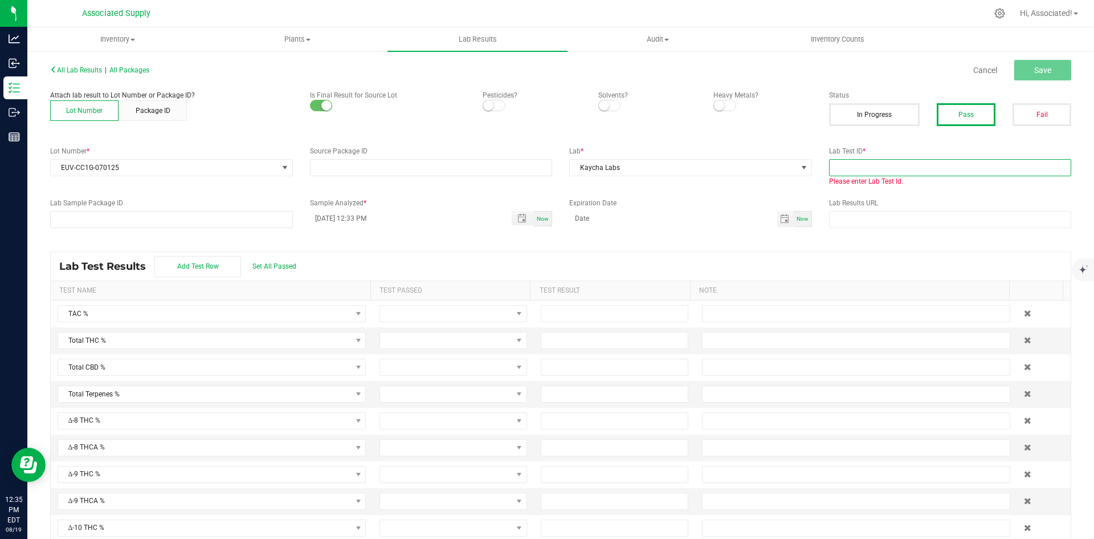
click at [894, 170] on input "text" at bounding box center [950, 167] width 243 height 17
paste input "AL50628005-031"
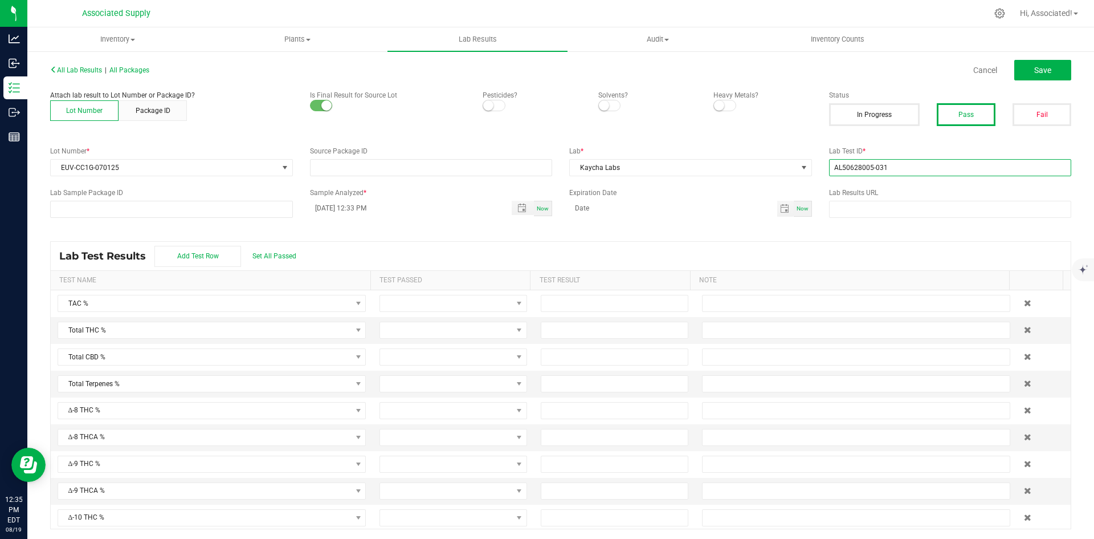
type input "AL50628005-031"
click at [517, 209] on span "Toggle popup" at bounding box center [521, 207] width 9 height 9
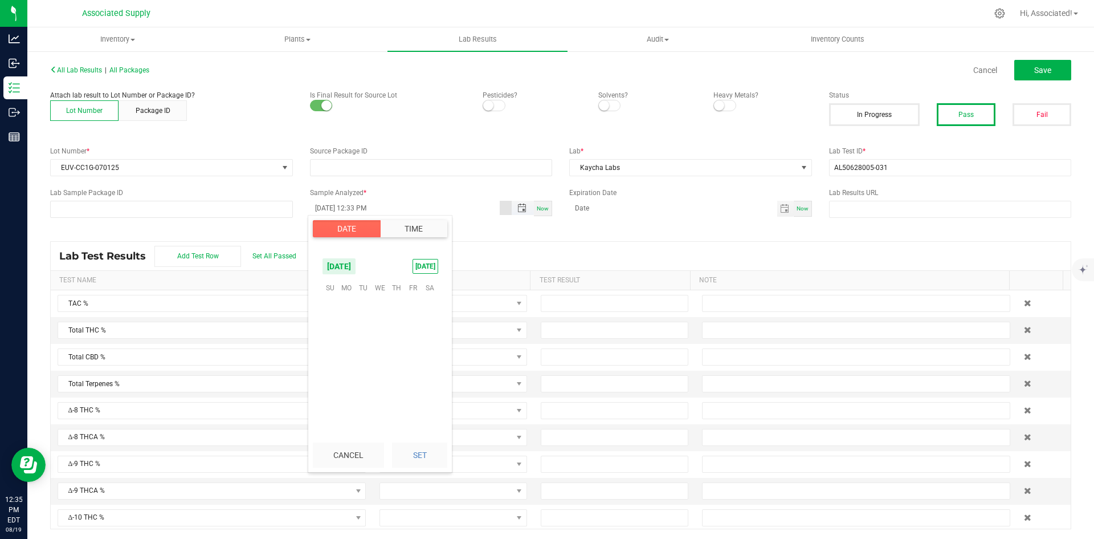
scroll to position [15, 0]
click at [355, 264] on span "[DATE]" at bounding box center [339, 266] width 34 height 17
click at [337, 312] on span "Jun" at bounding box center [333, 314] width 23 height 23
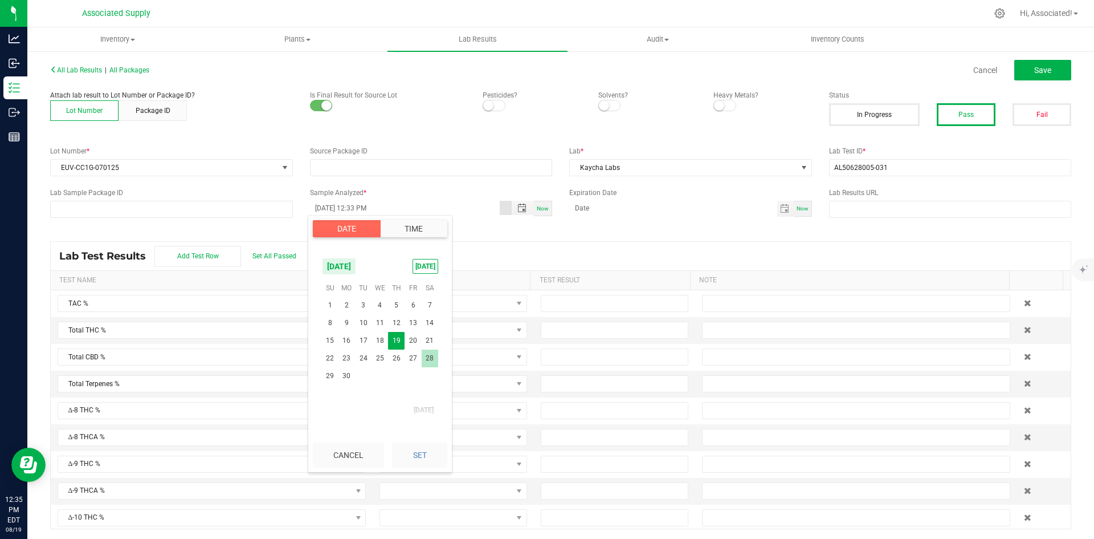
click at [426, 354] on span "28" at bounding box center [430, 358] width 17 height 18
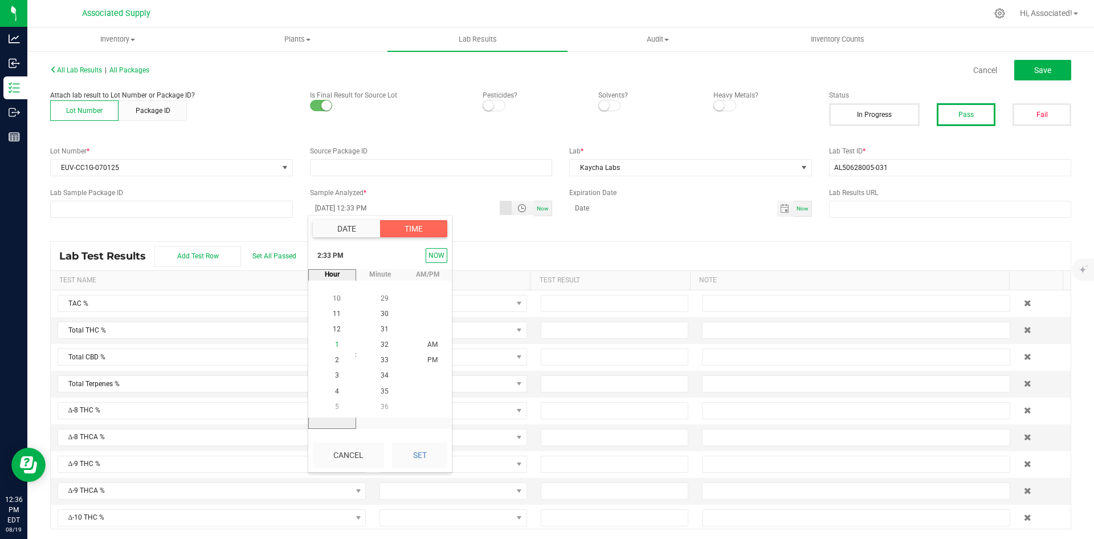
scroll to position [217, 0]
click at [517, 210] on span "Toggle popup" at bounding box center [521, 207] width 9 height 9
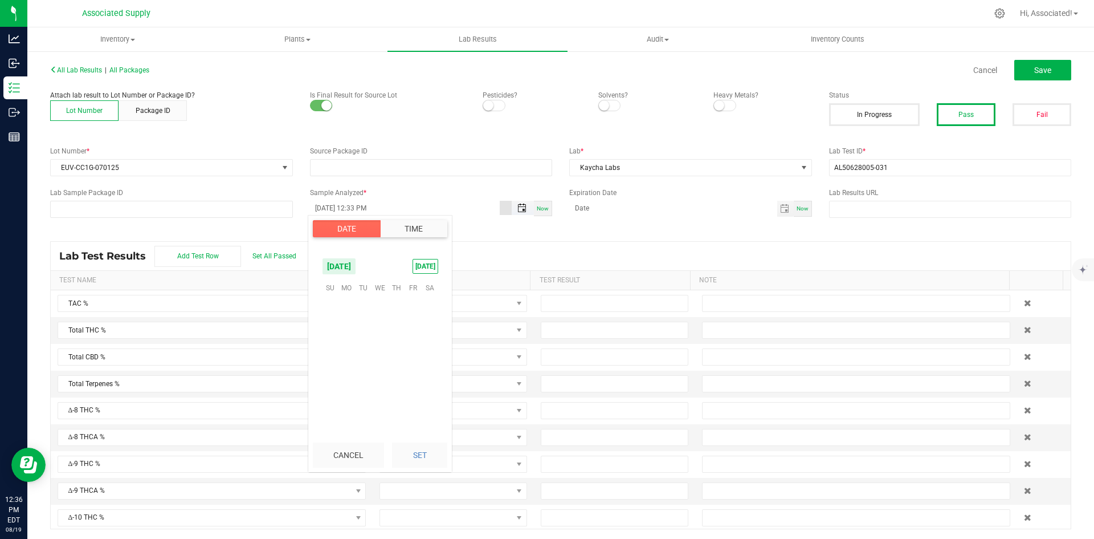
scroll to position [15, 0]
click at [349, 266] on span "[DATE]" at bounding box center [339, 266] width 34 height 17
click at [329, 312] on span "Jun" at bounding box center [333, 314] width 23 height 23
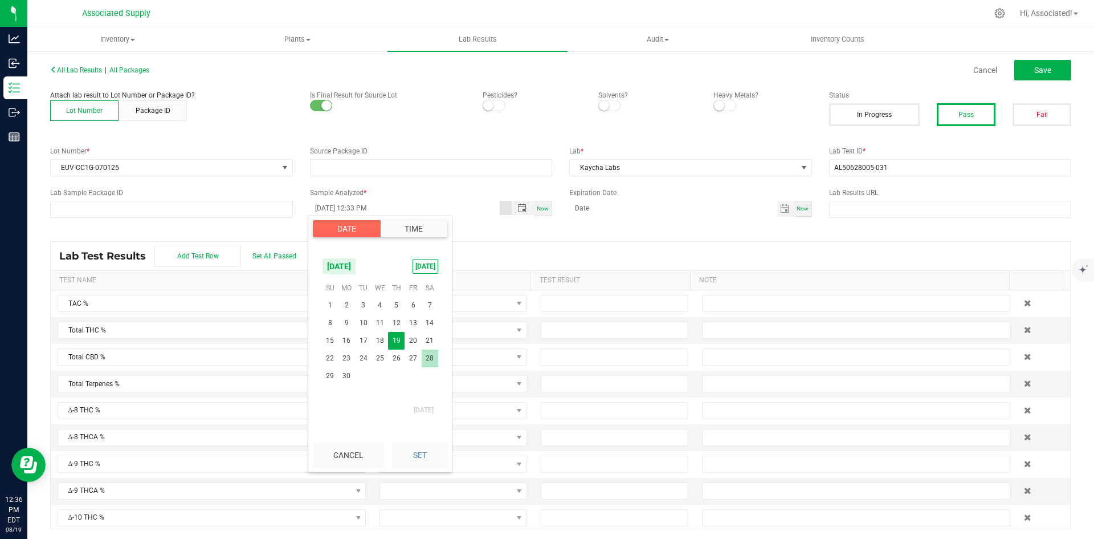
click at [433, 357] on span "28" at bounding box center [430, 358] width 17 height 18
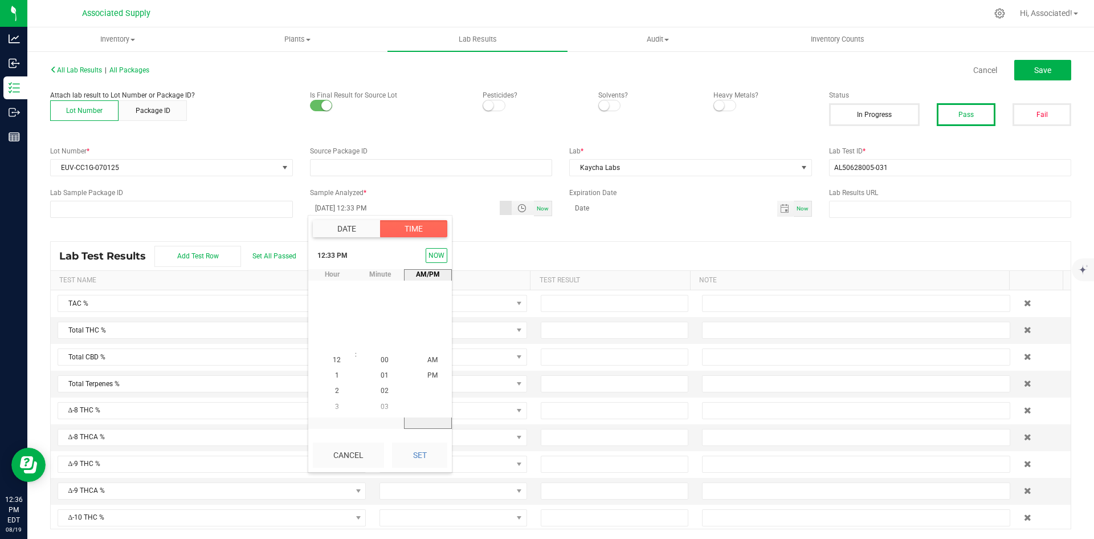
scroll to position [15, 0]
click at [333, 358] on span "12" at bounding box center [337, 360] width 8 height 8
click at [434, 357] on li "PM" at bounding box center [432, 360] width 27 height 15
click at [424, 458] on button "Set" at bounding box center [419, 454] width 55 height 25
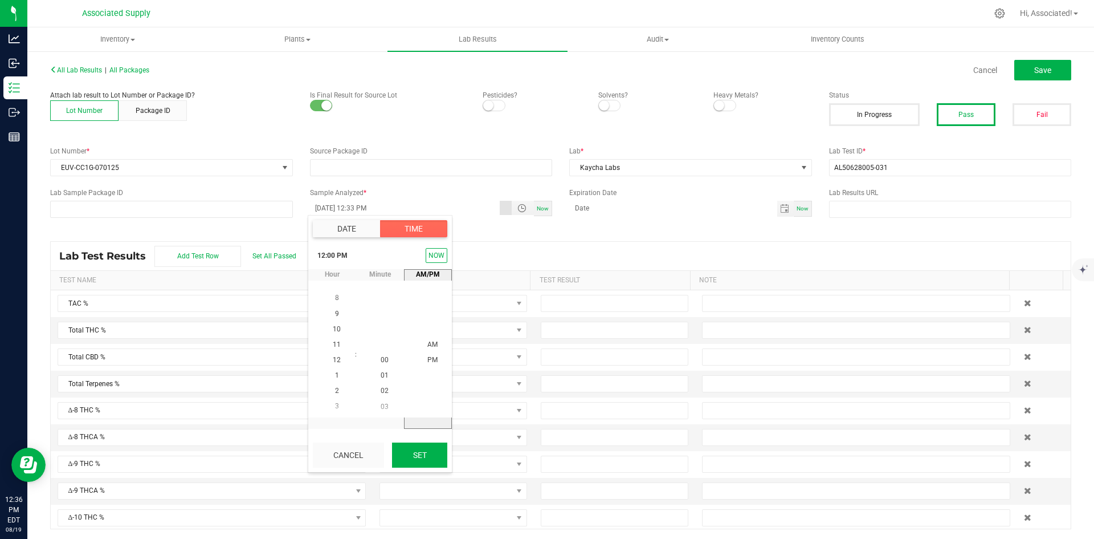
type input "[DATE] 12:00 PM"
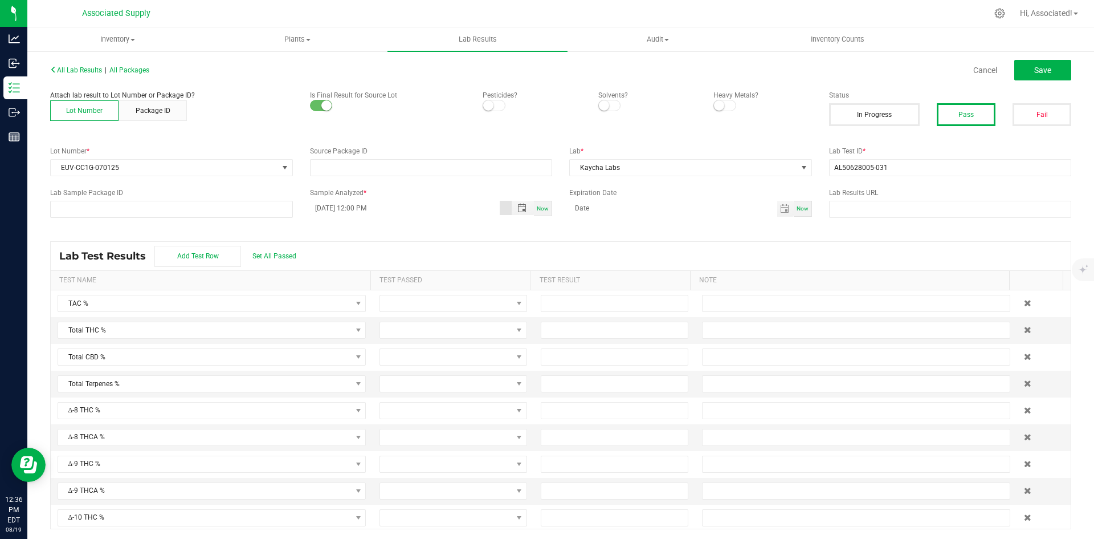
click at [450, 228] on div "All Lab Results | All Packages Cancel Save Attach lab result to Lot Number or P…" at bounding box center [560, 295] width 1021 height 467
click at [892, 236] on div "All Lab Results | All Packages Cancel Save Attach lab result to Lot Number or P…" at bounding box center [560, 295] width 1021 height 467
click at [1034, 72] on span "Save" at bounding box center [1042, 70] width 17 height 9
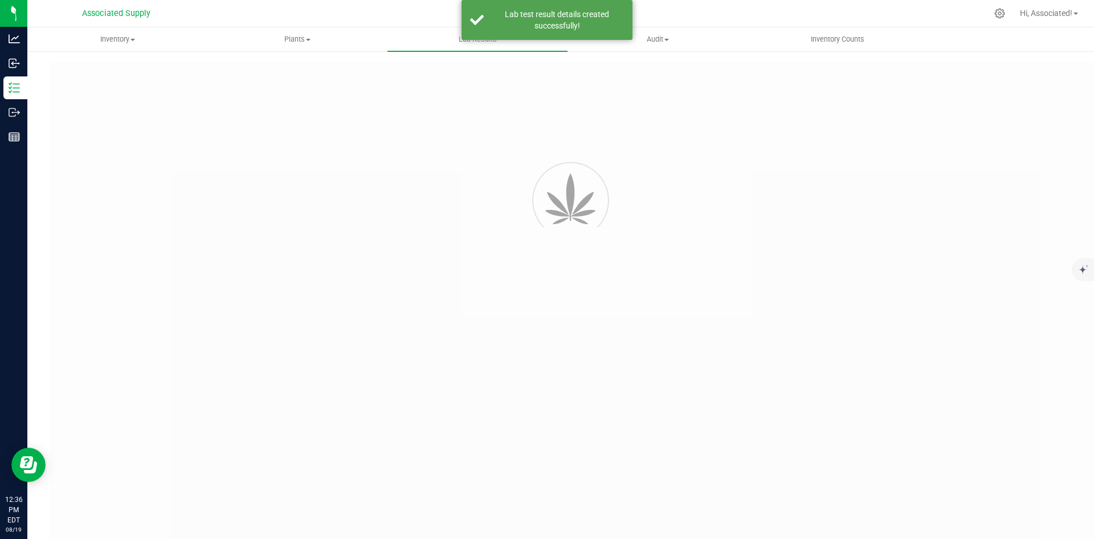
type input "AL50628005-031"
type input "[DATE] 12:00 PM"
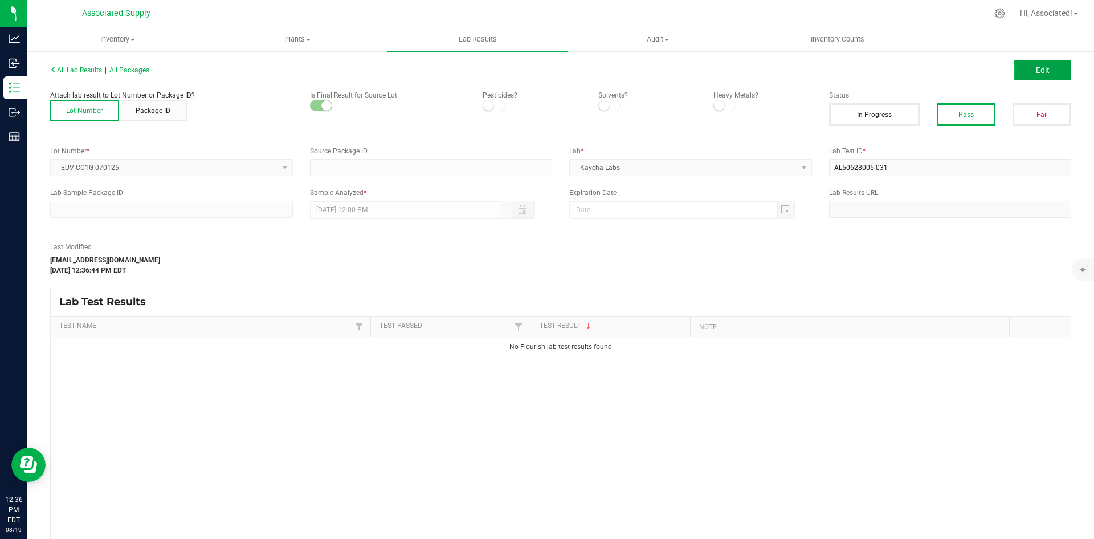
click at [1036, 67] on span "Edit" at bounding box center [1043, 70] width 14 height 9
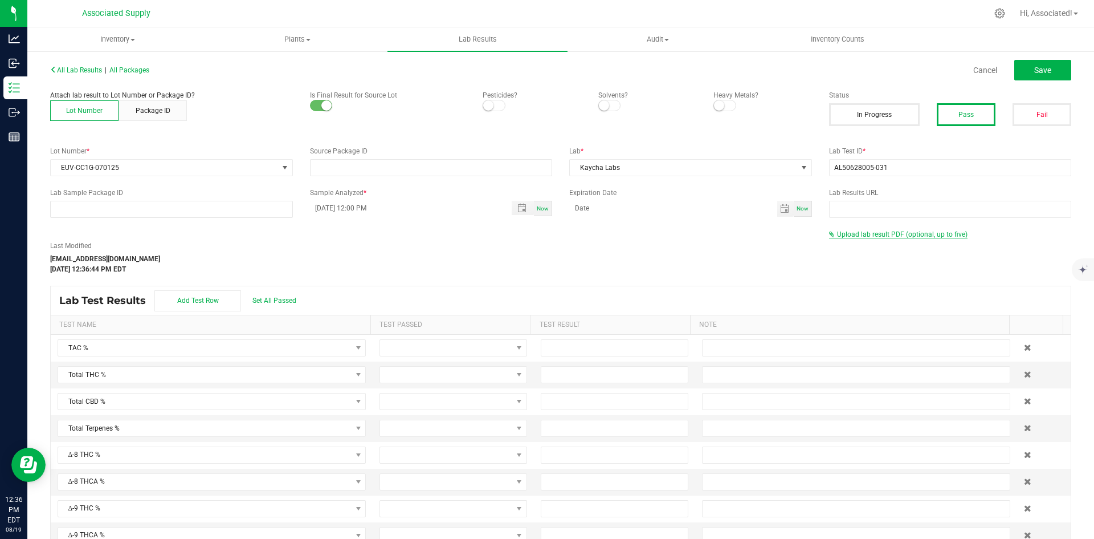
click at [850, 235] on span "Upload lab result PDF (optional, up to five)" at bounding box center [902, 234] width 131 height 8
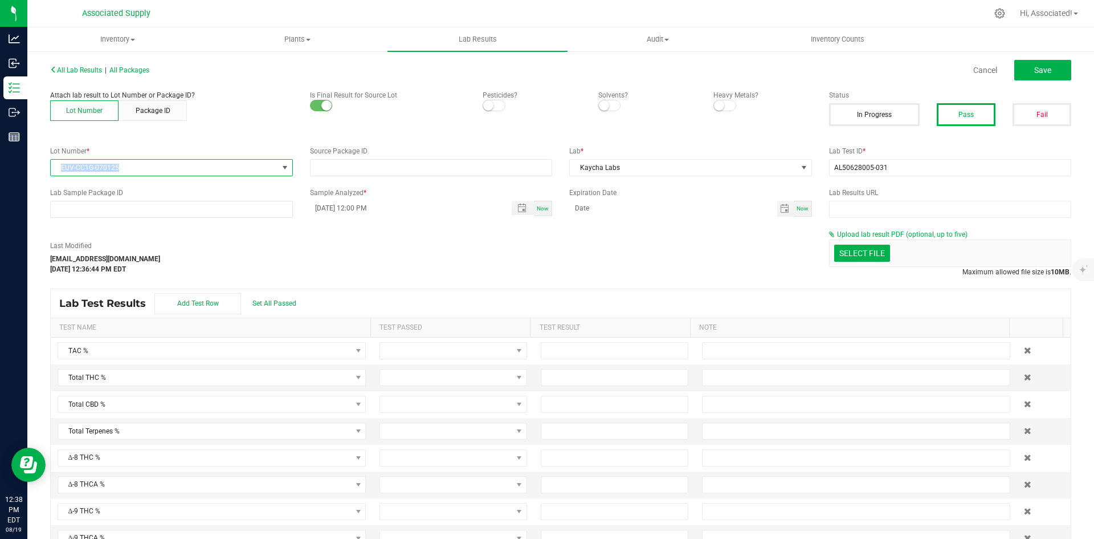
drag, startPoint x: 125, startPoint y: 169, endPoint x: 58, endPoint y: 168, distance: 67.3
click at [58, 168] on span "EUV-CC1G-070125" at bounding box center [164, 168] width 227 height 16
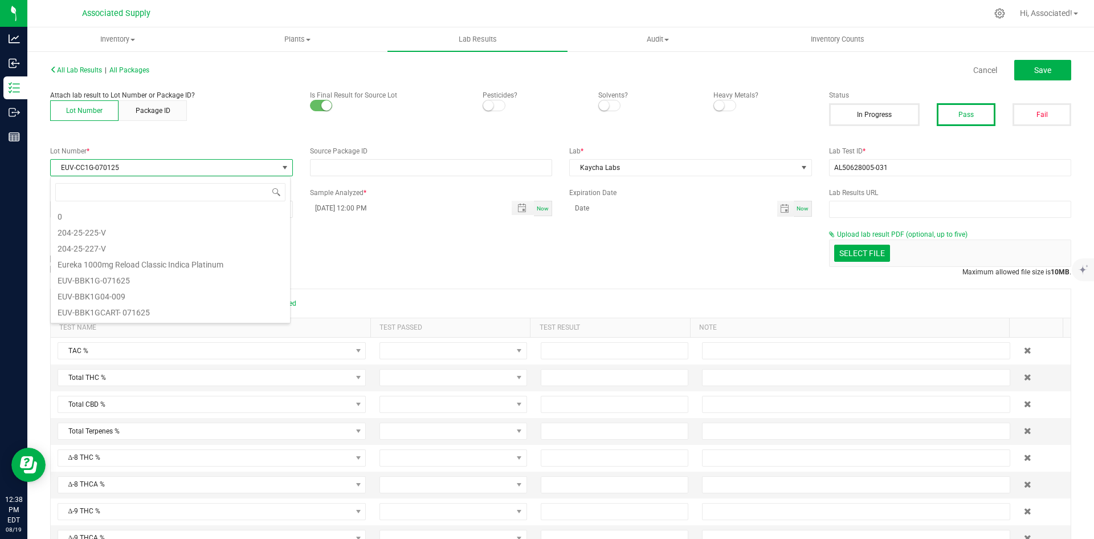
scroll to position [17, 241]
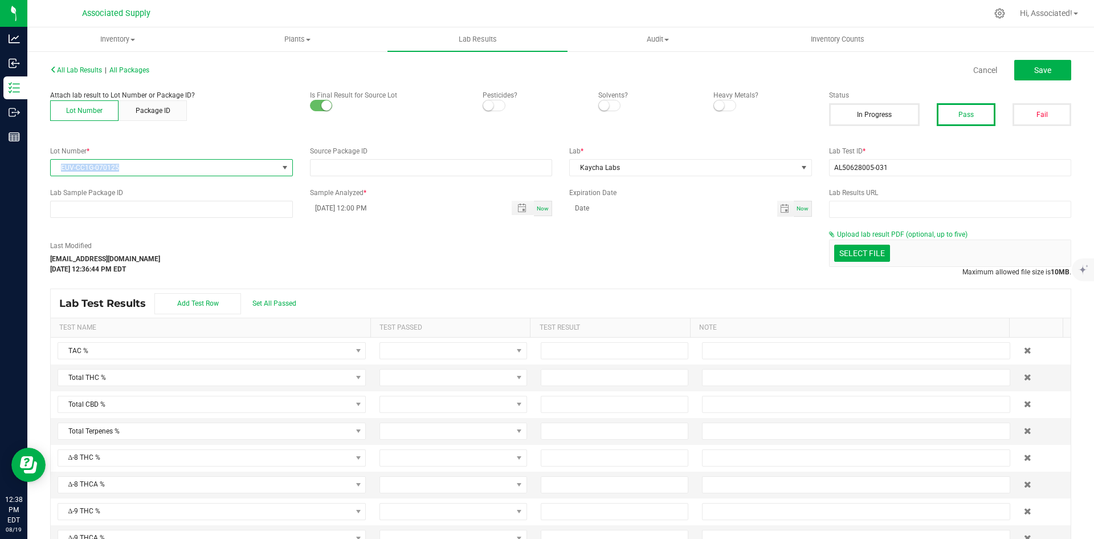
drag, startPoint x: 124, startPoint y: 168, endPoint x: 54, endPoint y: 170, distance: 69.6
click at [54, 170] on span "EUV-CC1G-070125" at bounding box center [164, 168] width 227 height 16
